Goal: Transaction & Acquisition: Purchase product/service

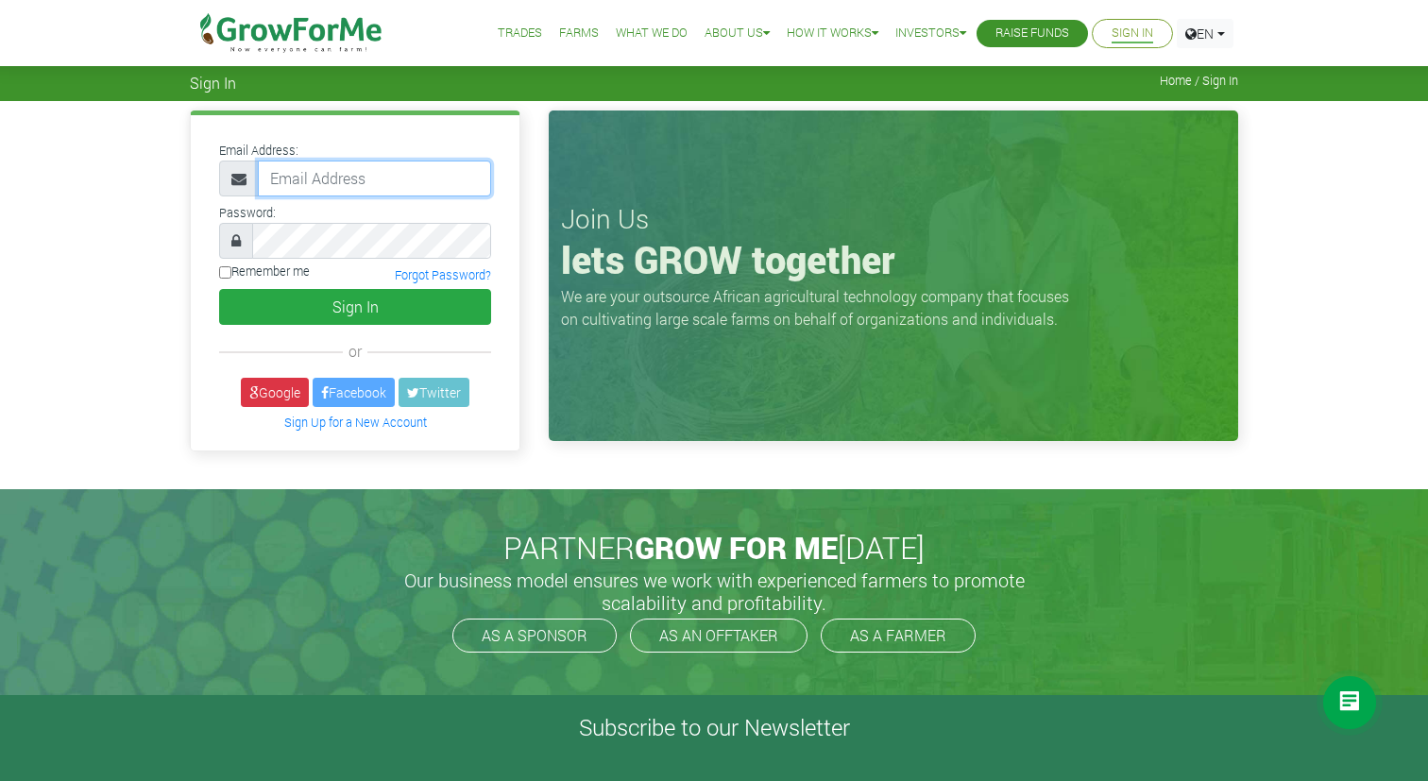
click at [391, 170] on input "email" at bounding box center [374, 179] width 233 height 36
paste input "233554374251@growforme.com"
type input "233554374251@growforme.com"
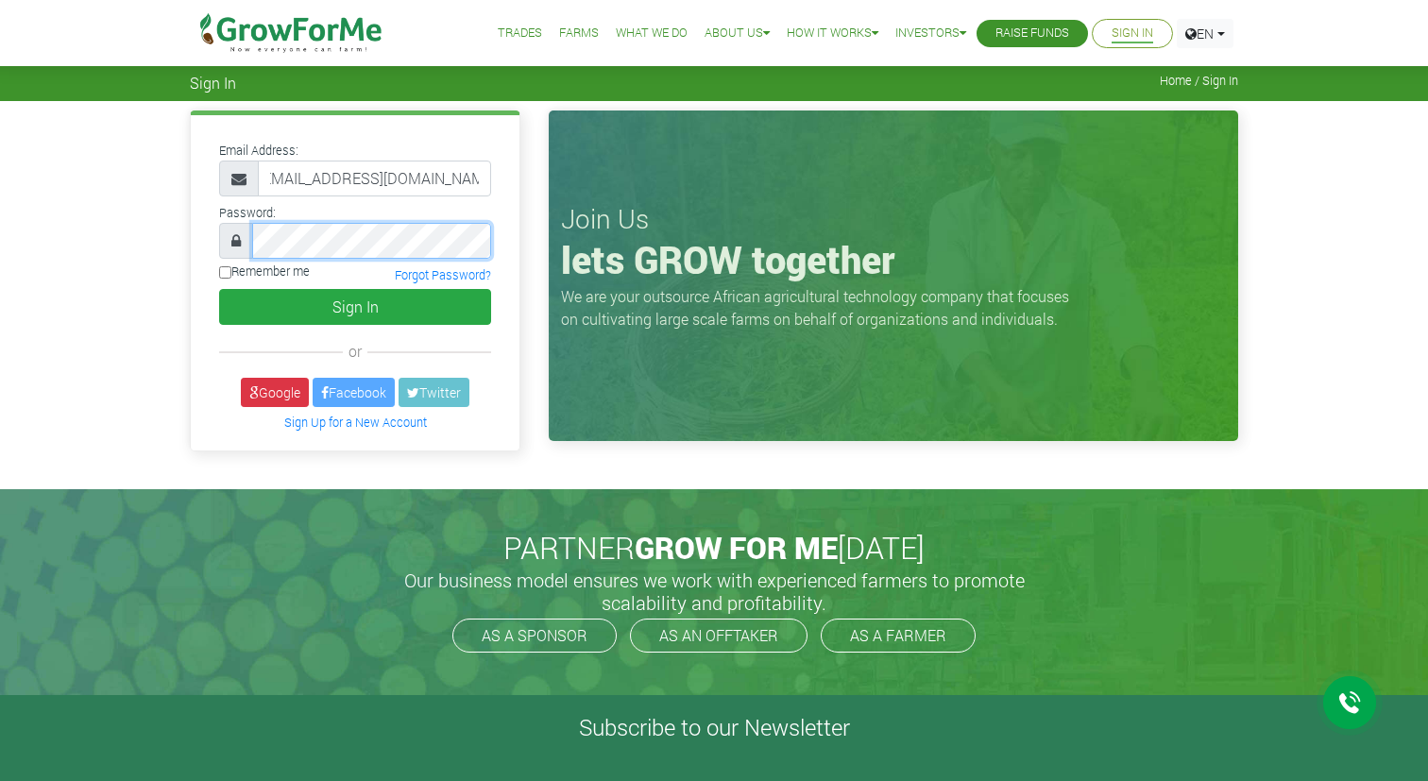
scroll to position [0, 0]
click at [227, 274] on input "Remember me" at bounding box center [225, 272] width 12 height 12
checkbox input "true"
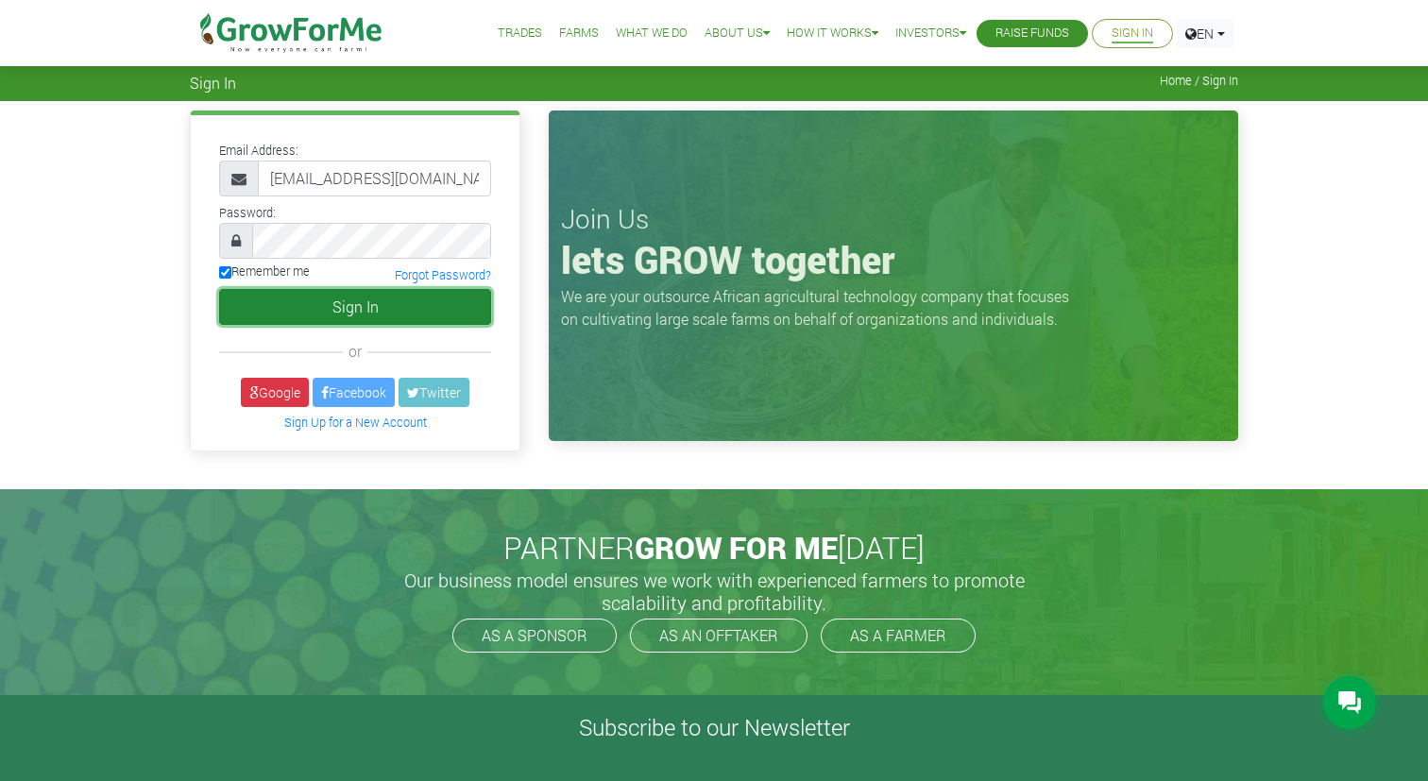
click at [332, 301] on button "Sign In" at bounding box center [355, 307] width 272 height 36
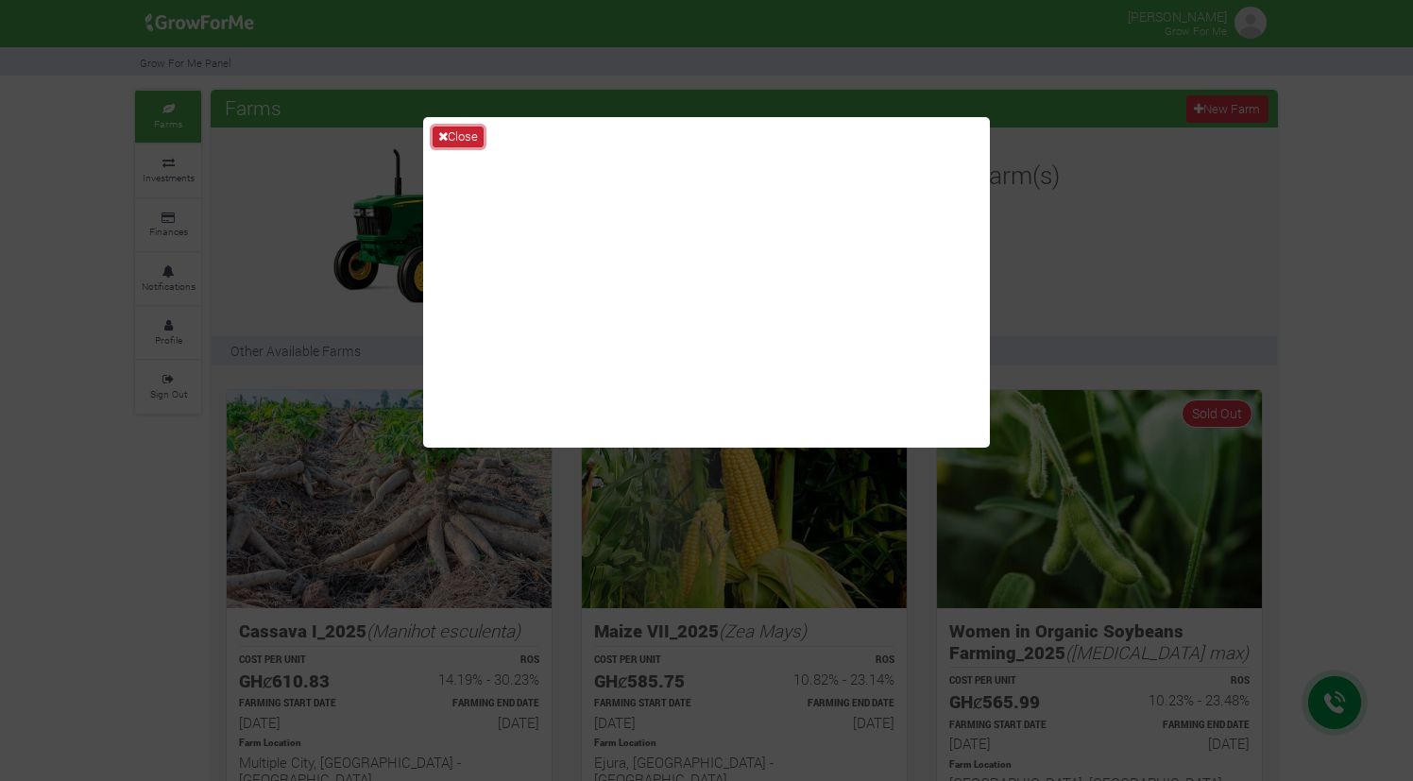
click at [459, 138] on button "Close" at bounding box center [458, 137] width 51 height 21
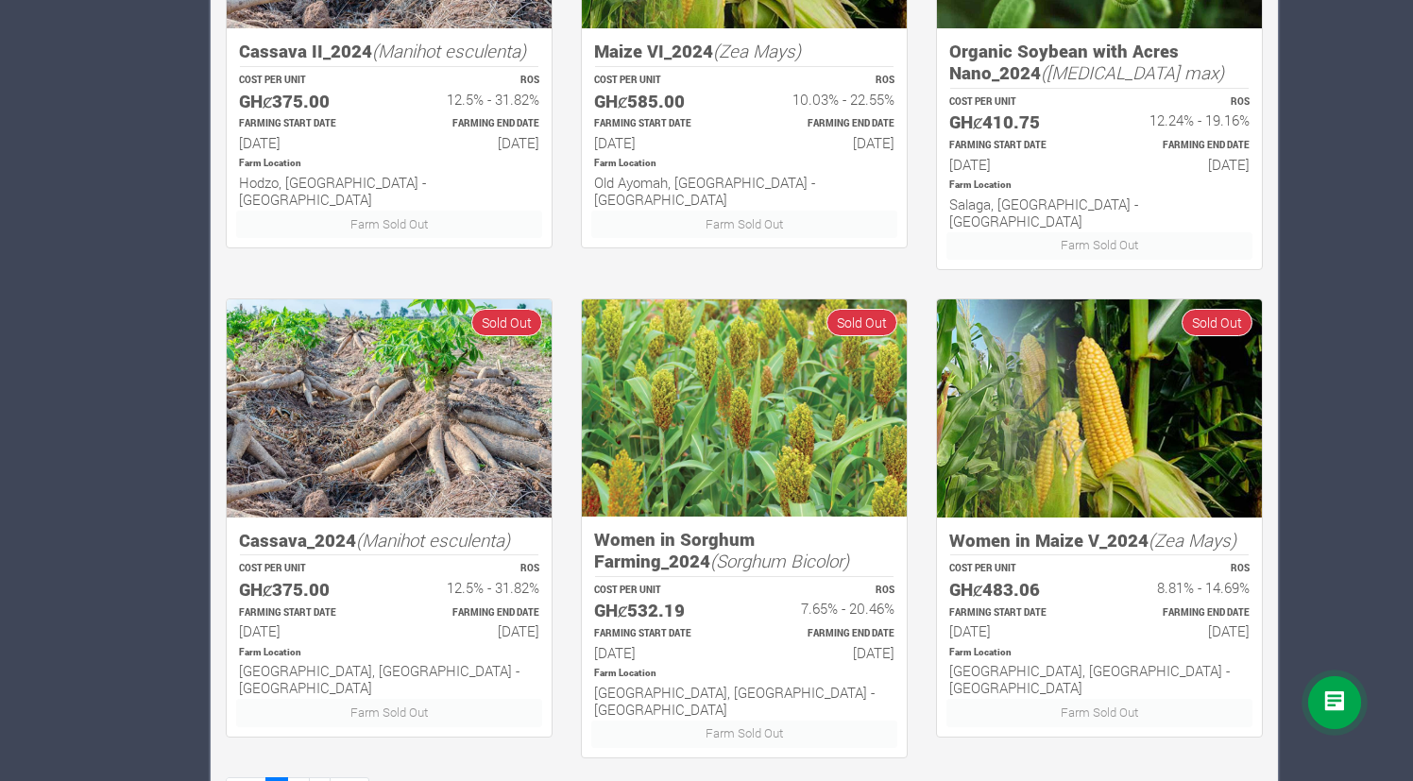
scroll to position [1083, 0]
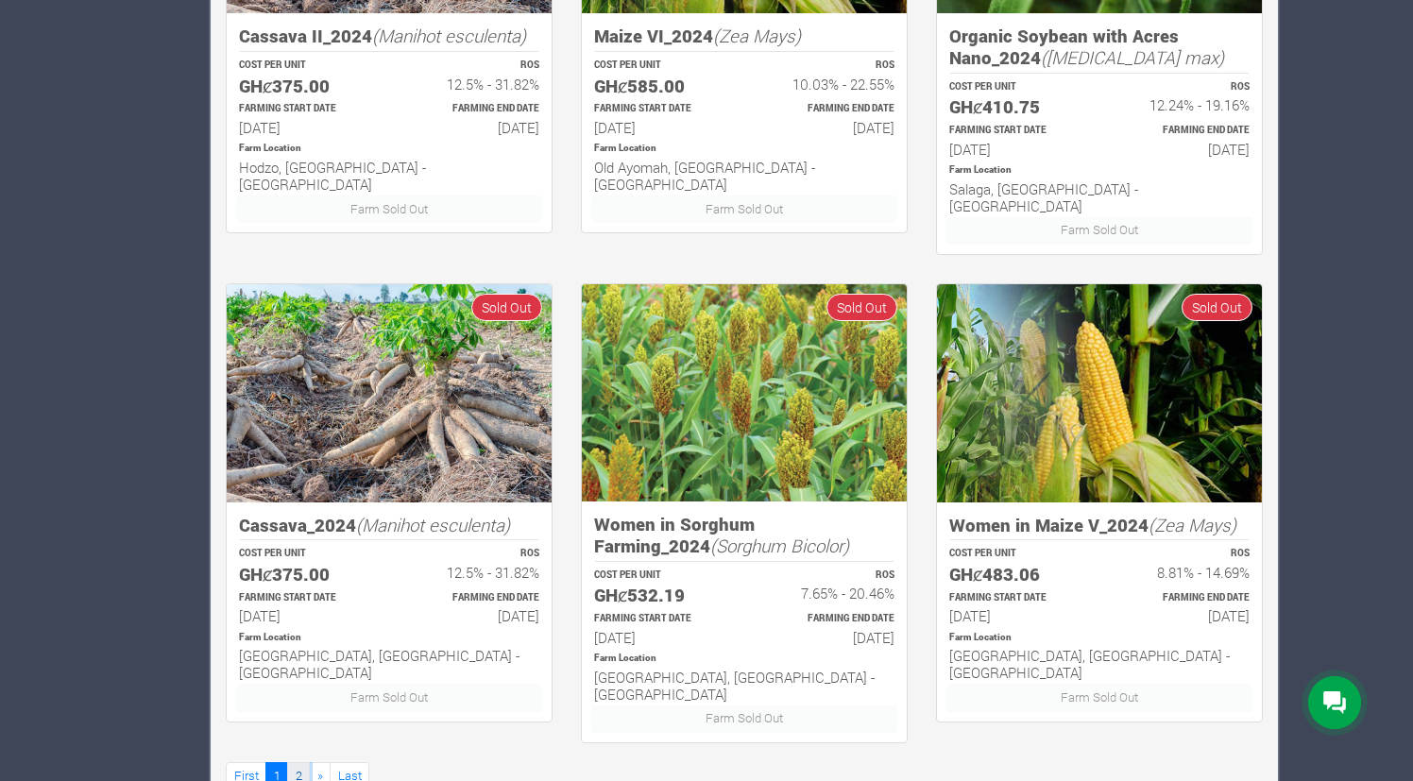
click at [302, 762] on link "2" at bounding box center [298, 775] width 23 height 27
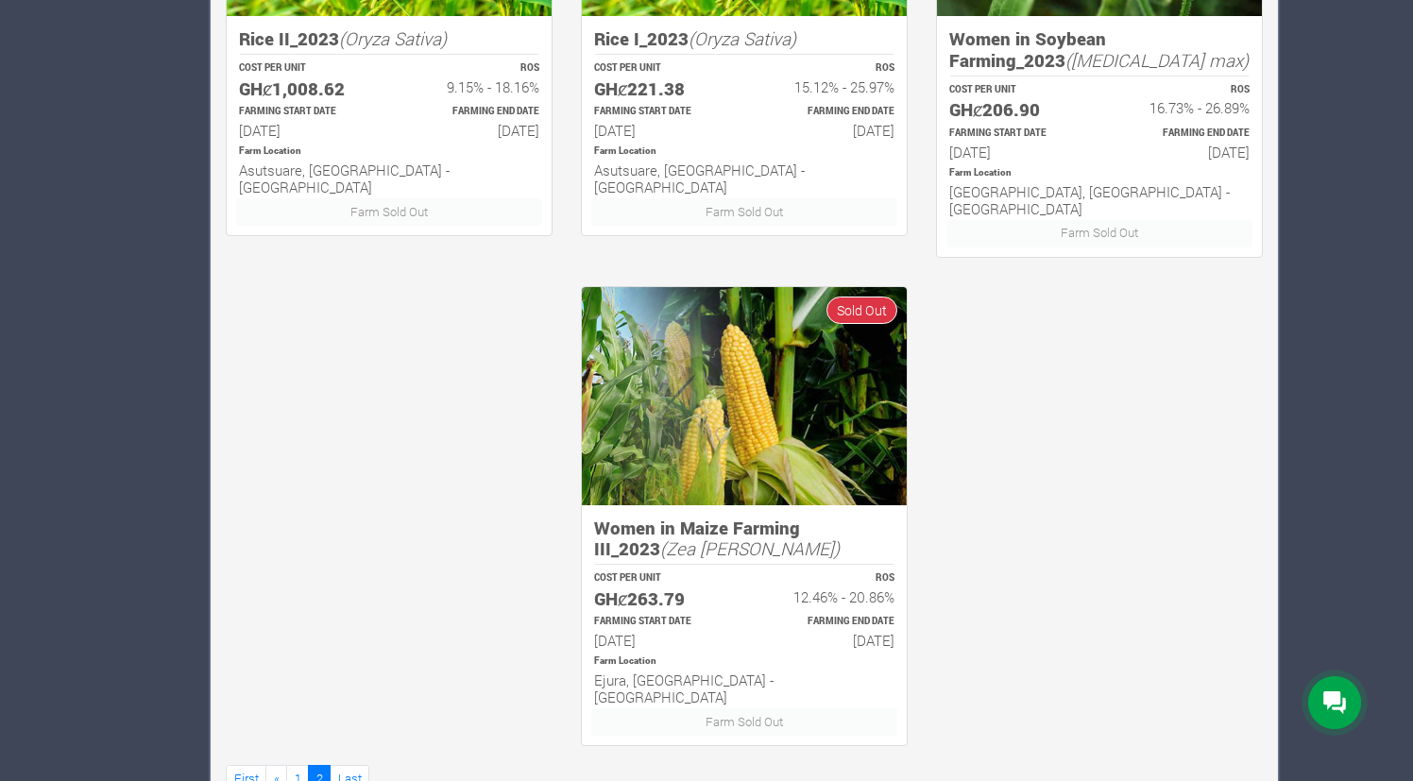
scroll to position [1084, 0]
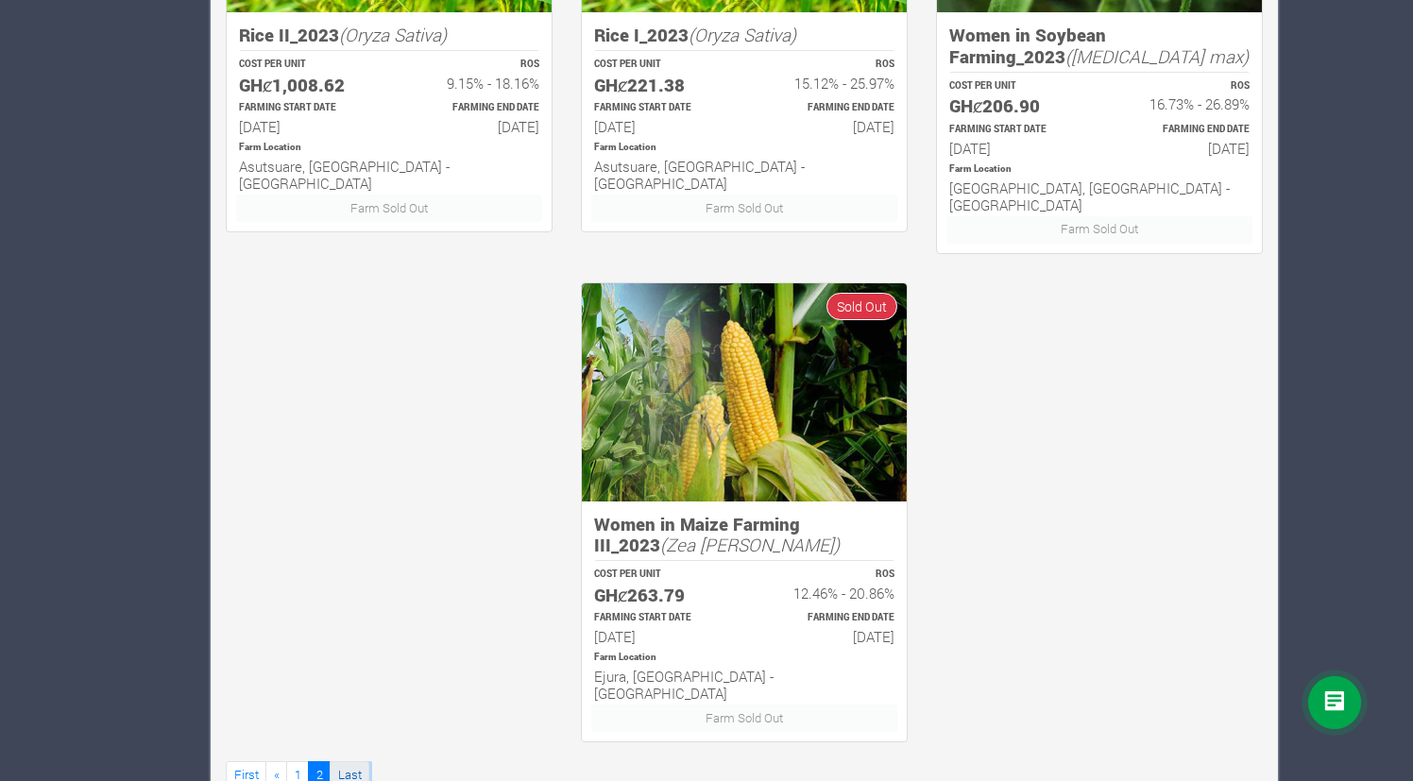
click at [356, 761] on link "Last" at bounding box center [350, 774] width 40 height 27
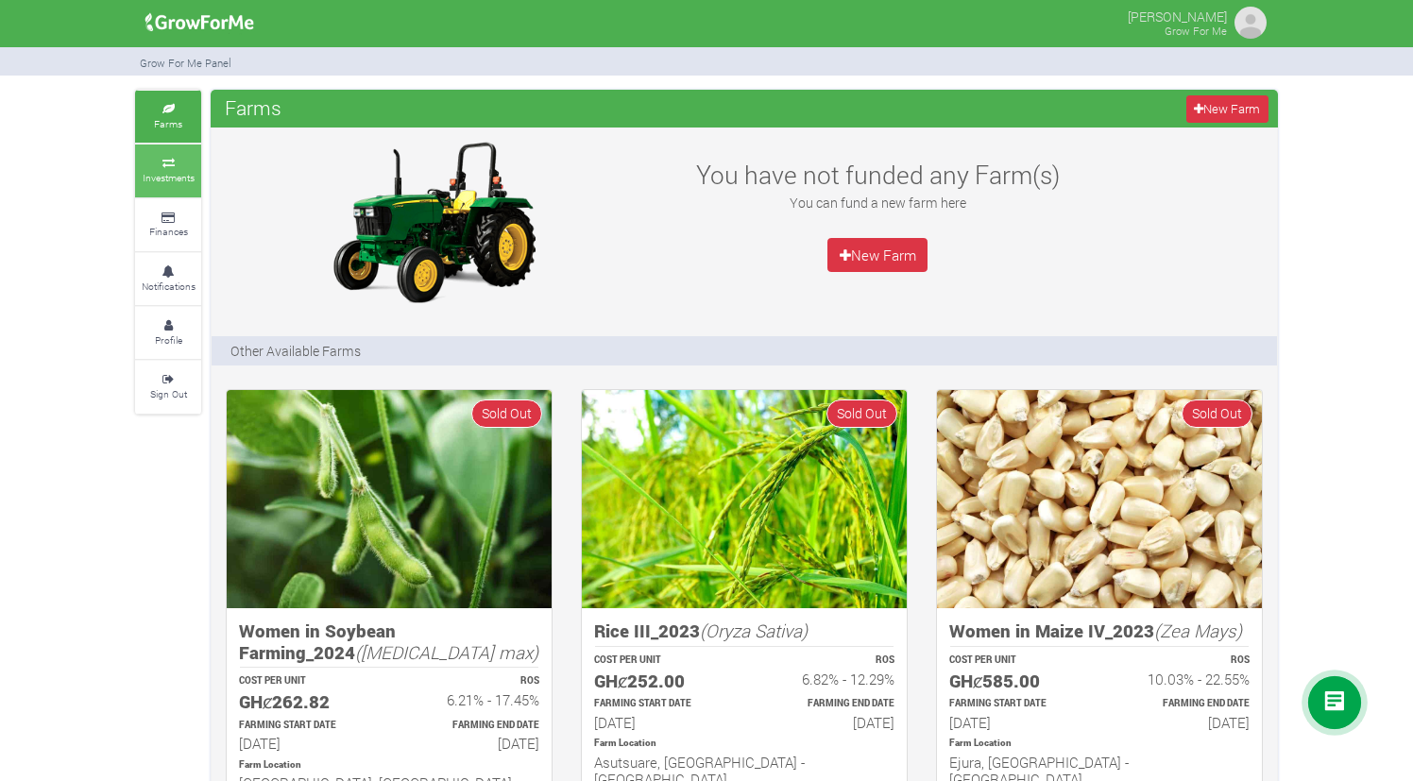
click at [180, 159] on icon at bounding box center [168, 163] width 57 height 9
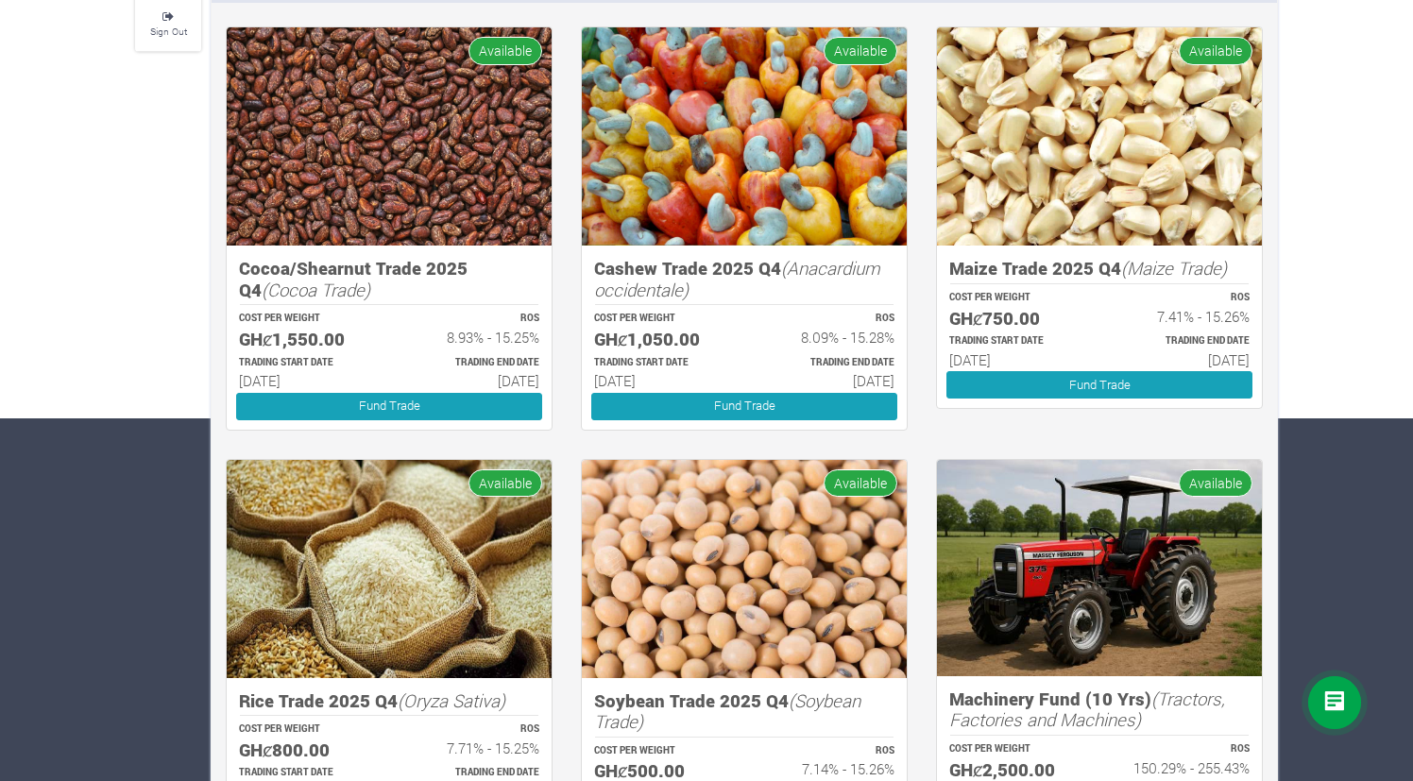
scroll to position [531, 0]
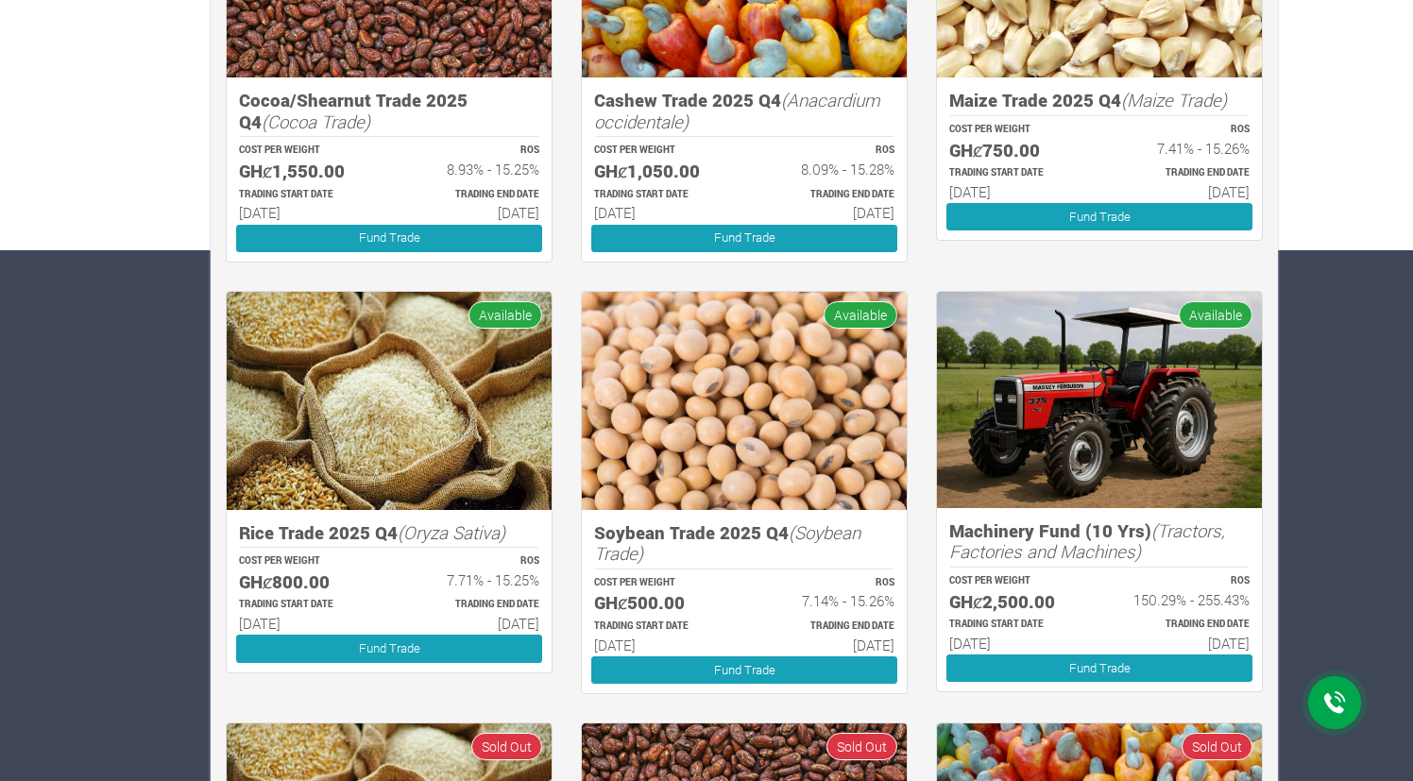
click at [1082, 610] on h5 "GHȼ2,500.00" at bounding box center [1015, 602] width 133 height 22
click at [1093, 667] on link "Fund Trade" at bounding box center [1099, 668] width 306 height 27
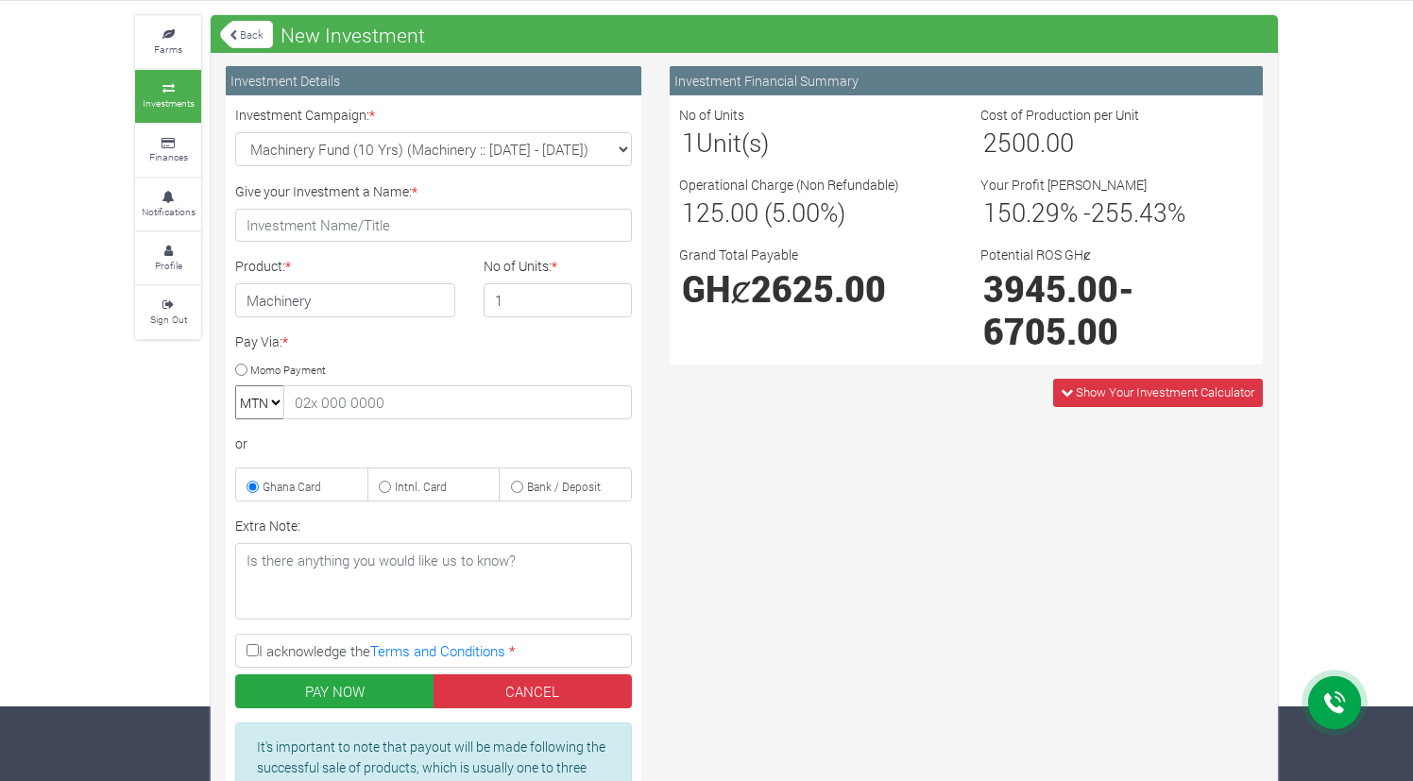
scroll to position [77, 0]
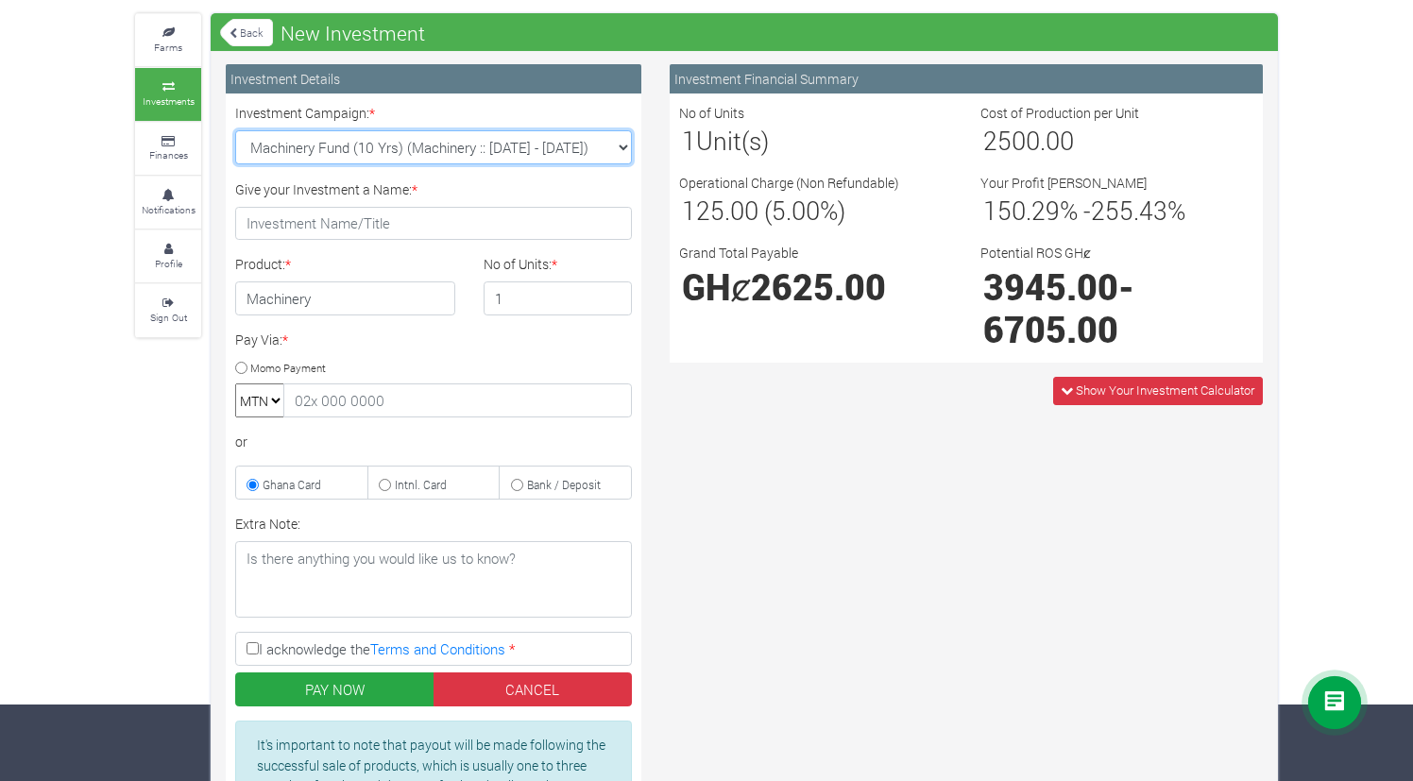
click at [601, 159] on select "Machinery Fund (10 Yrs) (Machinery :: [DATE] - [DATE]) Maize Trade 2025 Q4 (Mai…" at bounding box center [433, 147] width 397 height 34
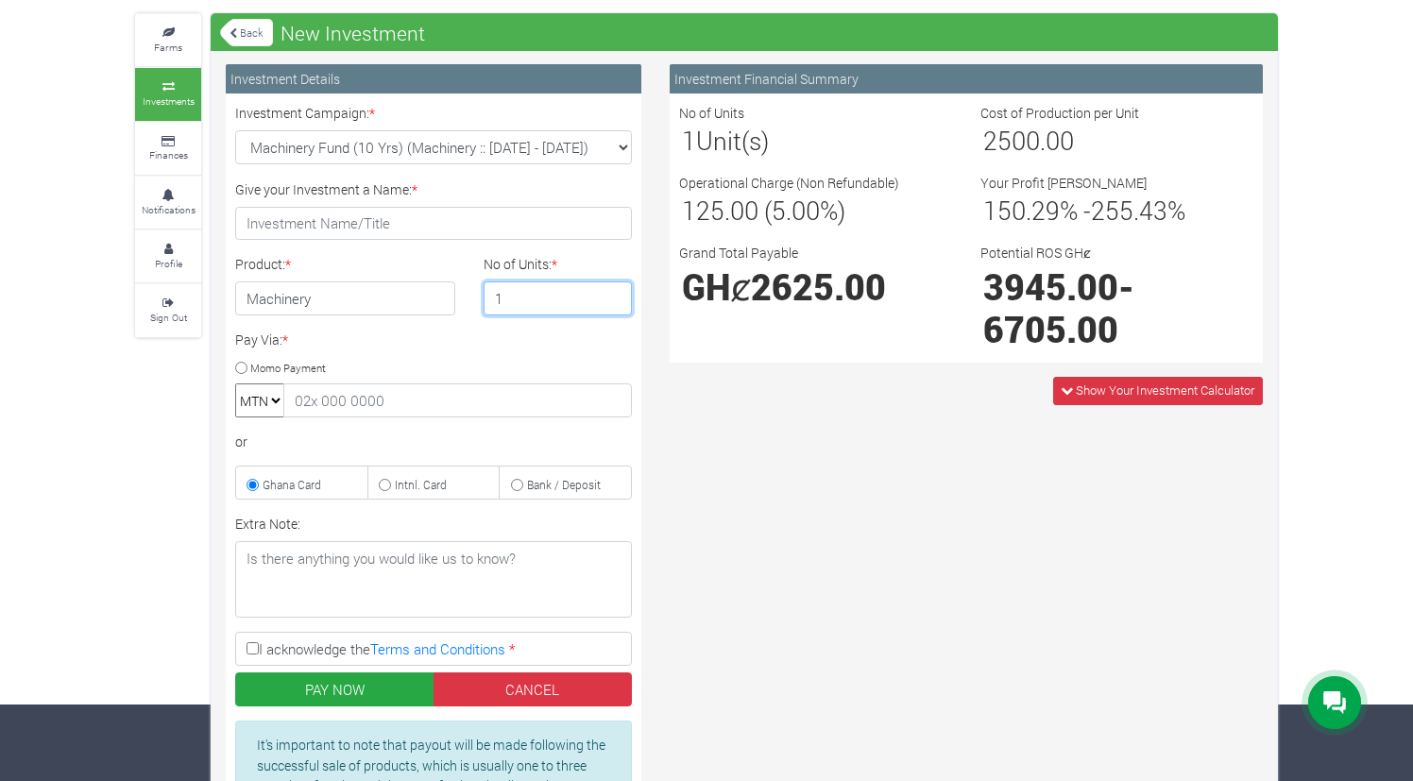
drag, startPoint x: 574, startPoint y: 311, endPoint x: 477, endPoint y: 291, distance: 99.3
click at [477, 291] on div "No of Units: * 1" at bounding box center [558, 284] width 178 height 61
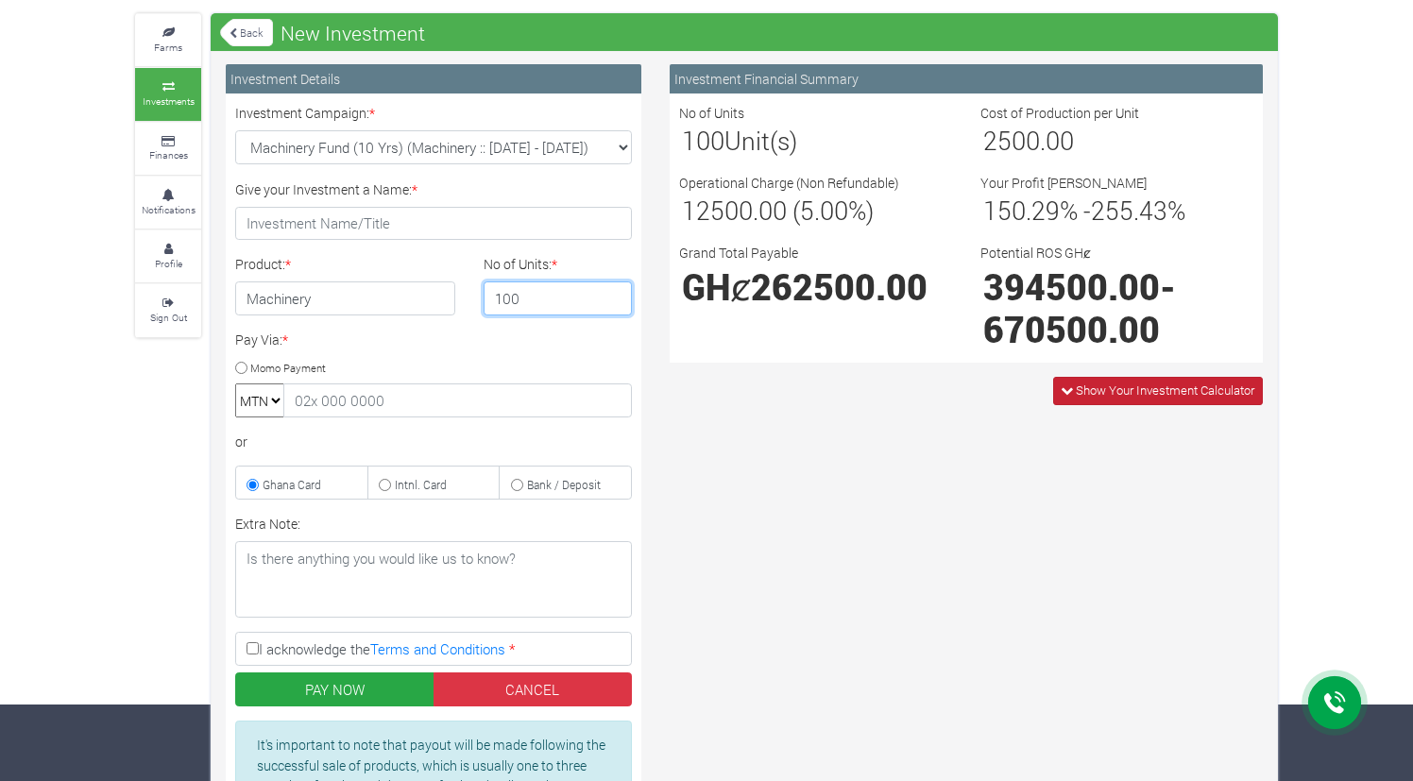
type input "100"
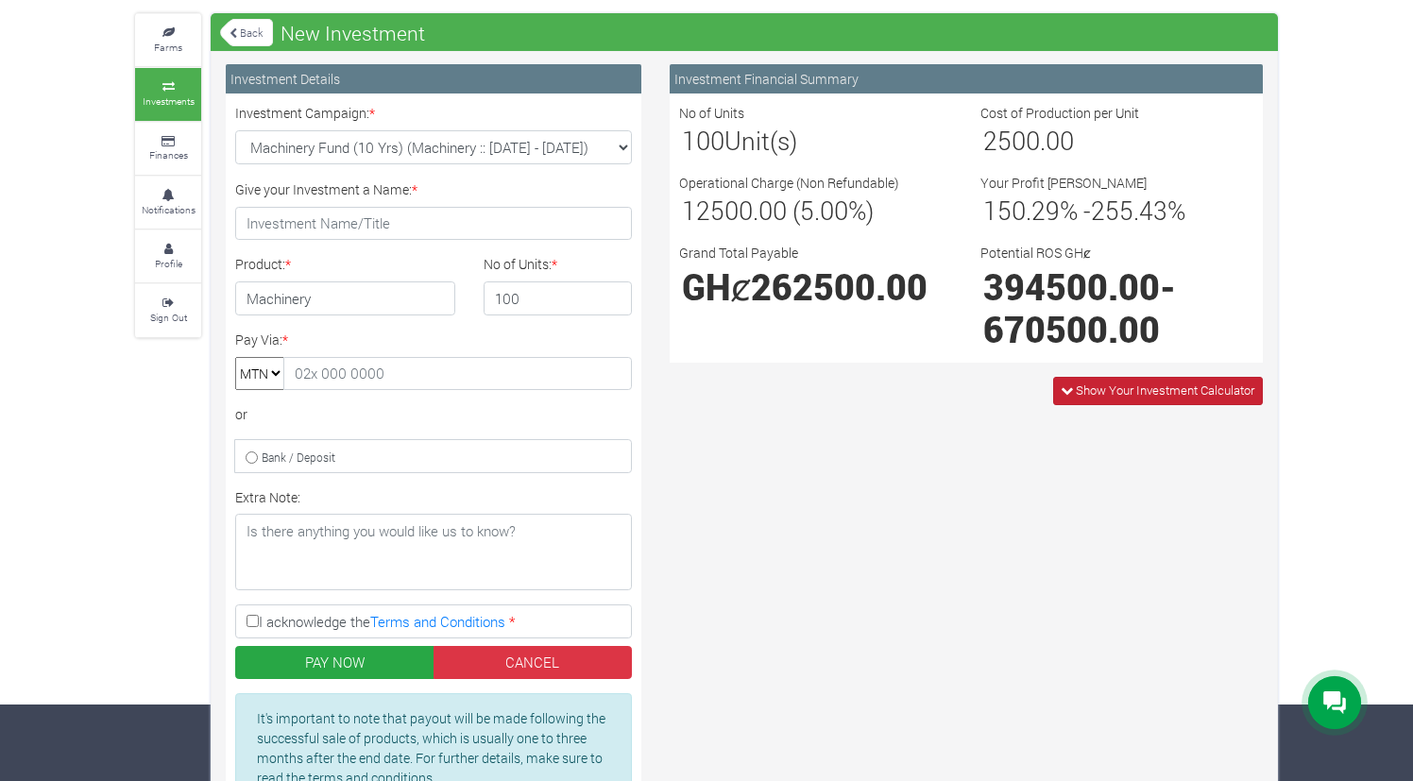
click at [1071, 390] on span "Show Your Investment Calculator" at bounding box center [1158, 390] width 210 height 27
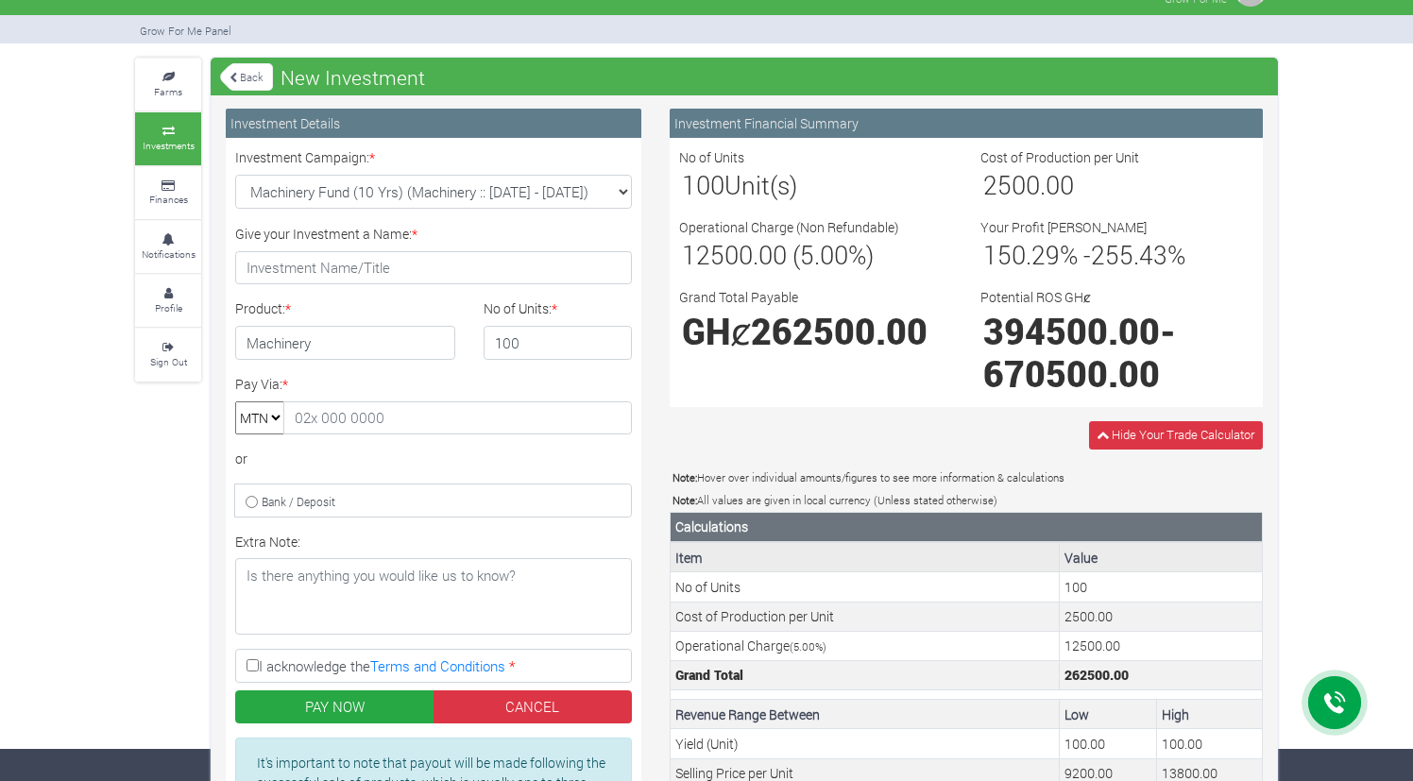
scroll to position [0, 0]
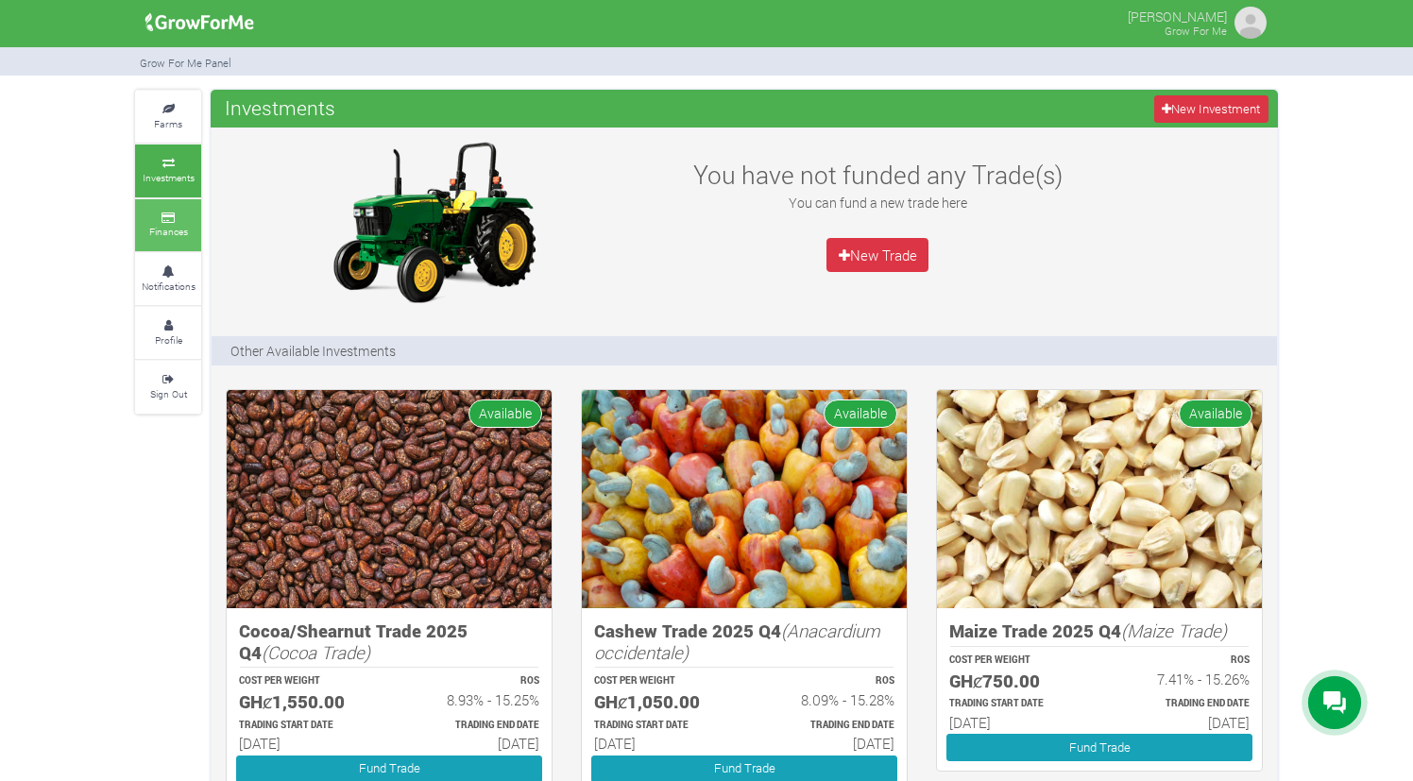
click at [162, 233] on small "Finances" at bounding box center [168, 231] width 39 height 13
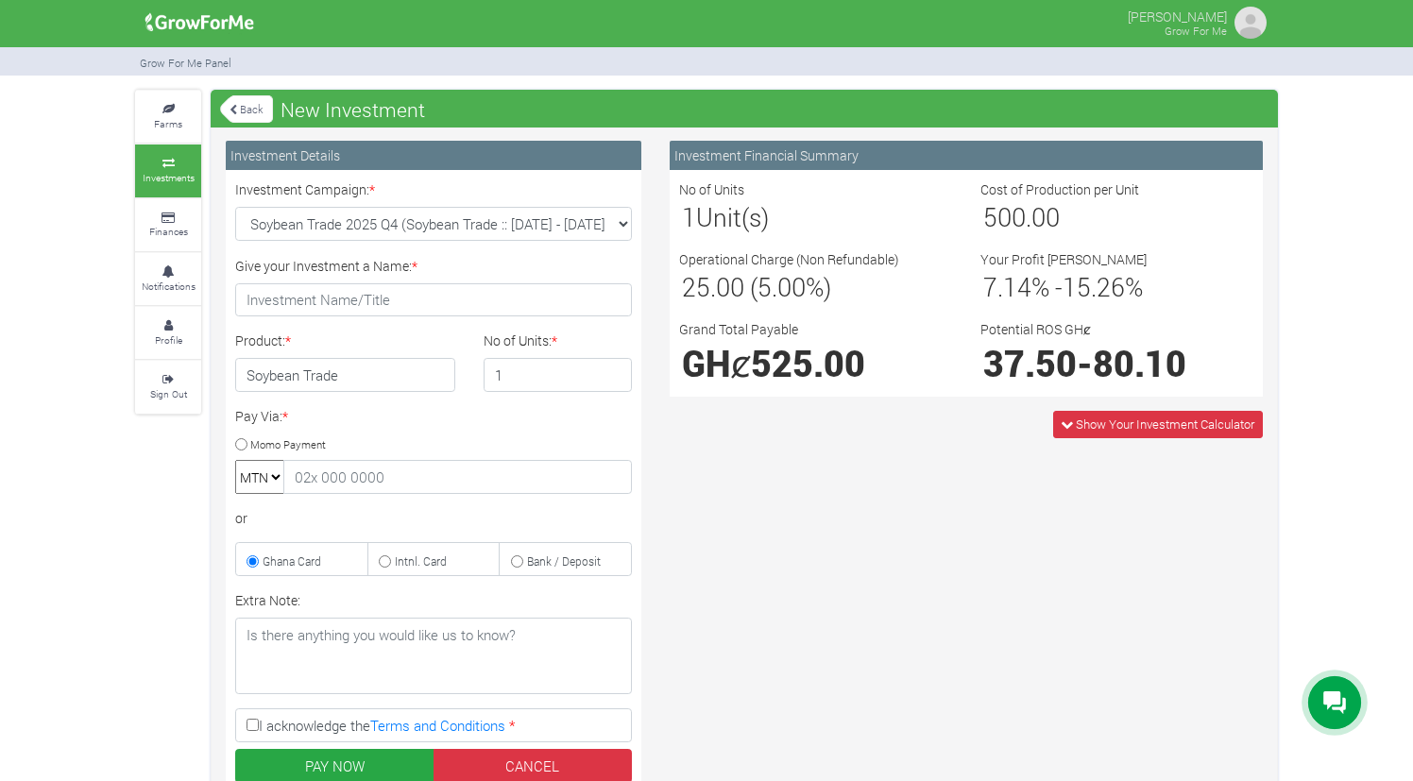
click at [1313, 159] on div "Farms Investments Finances Notifications Profile Sign Out Back New Investment" at bounding box center [706, 542] width 1413 height 905
click at [1061, 425] on icon at bounding box center [1067, 424] width 12 height 12
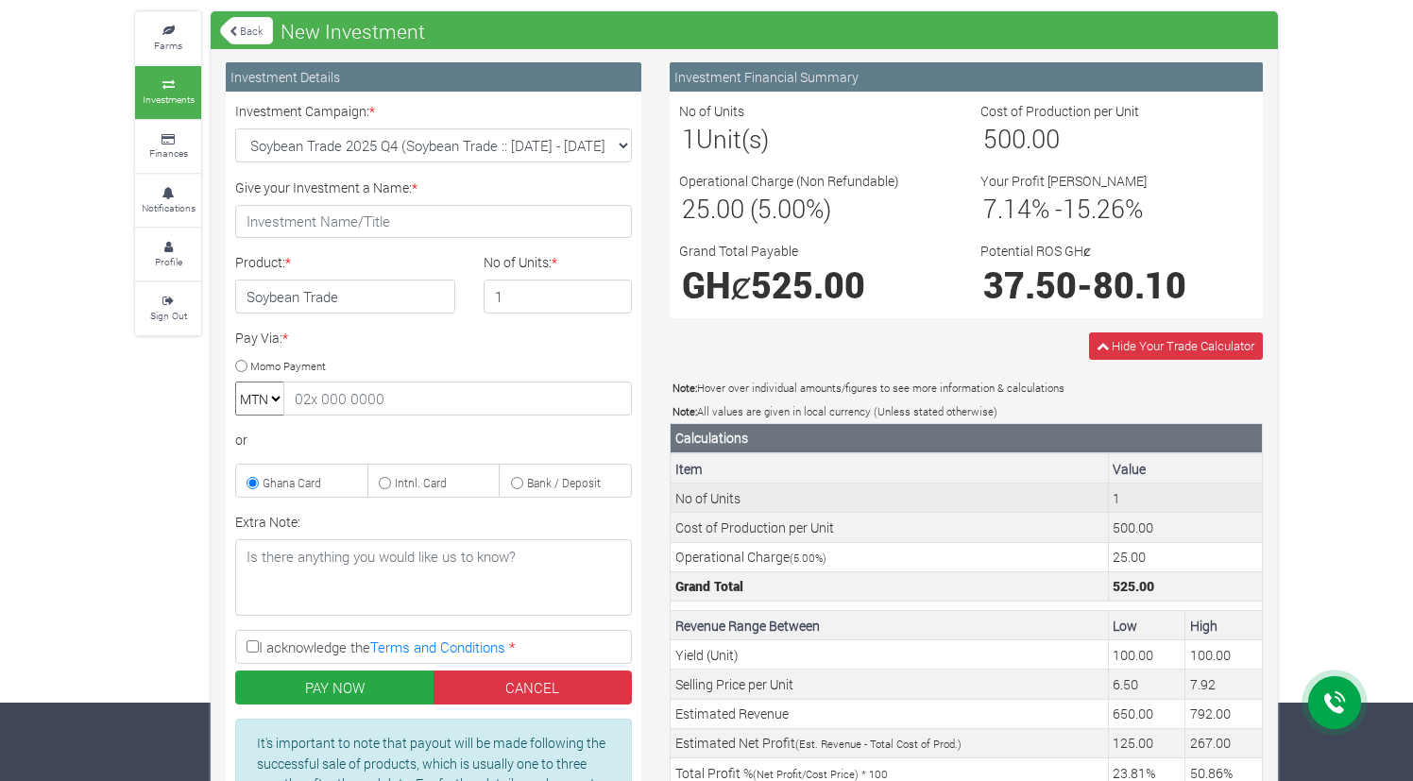
scroll to position [84, 0]
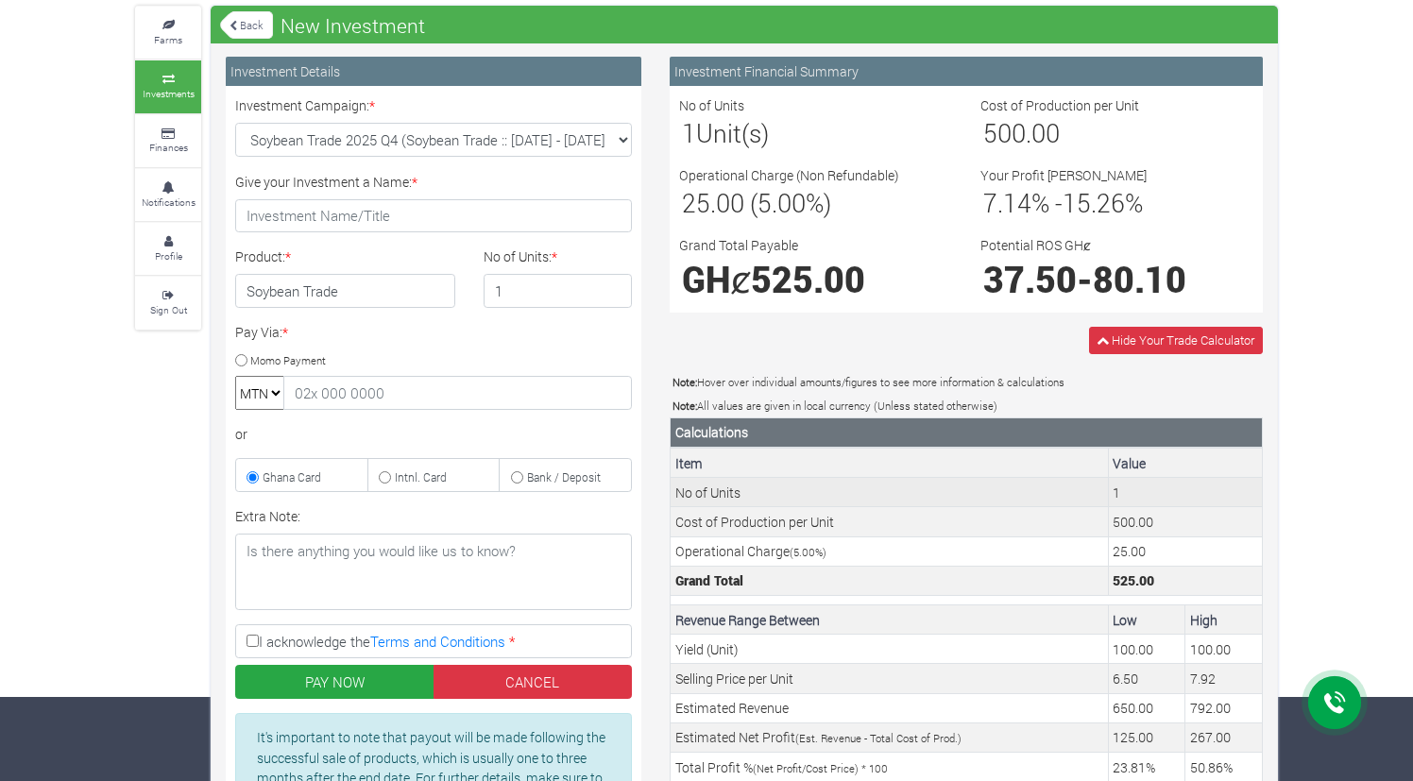
click at [1114, 498] on td "1" at bounding box center [1185, 492] width 154 height 29
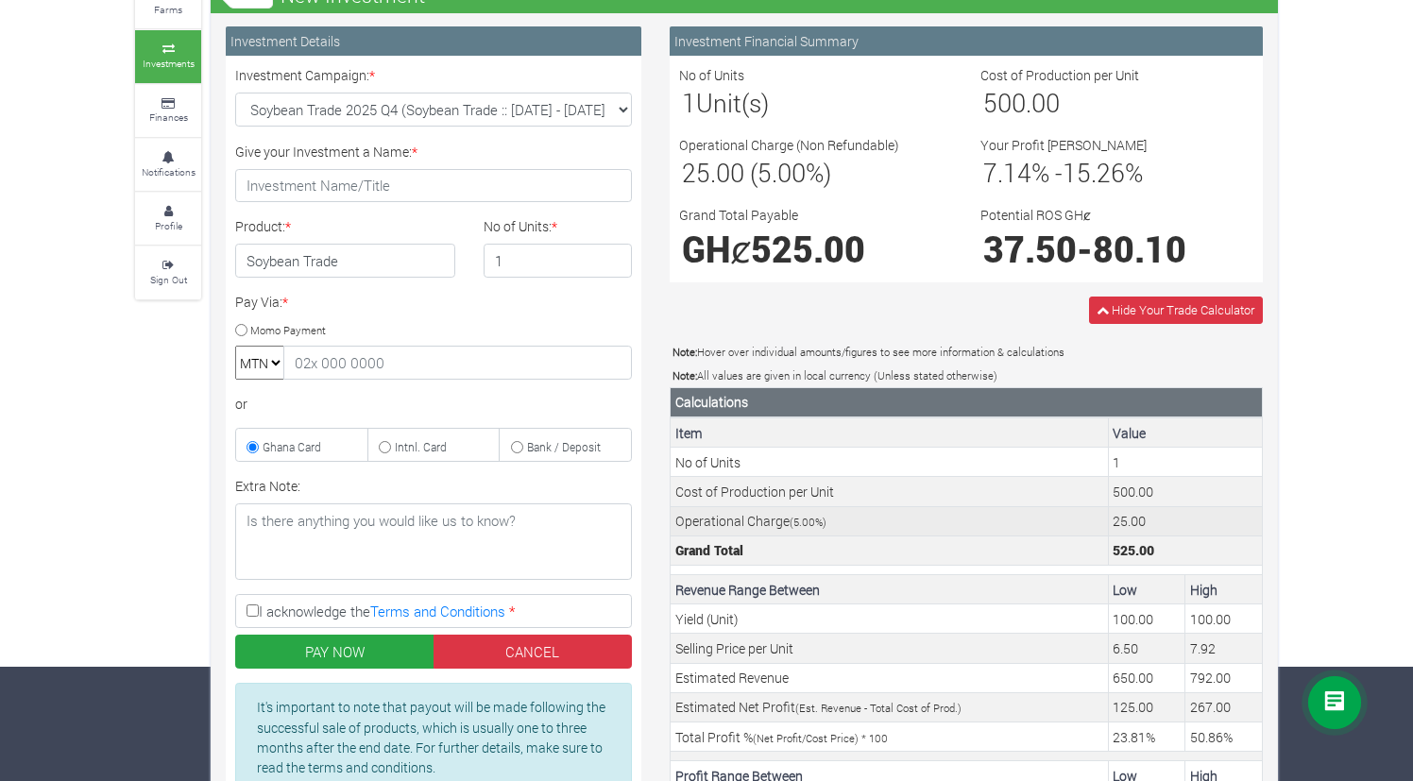
scroll to position [116, 0]
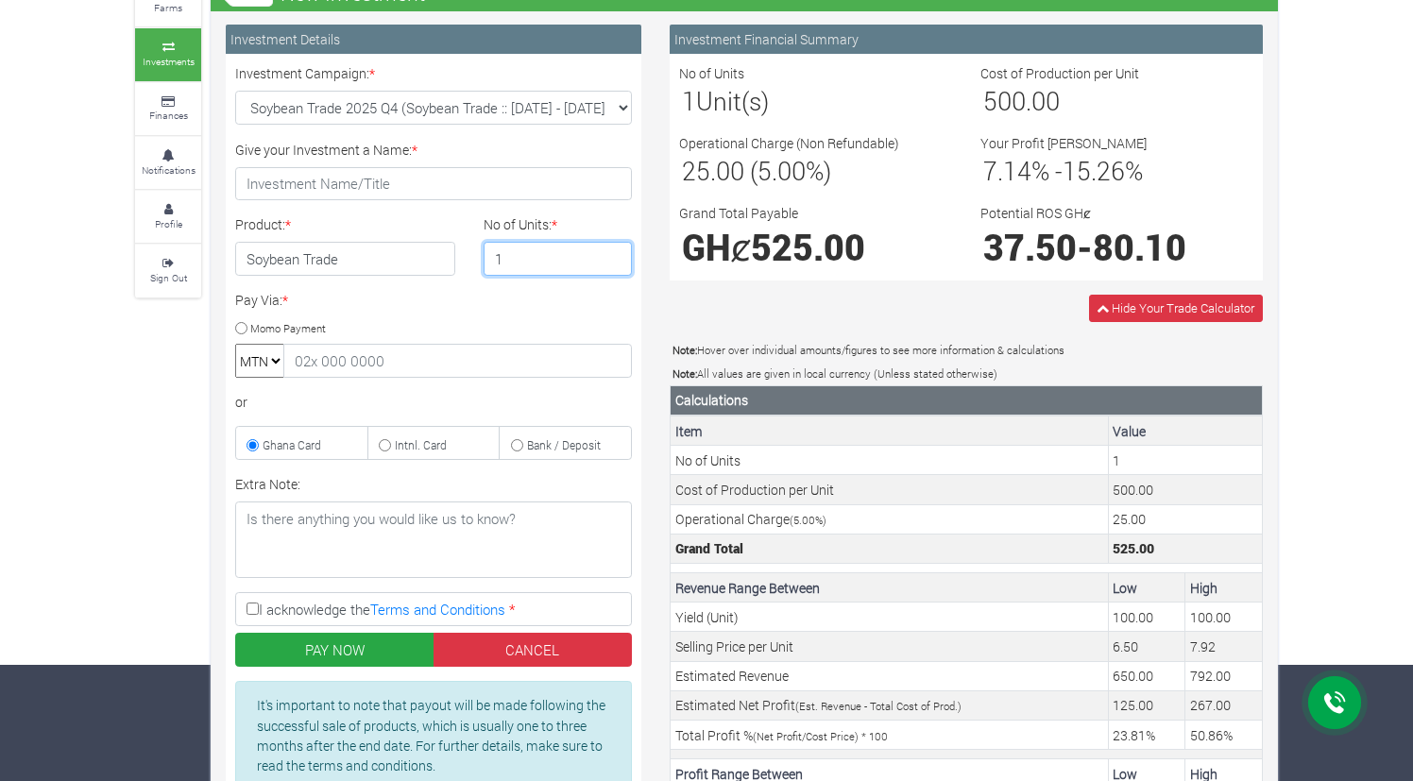
drag, startPoint x: 536, startPoint y: 247, endPoint x: 459, endPoint y: 252, distance: 76.7
click at [459, 252] on div "Product: * Soybean Trade No of Units: * 1" at bounding box center [433, 252] width 425 height 76
click at [499, 254] on input "1" at bounding box center [558, 259] width 149 height 34
click at [618, 257] on input "2" at bounding box center [558, 259] width 149 height 34
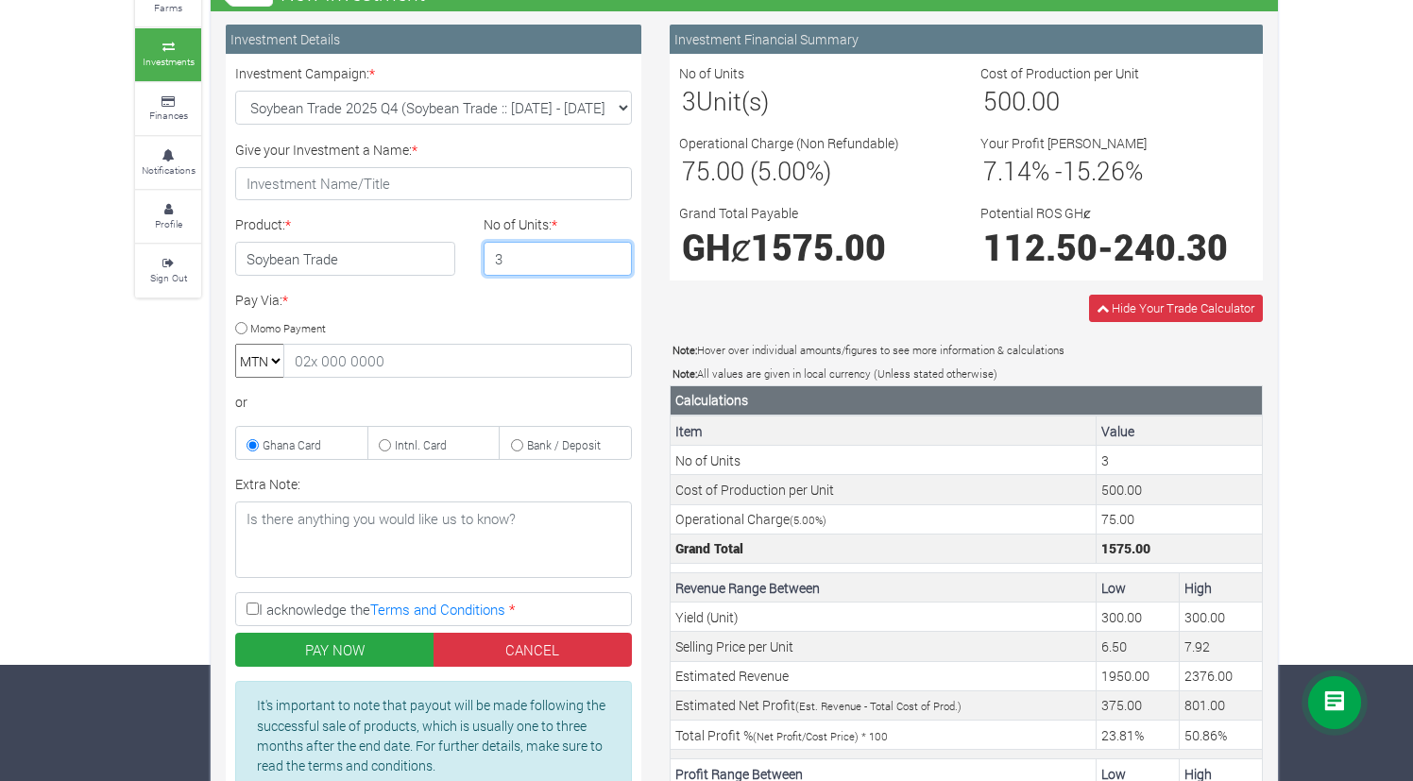
click at [617, 257] on input "3" at bounding box center [558, 259] width 149 height 34
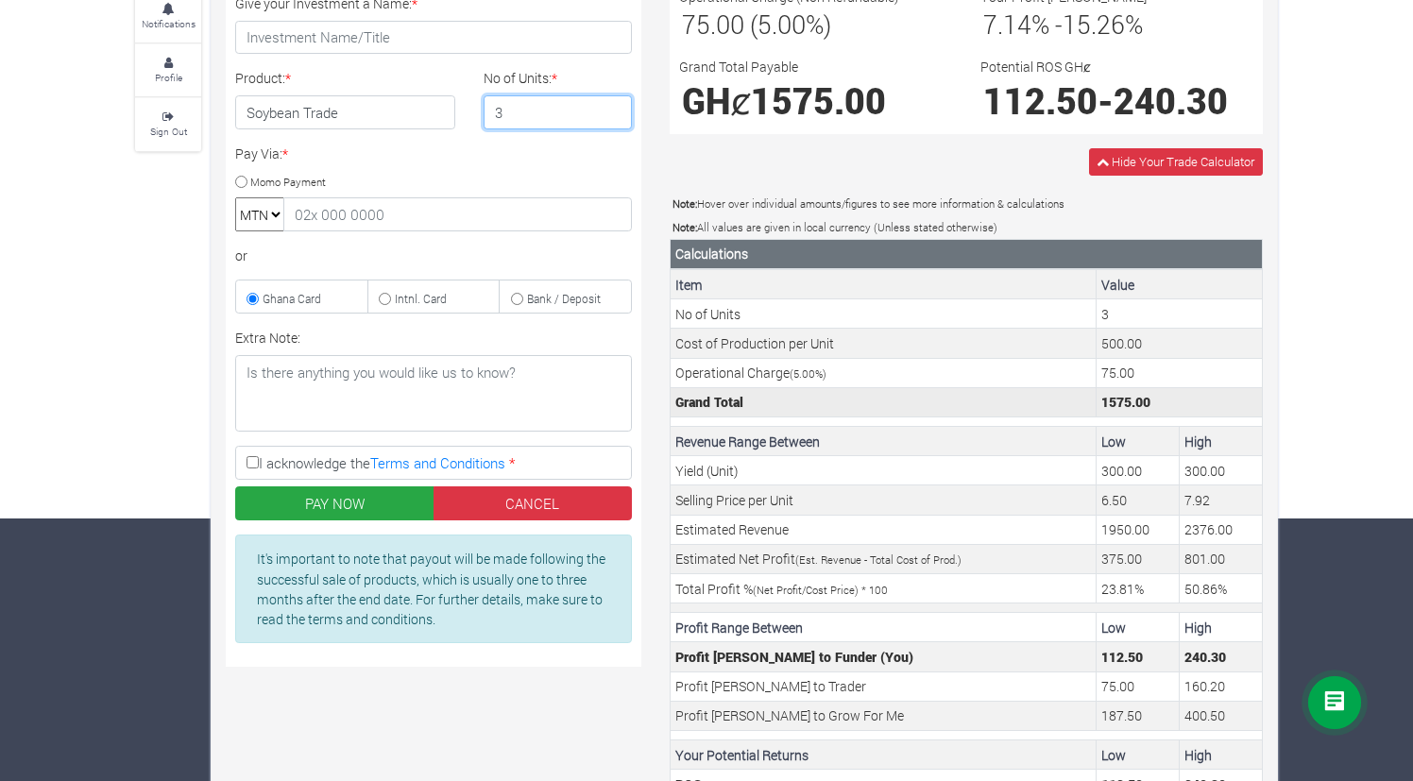
scroll to position [262, 0]
click at [616, 112] on input "4" at bounding box center [558, 113] width 149 height 34
click at [616, 112] on input "5" at bounding box center [558, 113] width 149 height 34
click at [616, 112] on input "6" at bounding box center [558, 113] width 149 height 34
click at [616, 112] on input "7" at bounding box center [558, 113] width 149 height 34
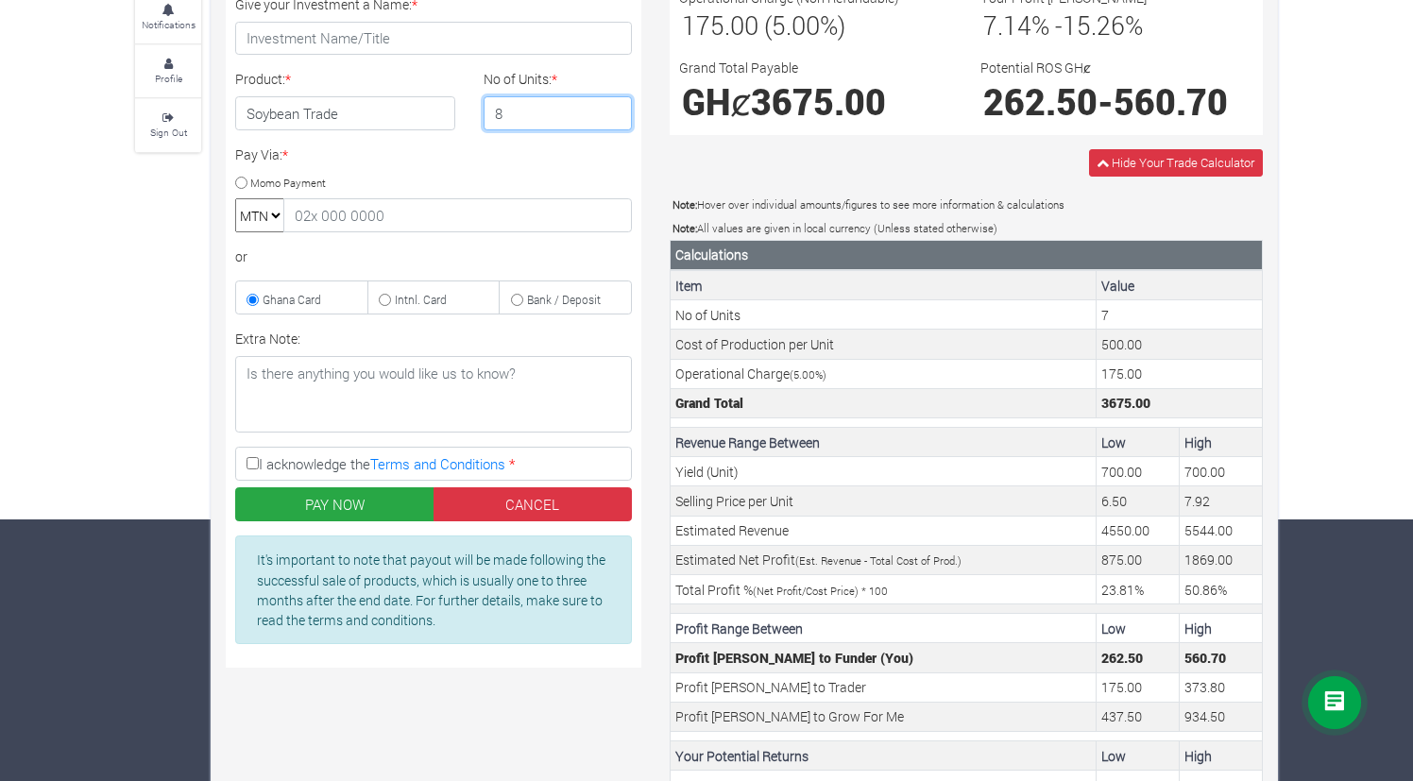
click at [616, 112] on input "8" at bounding box center [558, 113] width 149 height 34
click at [616, 112] on input "9" at bounding box center [558, 113] width 149 height 34
click at [616, 112] on input "10" at bounding box center [558, 113] width 149 height 34
click at [616, 112] on input "11" at bounding box center [558, 113] width 149 height 34
click at [616, 112] on input "12" at bounding box center [558, 113] width 149 height 34
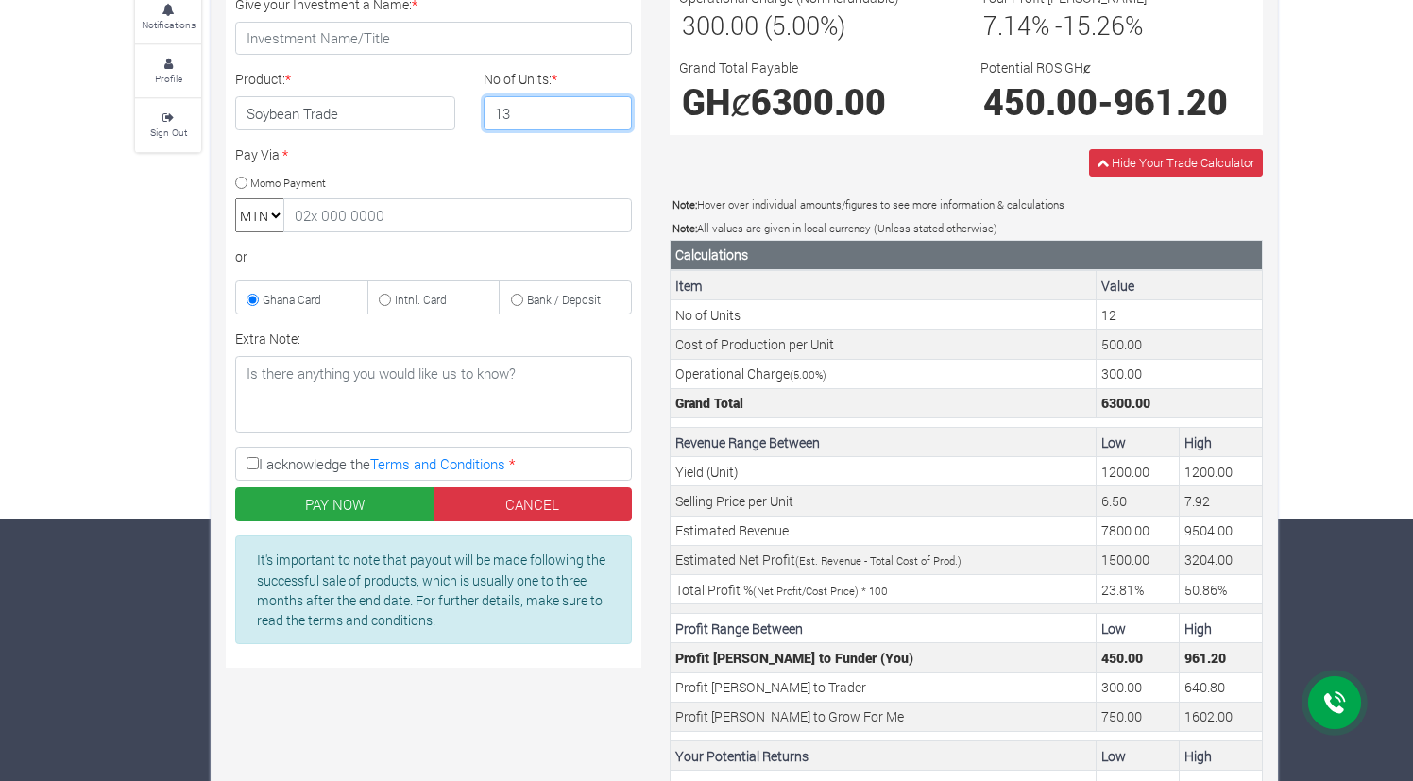
click at [616, 112] on input "13" at bounding box center [558, 113] width 149 height 34
click at [616, 112] on input "14" at bounding box center [558, 113] width 149 height 34
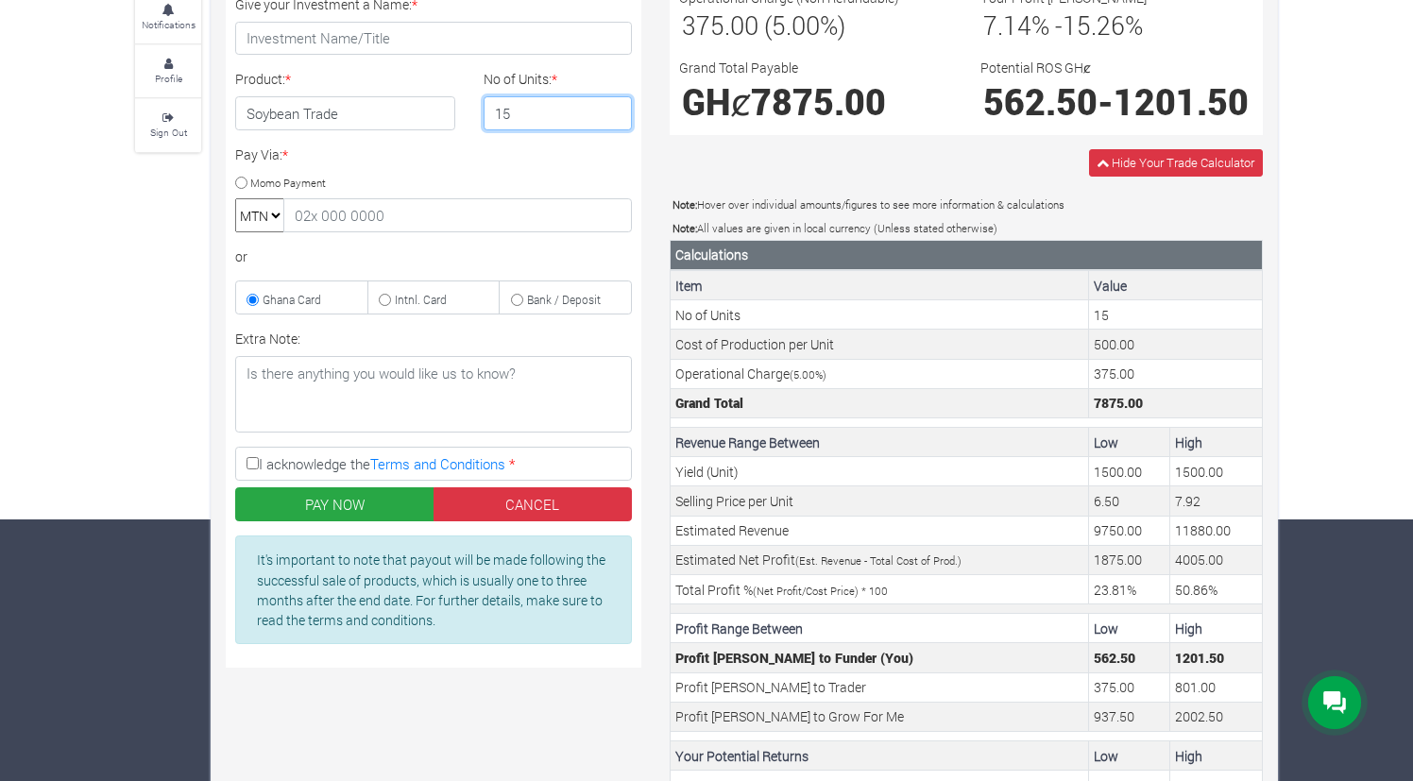
click at [616, 112] on input "15" at bounding box center [558, 113] width 149 height 34
click at [616, 112] on input "16" at bounding box center [558, 113] width 149 height 34
click at [616, 112] on input "17" at bounding box center [558, 113] width 149 height 34
click at [616, 112] on input "18" at bounding box center [558, 113] width 149 height 34
click at [616, 112] on input "19" at bounding box center [558, 113] width 149 height 34
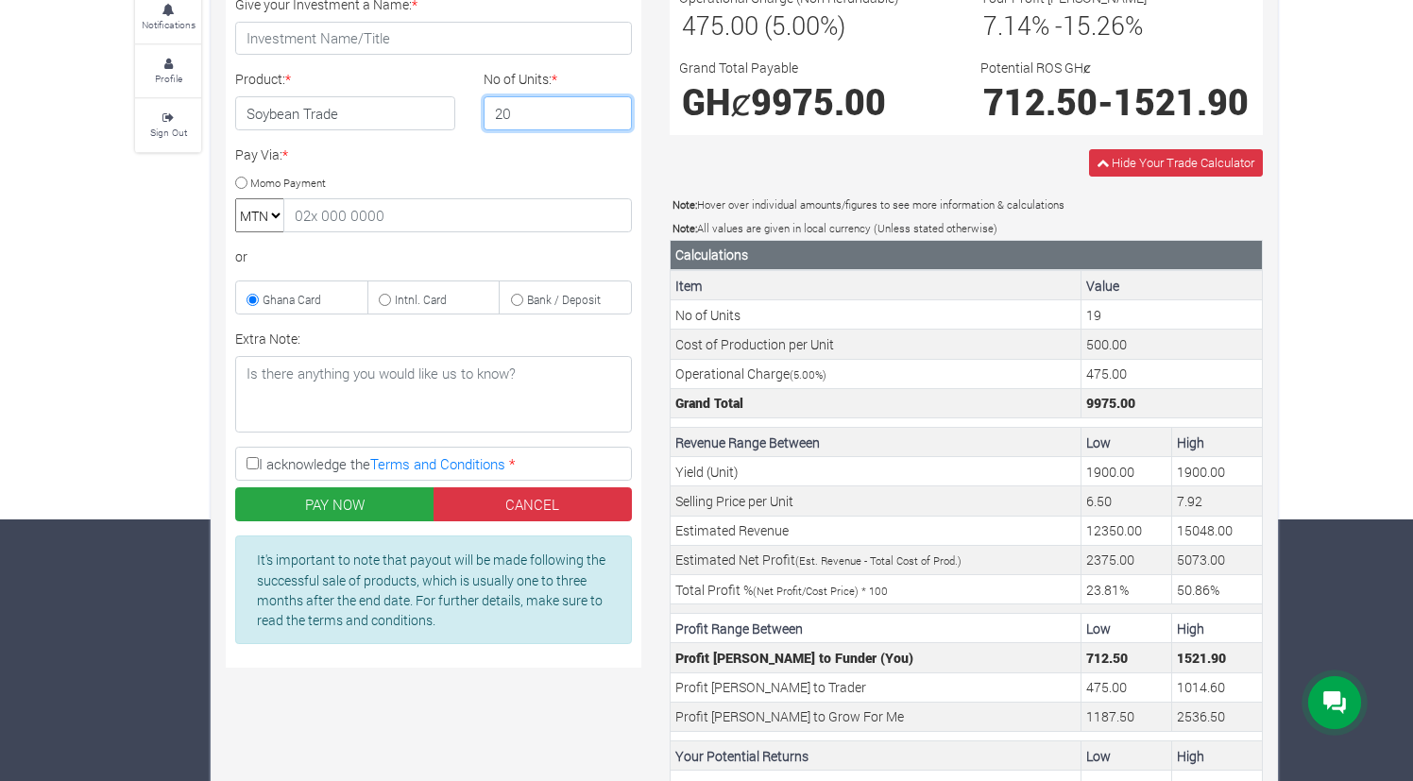
click at [616, 112] on input "20" at bounding box center [558, 113] width 149 height 34
click at [616, 112] on input "21" at bounding box center [558, 113] width 149 height 34
click at [616, 112] on input "22" at bounding box center [558, 113] width 149 height 34
click at [616, 112] on input "23" at bounding box center [558, 113] width 149 height 34
click at [616, 112] on input "24" at bounding box center [558, 113] width 149 height 34
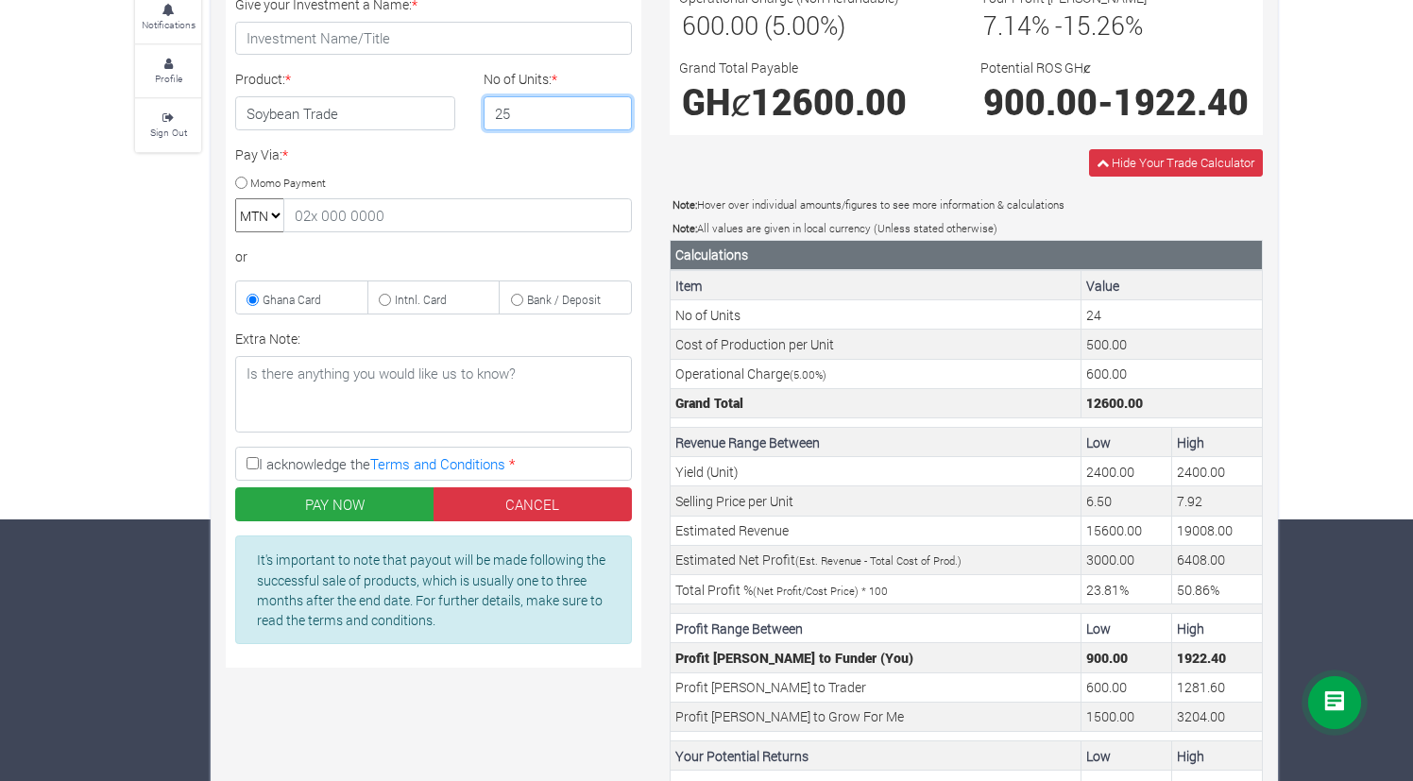
click at [616, 112] on input "25" at bounding box center [558, 113] width 149 height 34
click at [616, 112] on input "26" at bounding box center [558, 113] width 149 height 34
click at [616, 112] on input "27" at bounding box center [558, 113] width 149 height 34
click at [616, 112] on input "28" at bounding box center [558, 113] width 149 height 34
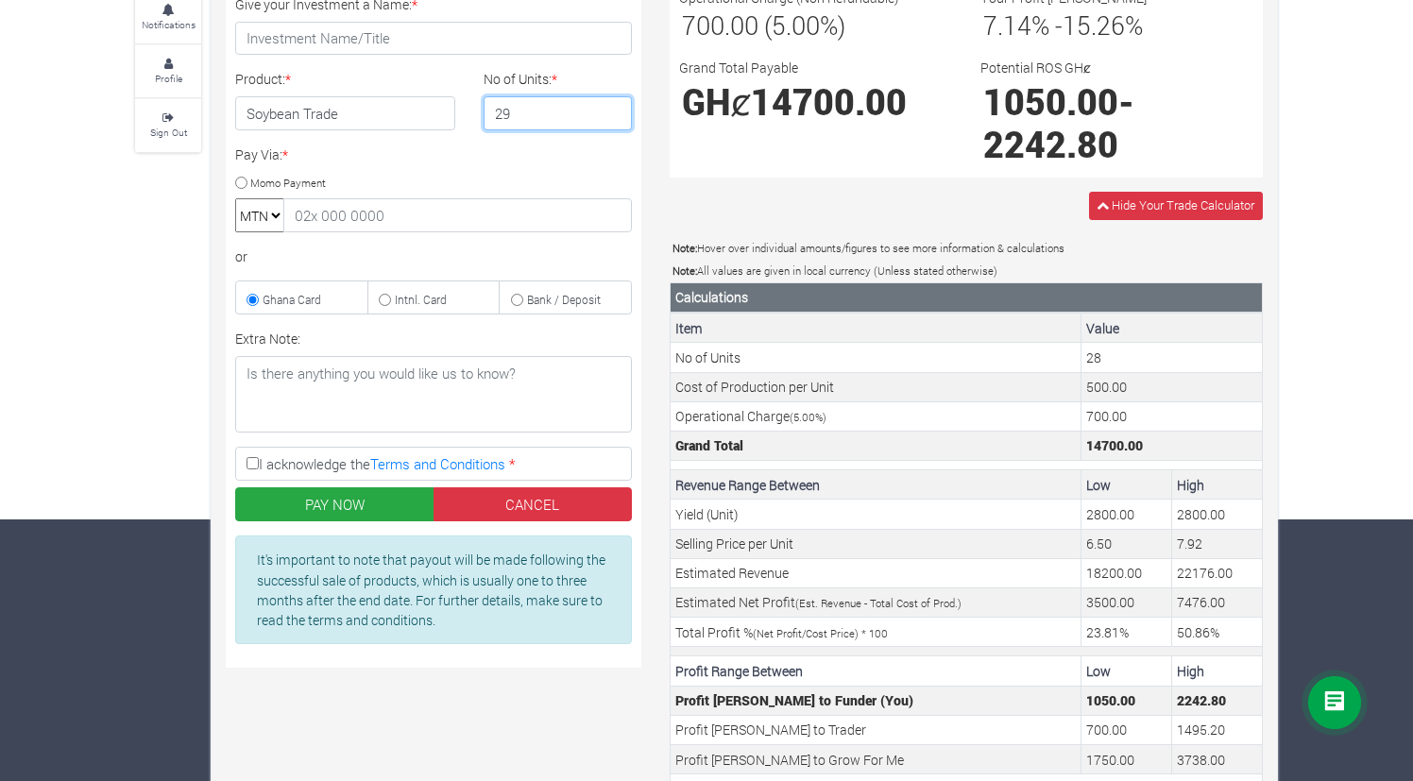
click at [616, 112] on input "29" at bounding box center [558, 113] width 149 height 34
click at [616, 112] on input "30" at bounding box center [558, 113] width 149 height 34
click at [616, 112] on input "31" at bounding box center [558, 113] width 149 height 34
click at [616, 112] on input "32" at bounding box center [558, 113] width 149 height 34
click at [616, 112] on input "33" at bounding box center [558, 113] width 149 height 34
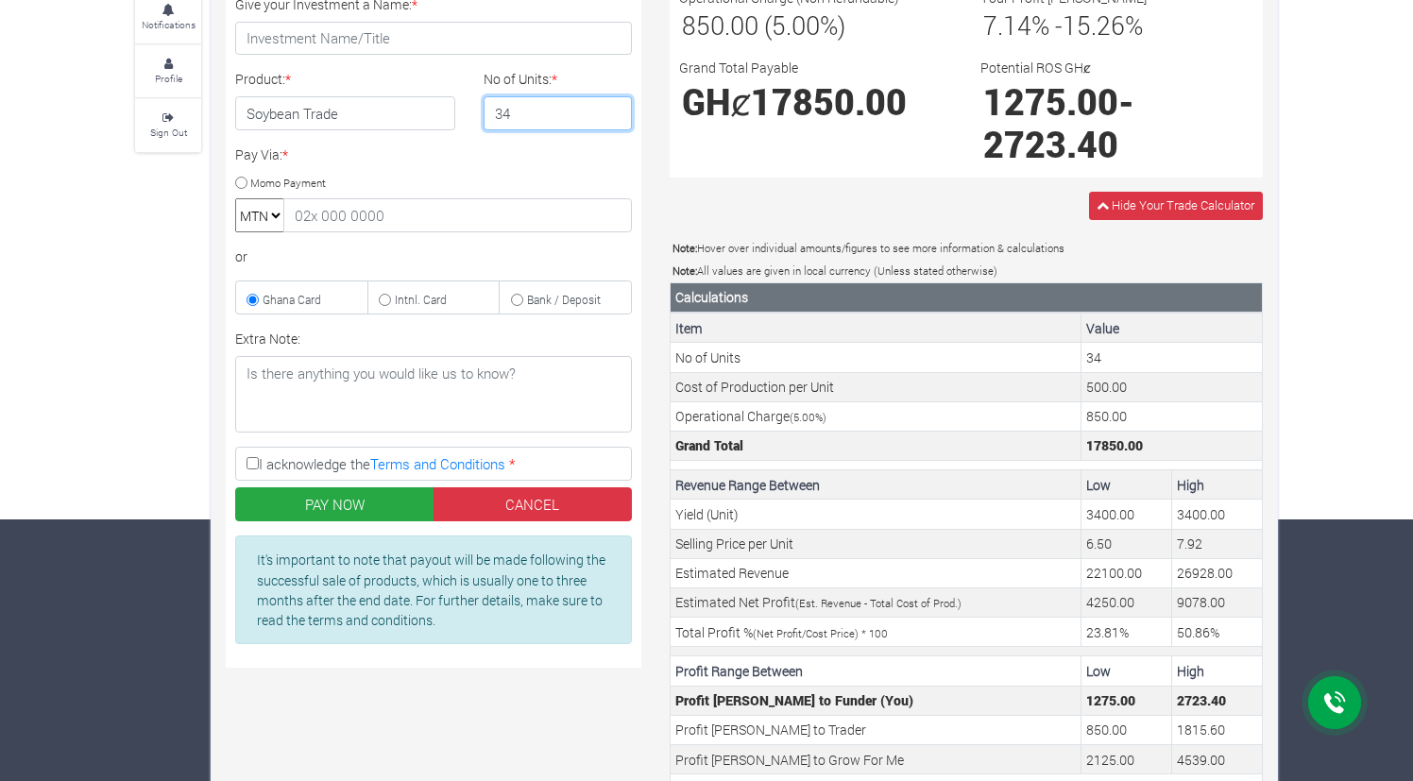
click at [616, 112] on input "34" at bounding box center [558, 113] width 149 height 34
click at [616, 112] on input "35" at bounding box center [558, 113] width 149 height 34
click at [616, 112] on input "36" at bounding box center [558, 113] width 149 height 34
click at [616, 112] on input "37" at bounding box center [558, 113] width 149 height 34
click at [616, 112] on input "38" at bounding box center [558, 113] width 149 height 34
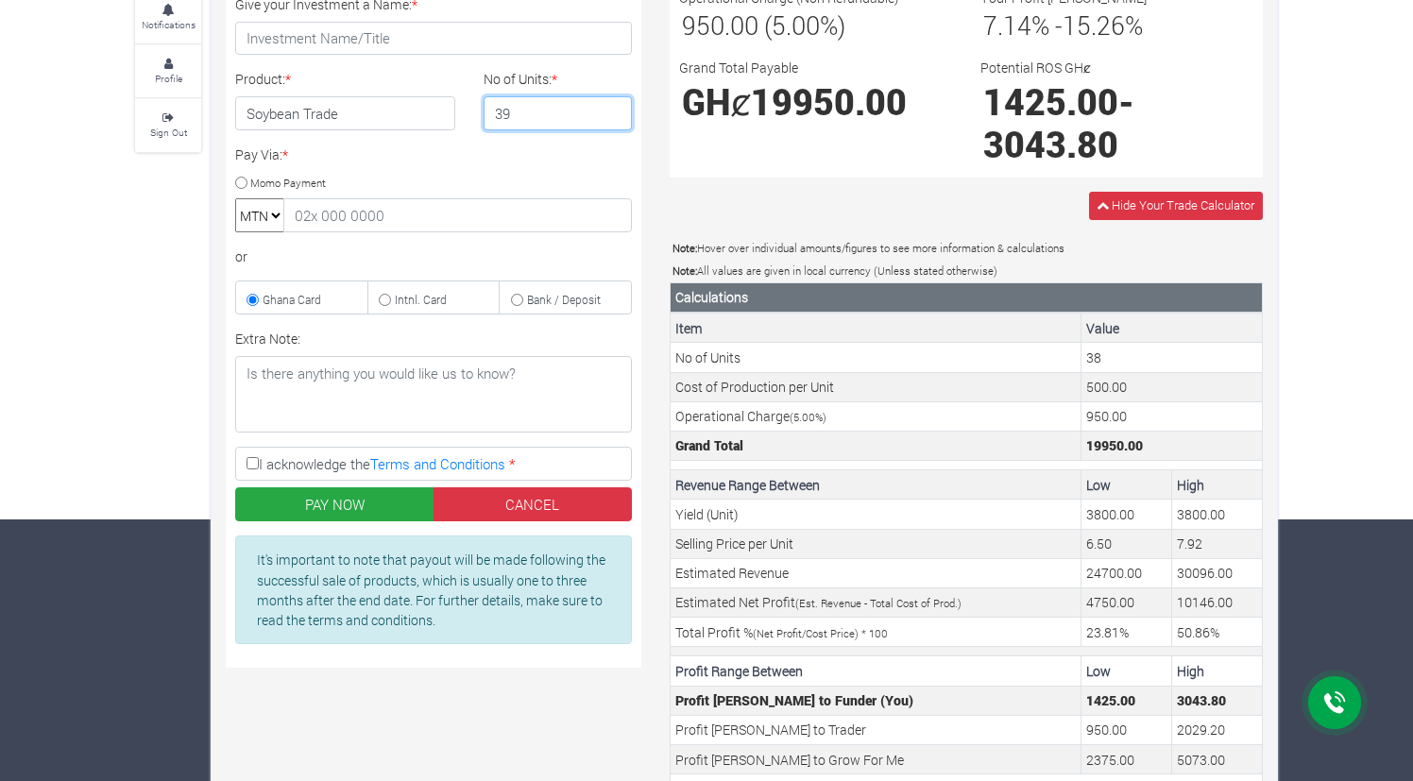
click at [616, 112] on input "39" at bounding box center [558, 113] width 149 height 34
click at [616, 112] on input "40" at bounding box center [558, 113] width 149 height 34
click at [616, 112] on input "41" at bounding box center [558, 113] width 149 height 34
drag, startPoint x: 580, startPoint y: 119, endPoint x: 473, endPoint y: 120, distance: 106.7
click at [473, 120] on div "No of Units: * 41" at bounding box center [558, 99] width 178 height 61
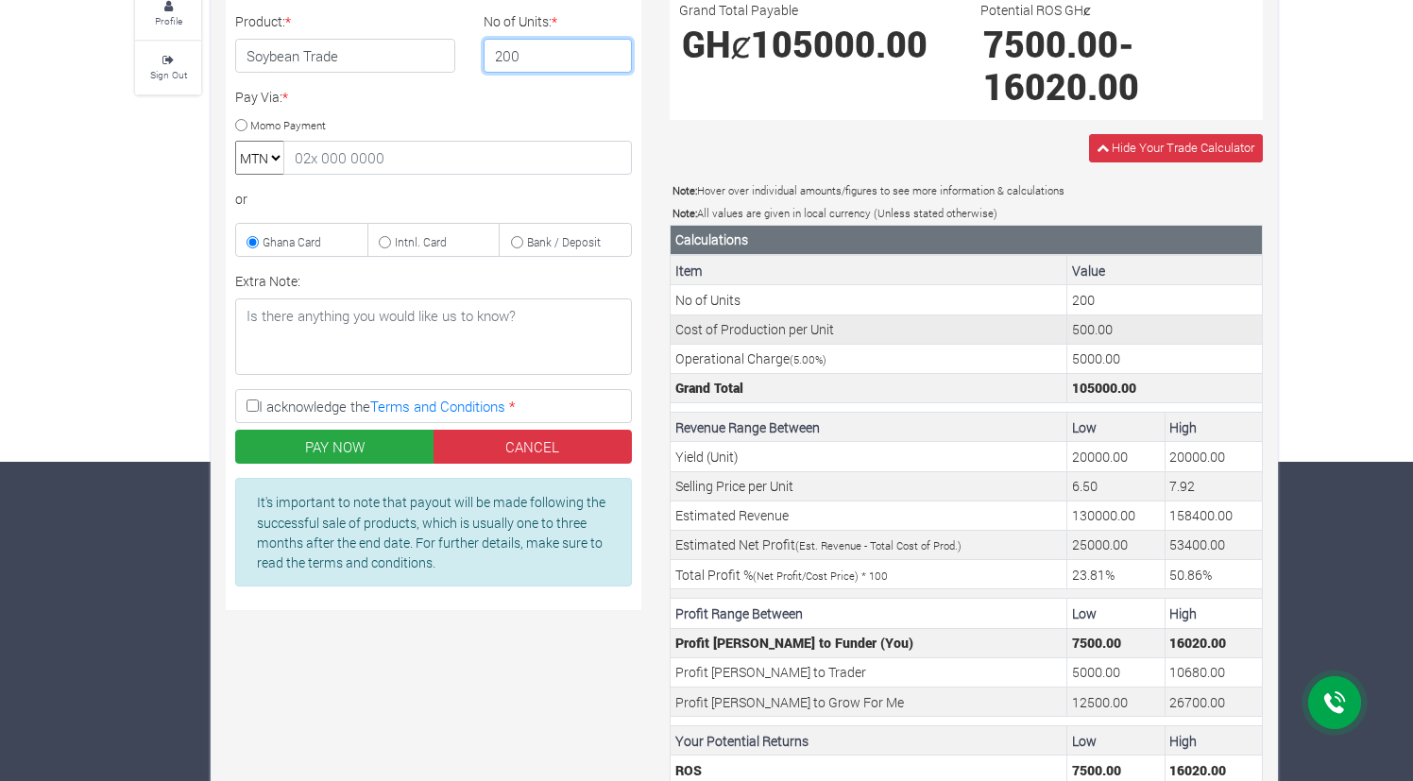
scroll to position [302, 0]
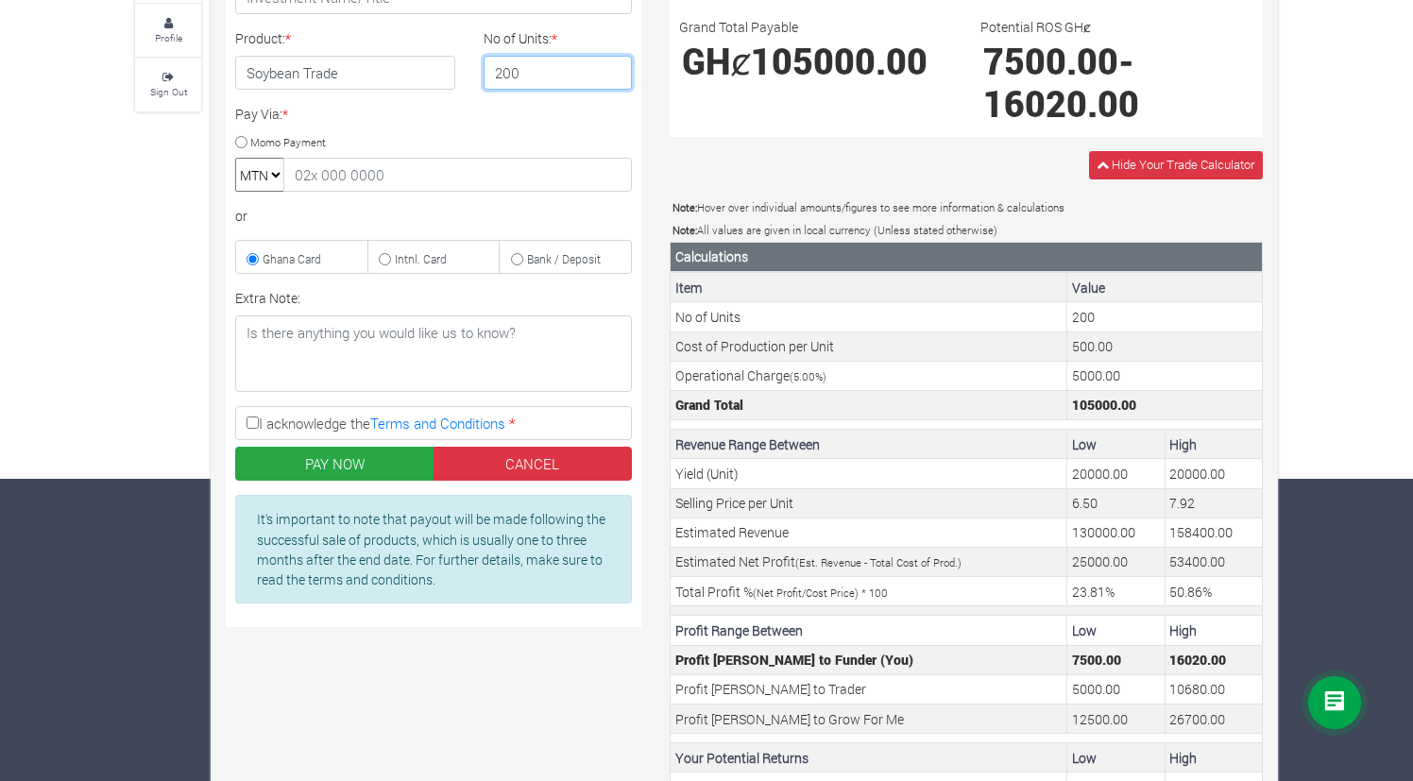
click at [505, 77] on input "200" at bounding box center [558, 73] width 149 height 34
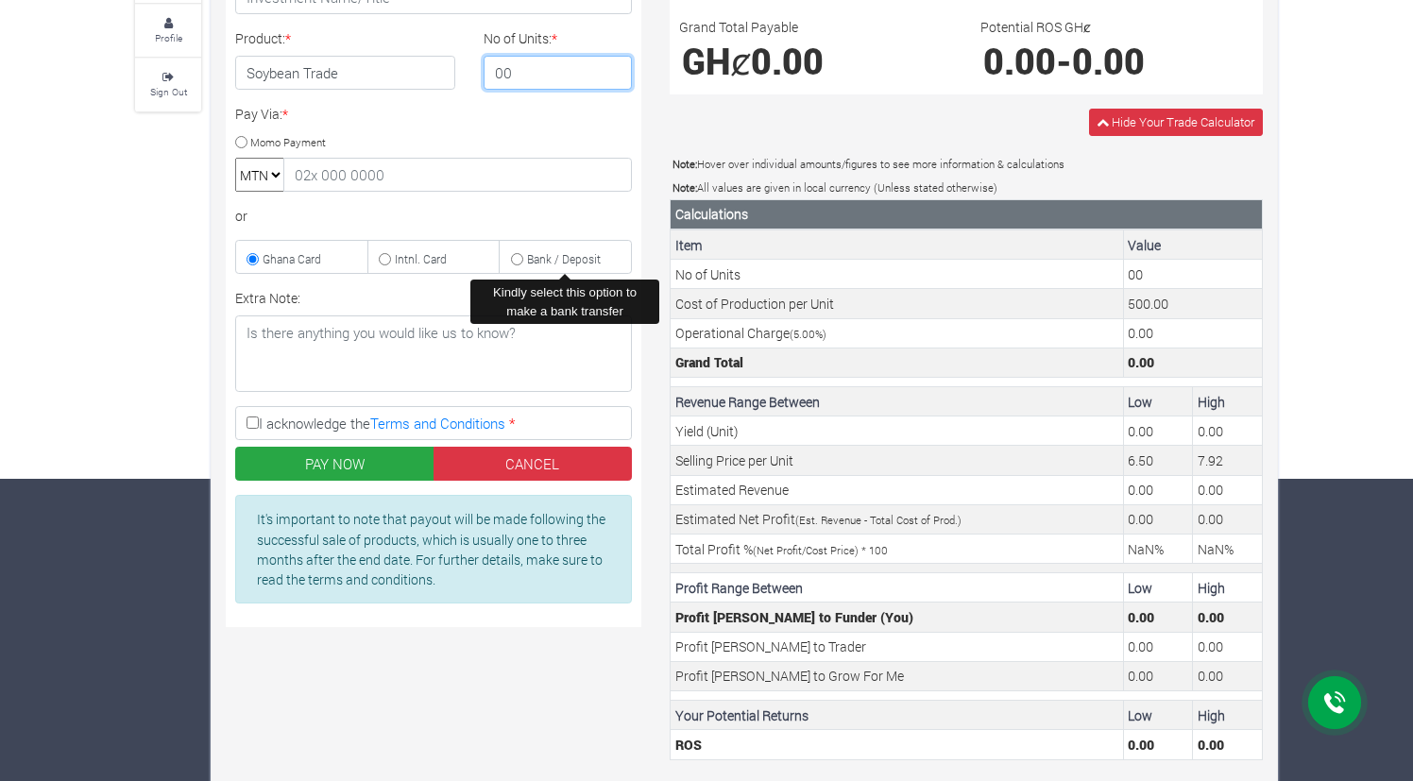
type input "100"
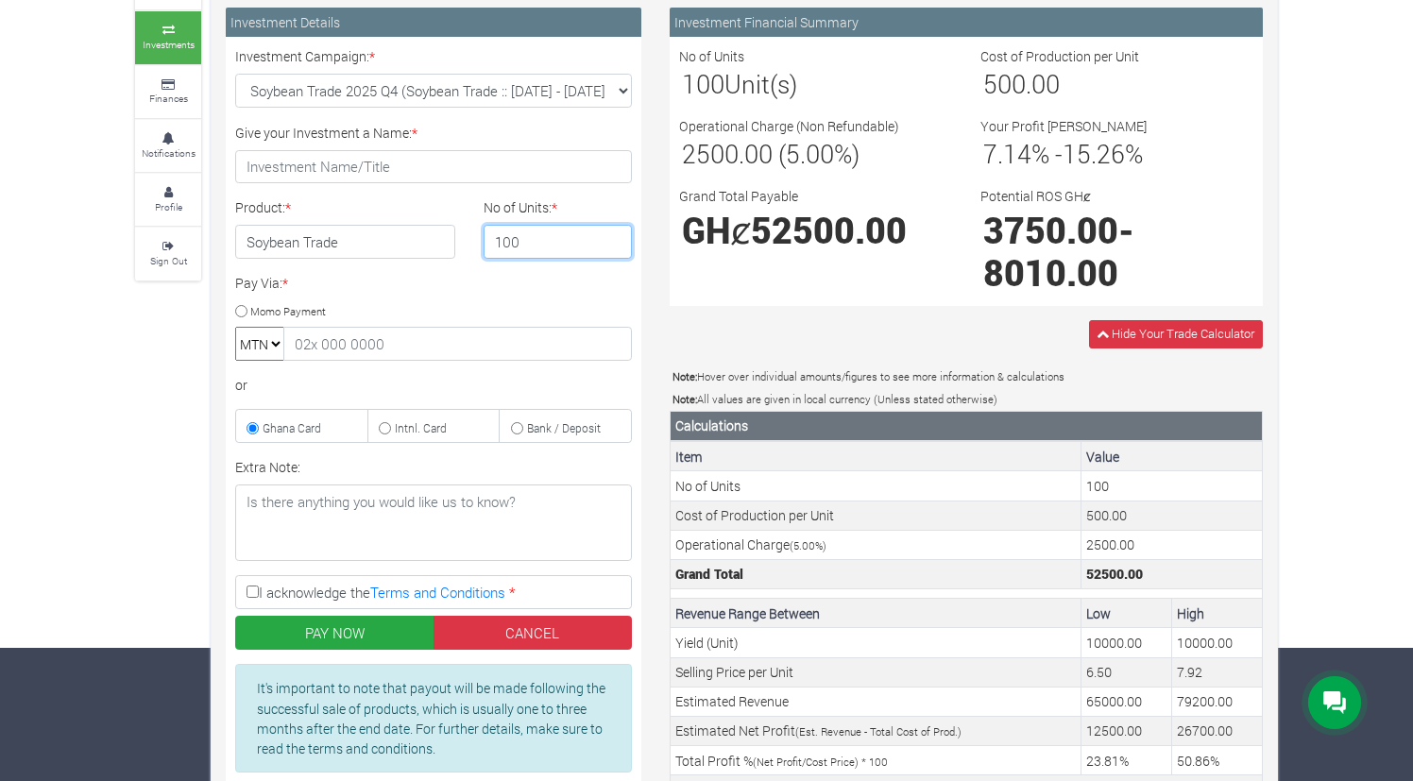
scroll to position [0, 0]
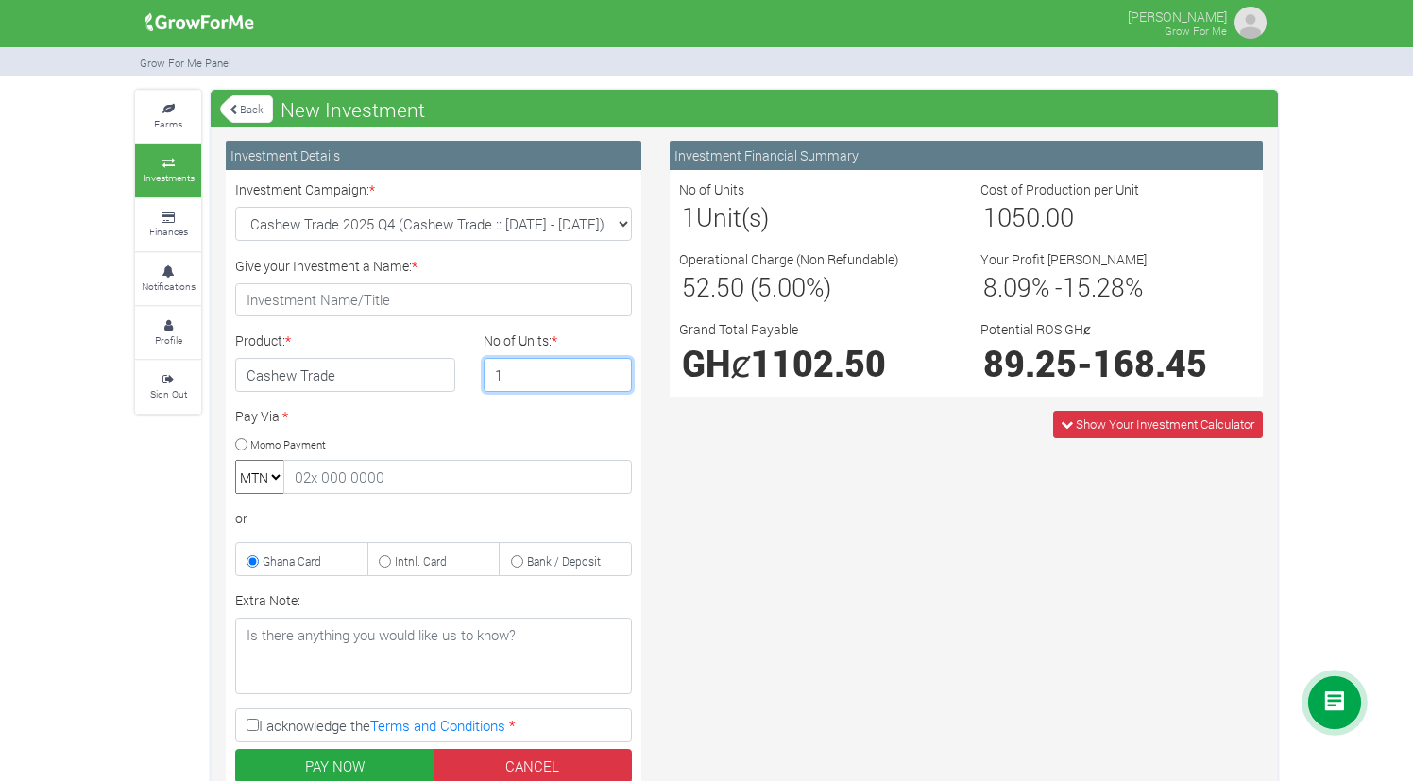
drag, startPoint x: 525, startPoint y: 379, endPoint x: 471, endPoint y: 376, distance: 53.9
click at [470, 377] on div "No of Units: * 1" at bounding box center [558, 361] width 178 height 61
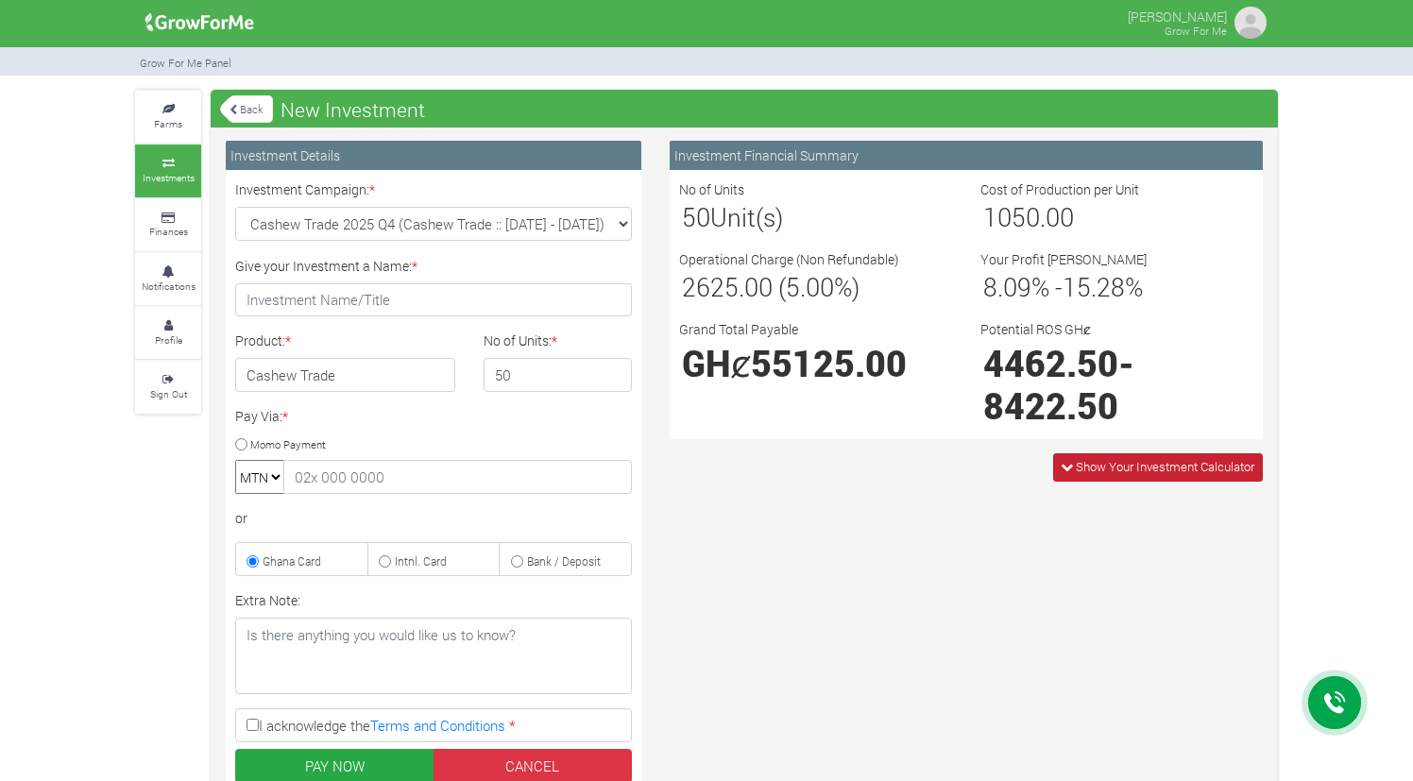
click at [1056, 469] on span "Show Your Investment Calculator" at bounding box center [1158, 466] width 210 height 27
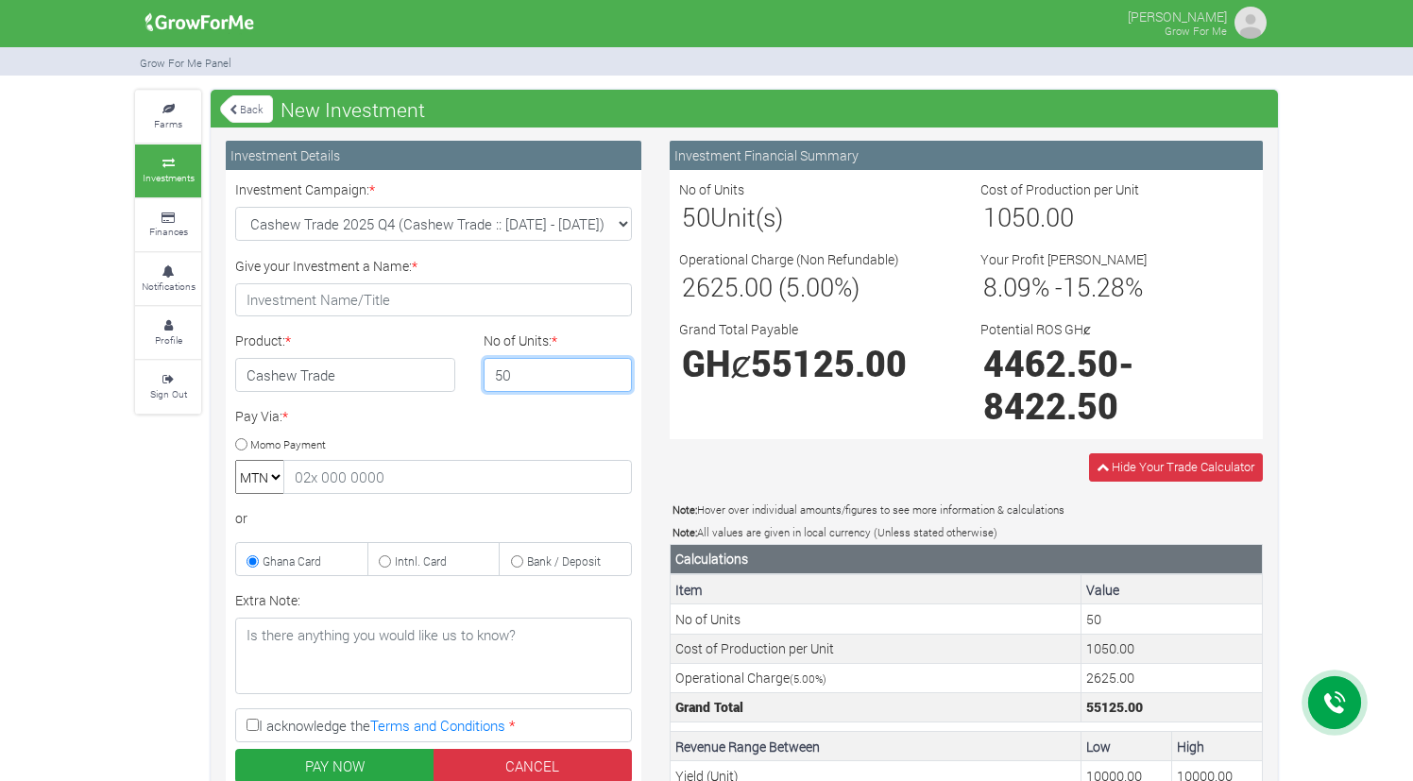
drag, startPoint x: 531, startPoint y: 376, endPoint x: 451, endPoint y: 376, distance: 80.3
click at [451, 376] on div "Product: * Cashew Trade No of Units: * 50" at bounding box center [433, 369] width 425 height 76
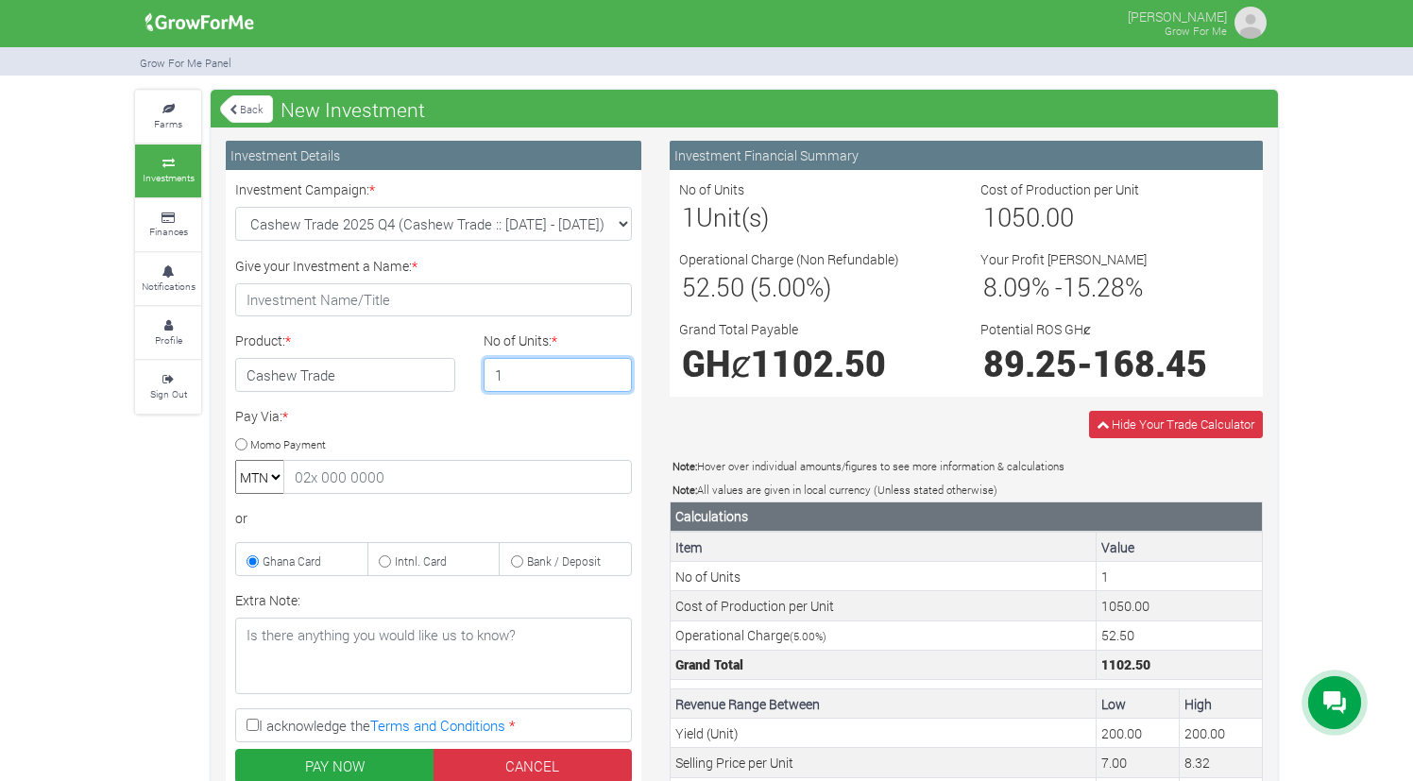
type input "1"
click at [771, 429] on div "Hide Your Trade Calculator" at bounding box center [967, 424] width 622 height 27
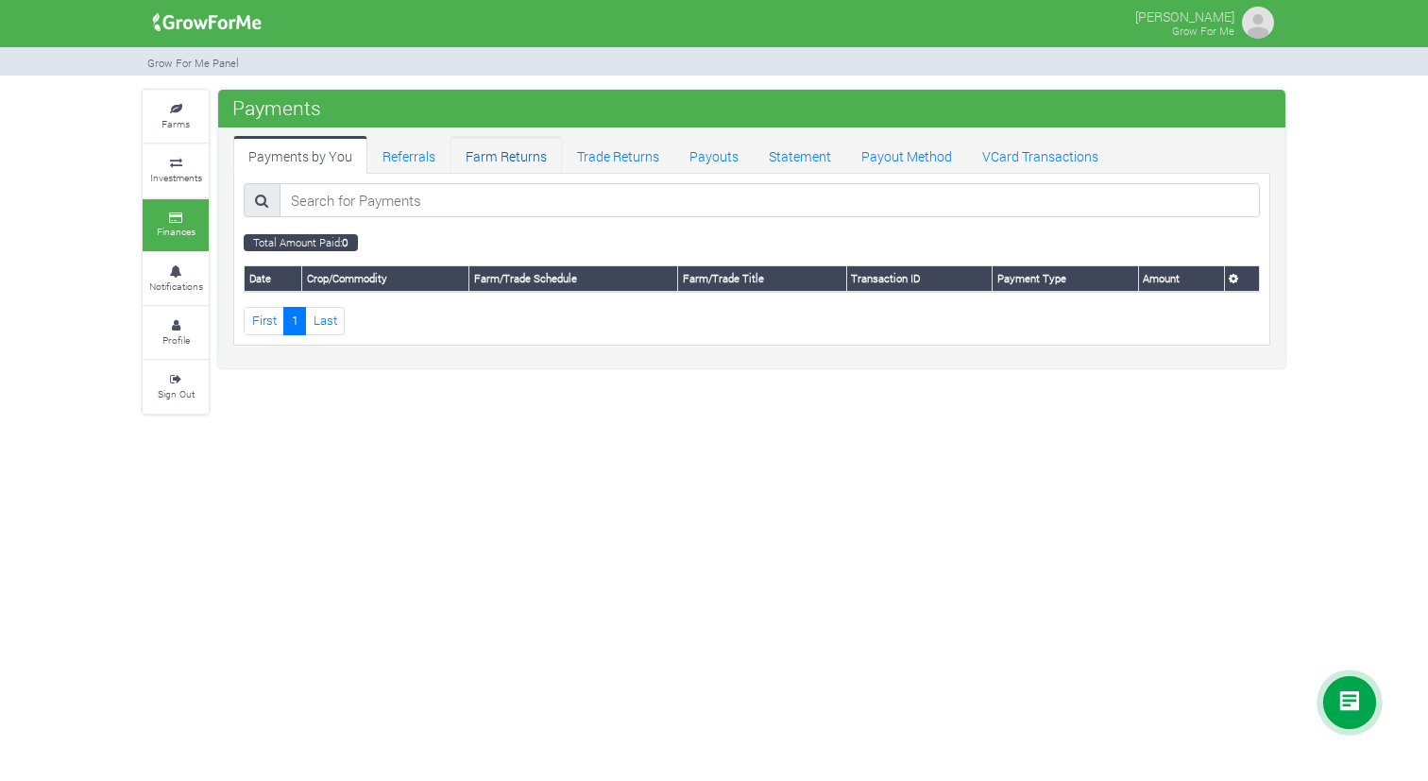
click at [515, 163] on link "Farm Returns" at bounding box center [506, 155] width 111 height 38
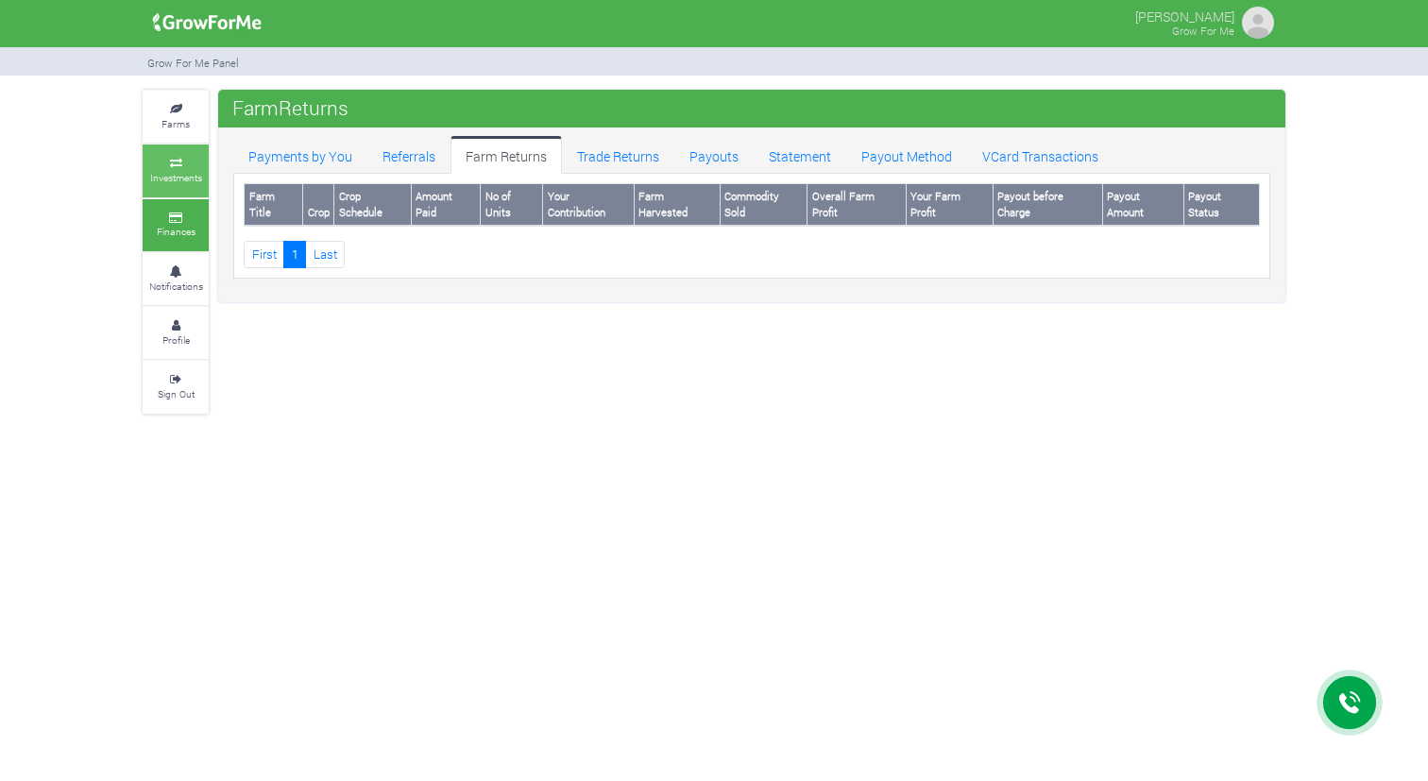
click at [170, 183] on link "Investments" at bounding box center [176, 171] width 66 height 52
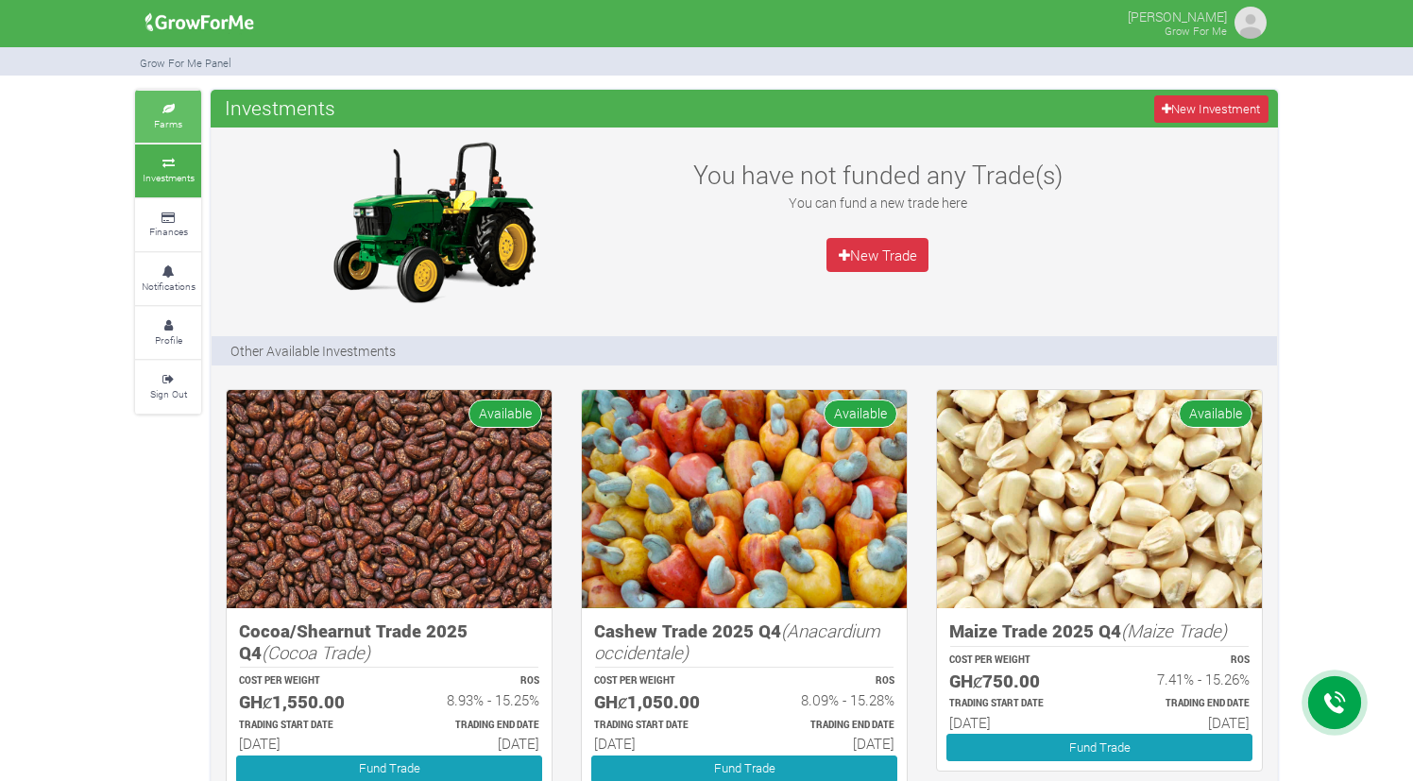
click at [177, 120] on small "Farms" at bounding box center [168, 123] width 28 height 13
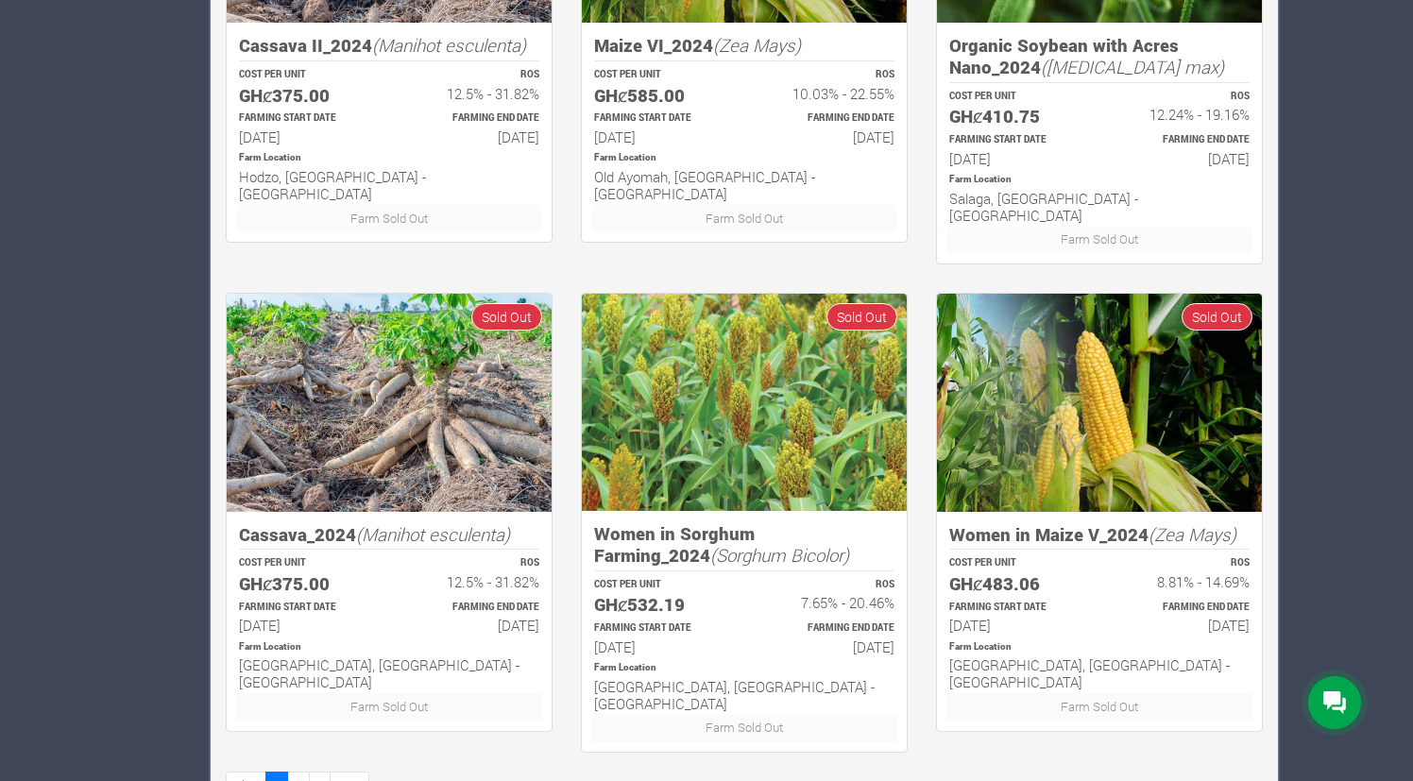
scroll to position [1083, 0]
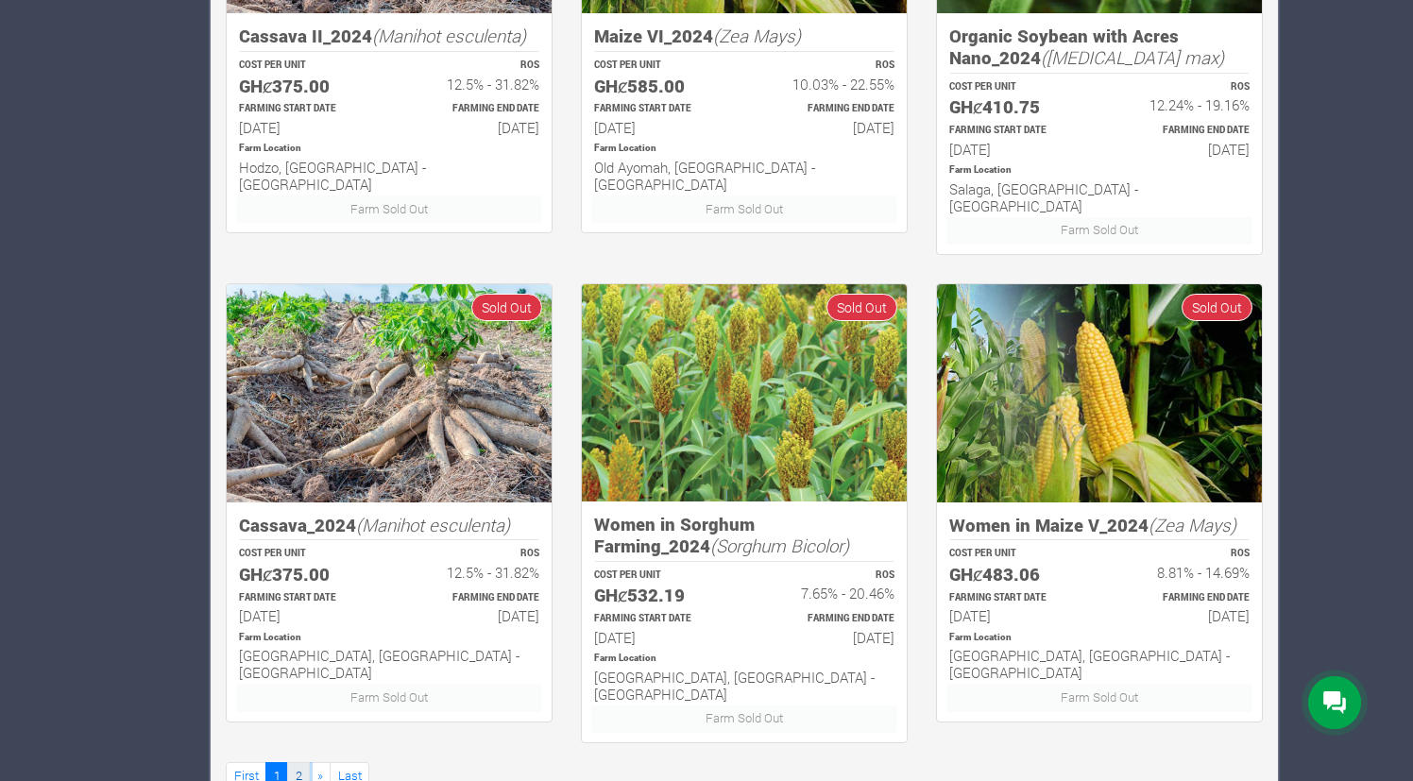
click at [304, 762] on link "2" at bounding box center [298, 775] width 23 height 27
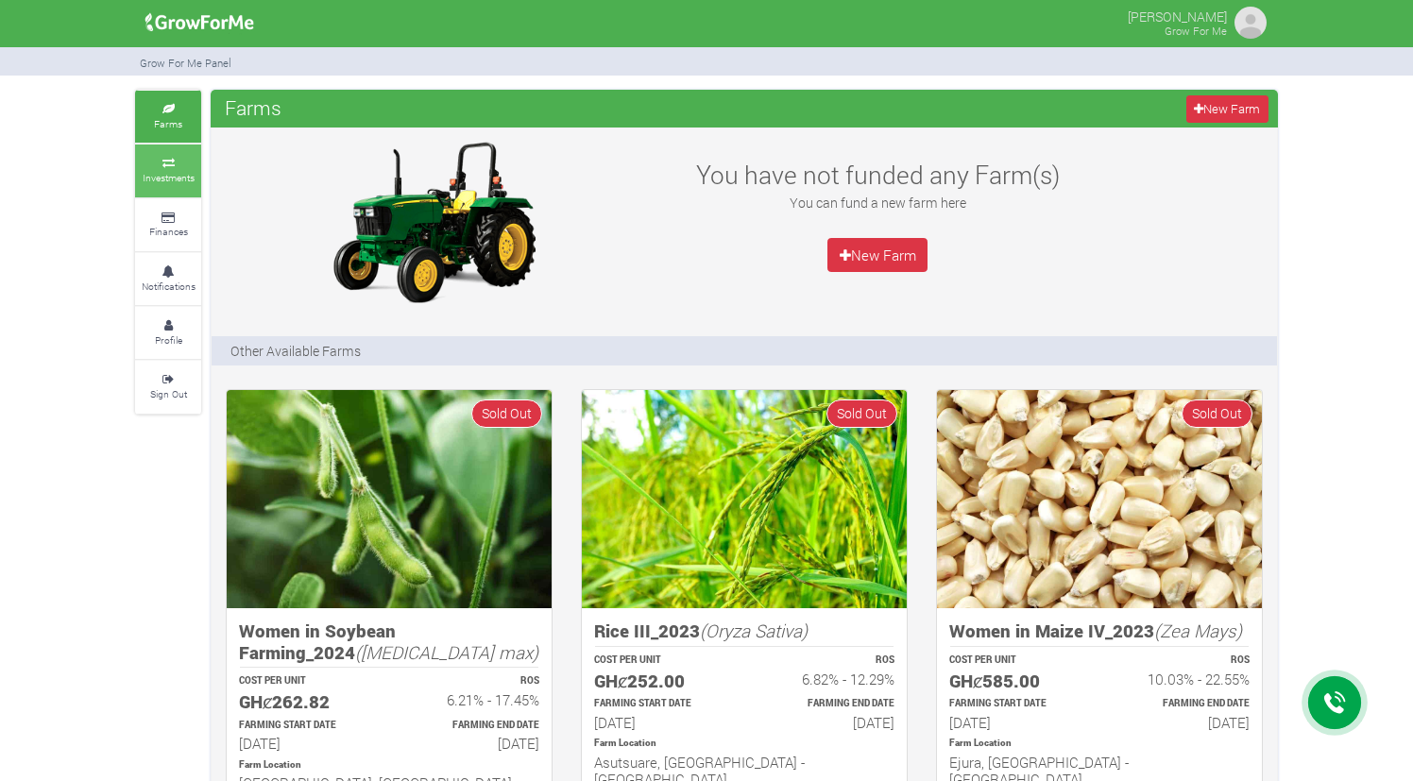
click at [178, 174] on small "Investments" at bounding box center [169, 177] width 52 height 13
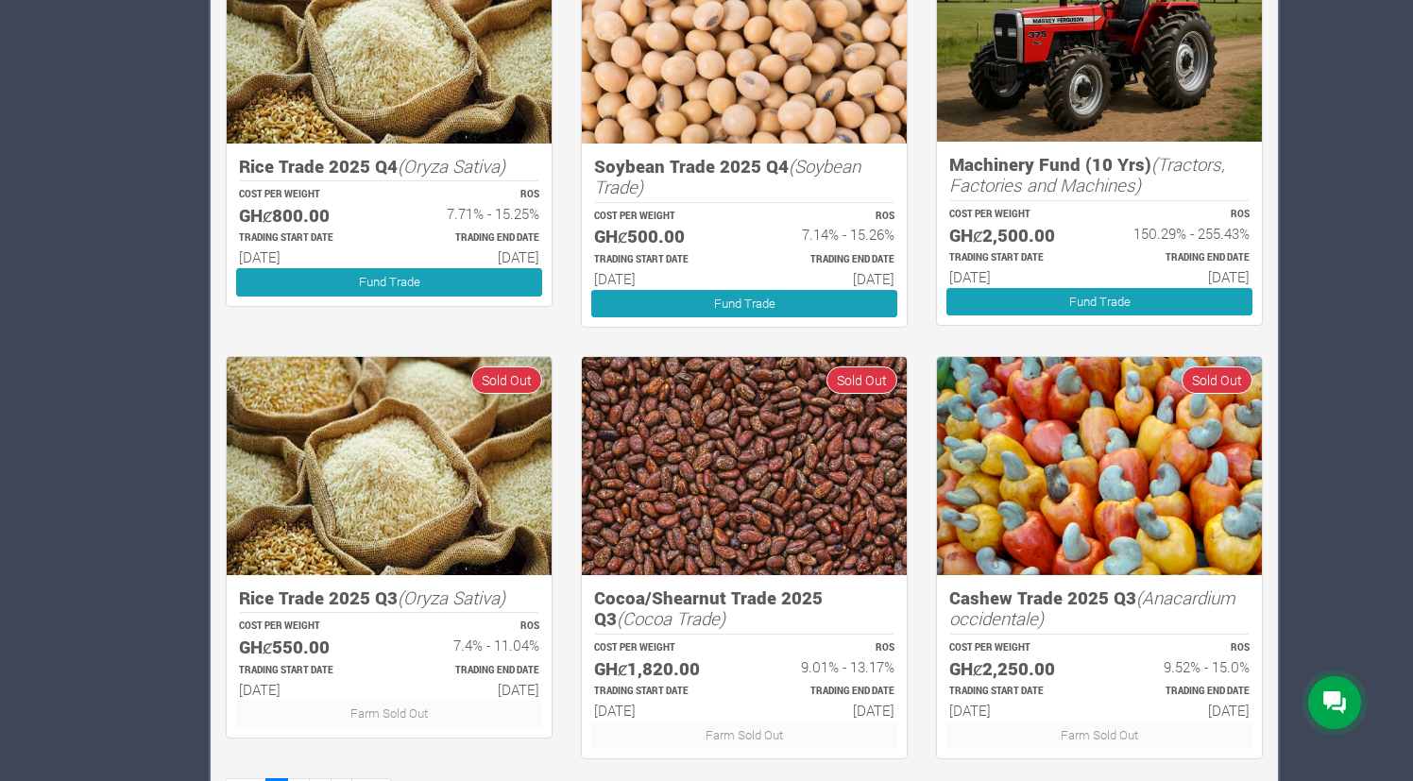
scroll to position [965, 0]
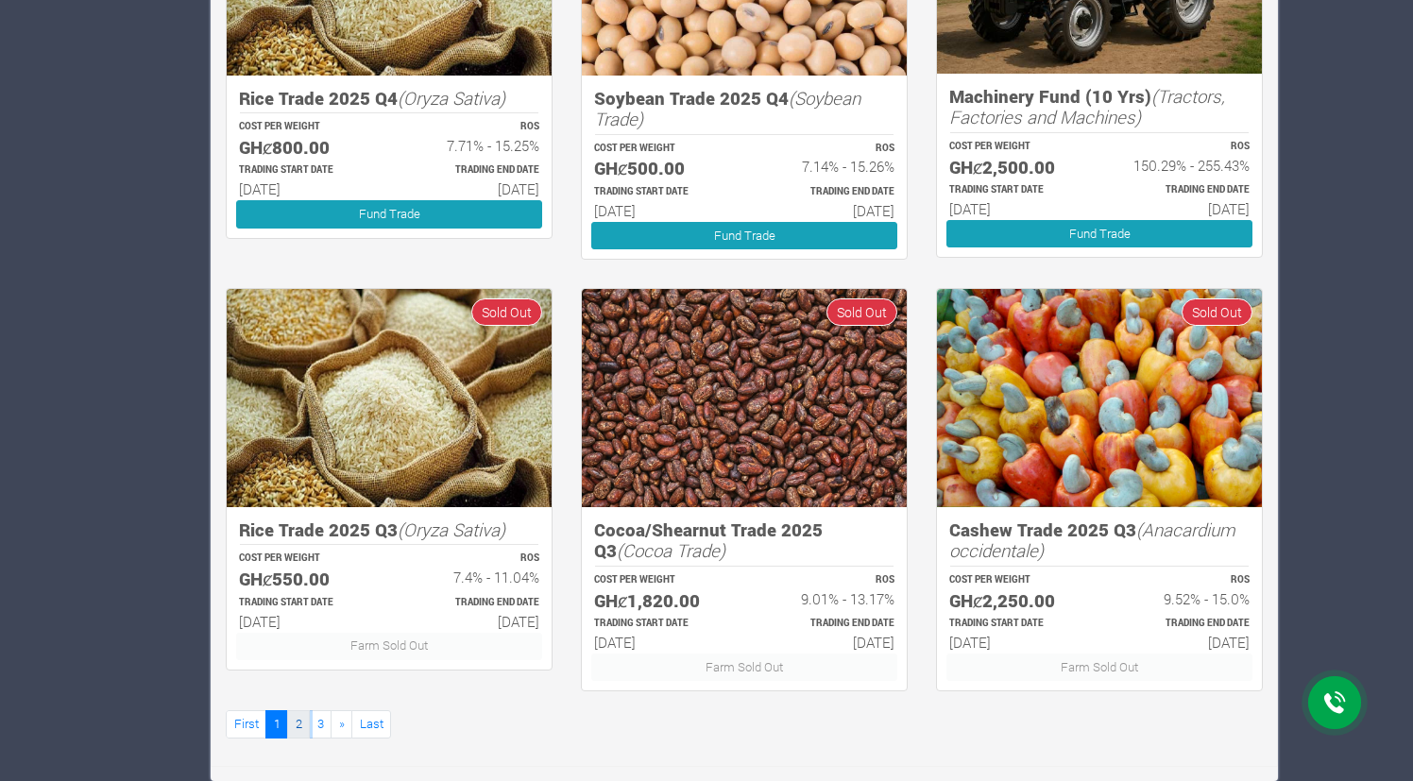
click at [300, 721] on link "2" at bounding box center [298, 723] width 23 height 27
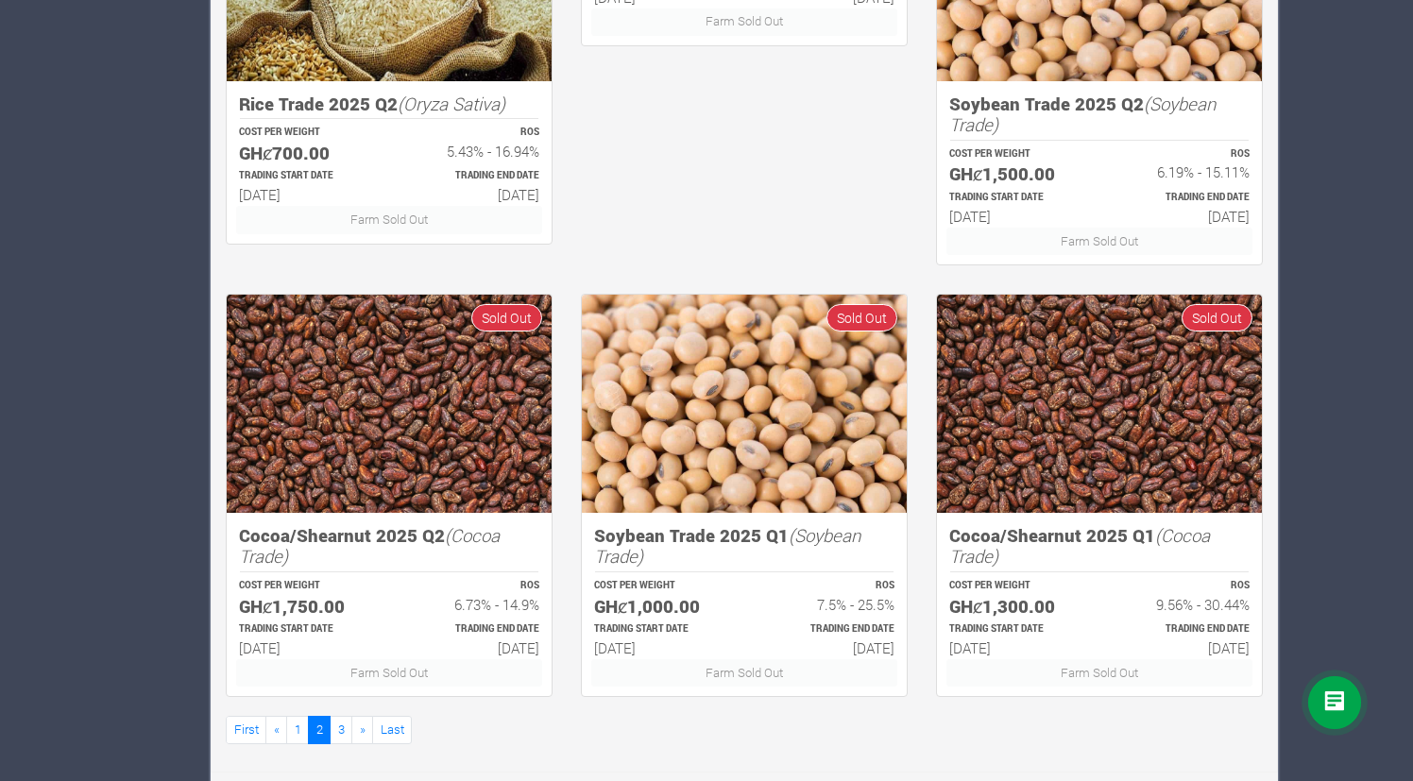
scroll to position [965, 0]
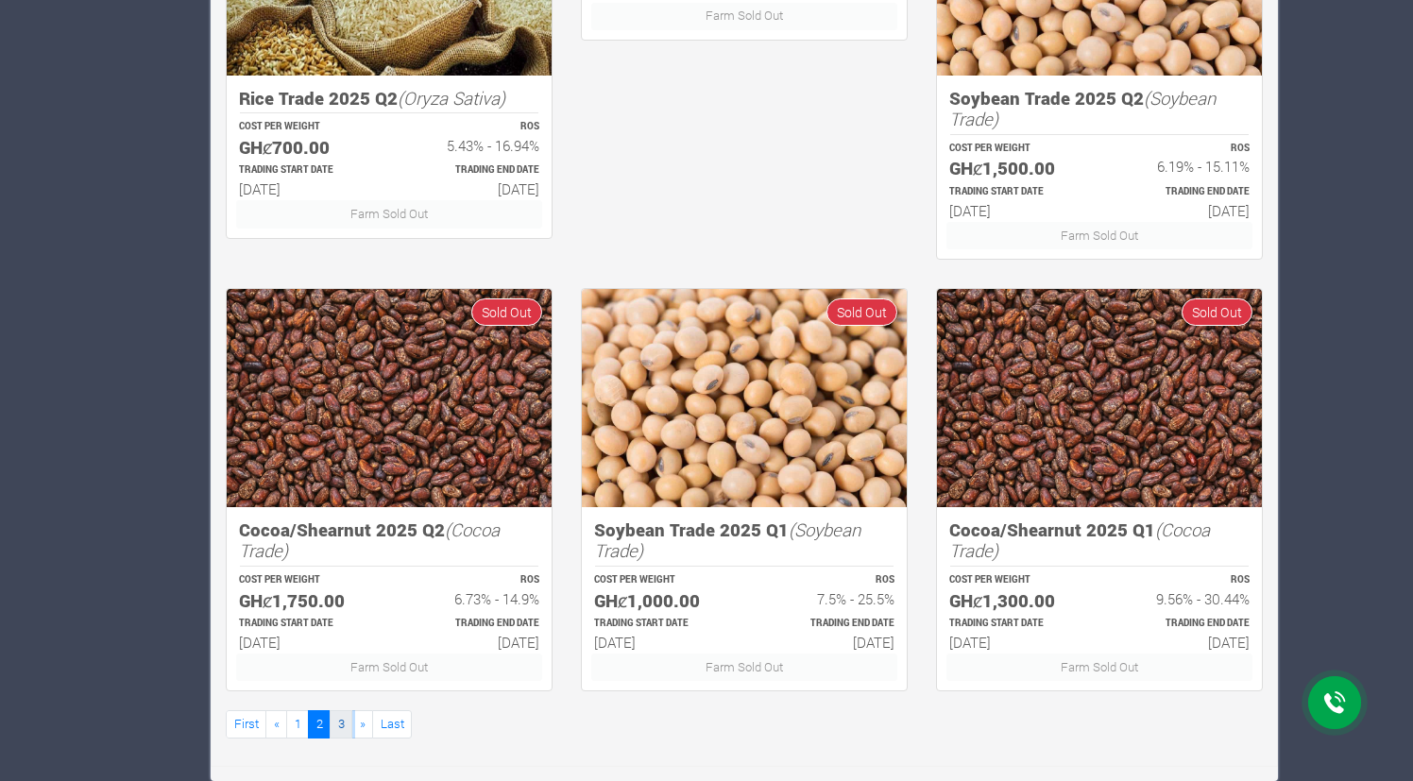
click at [343, 730] on link "3" at bounding box center [341, 723] width 23 height 27
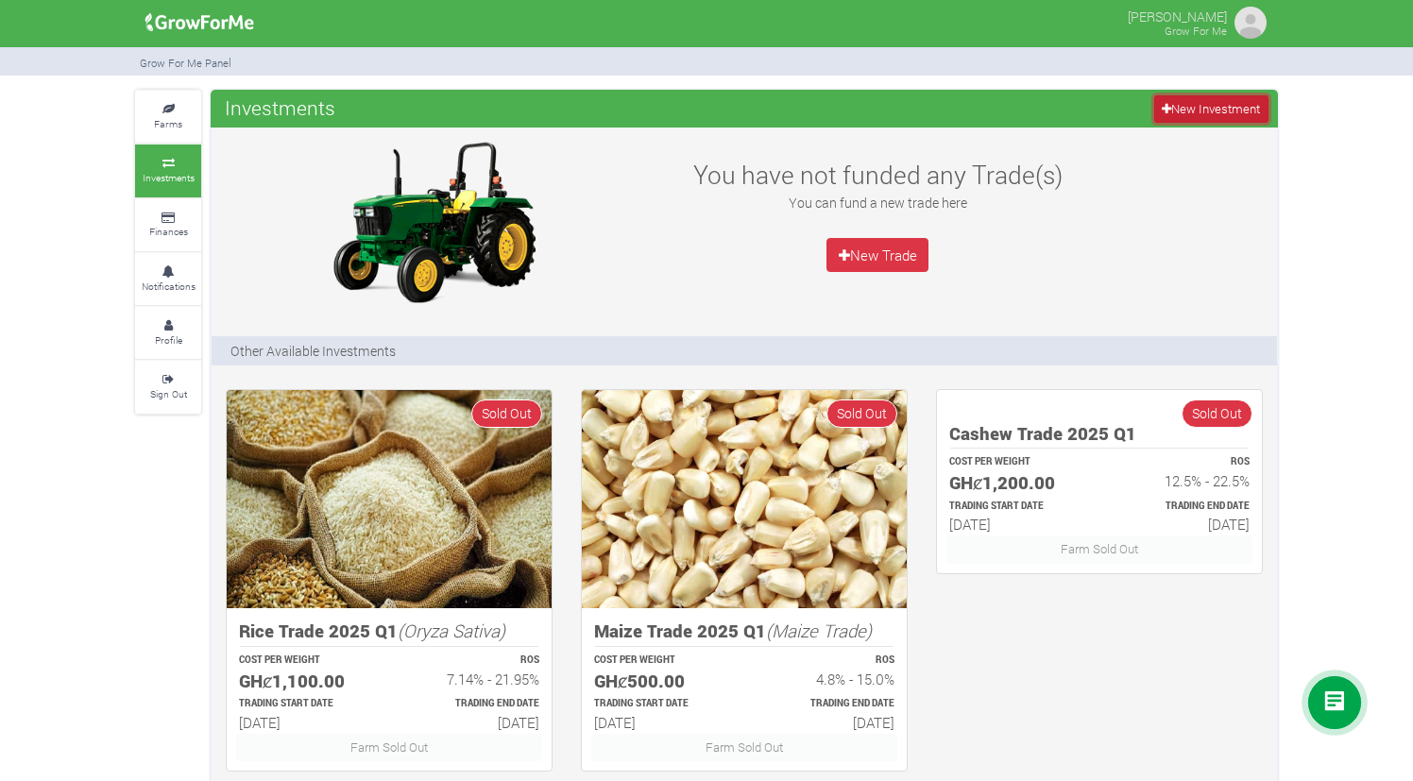
click at [1162, 109] on icon at bounding box center [1166, 109] width 9 height 12
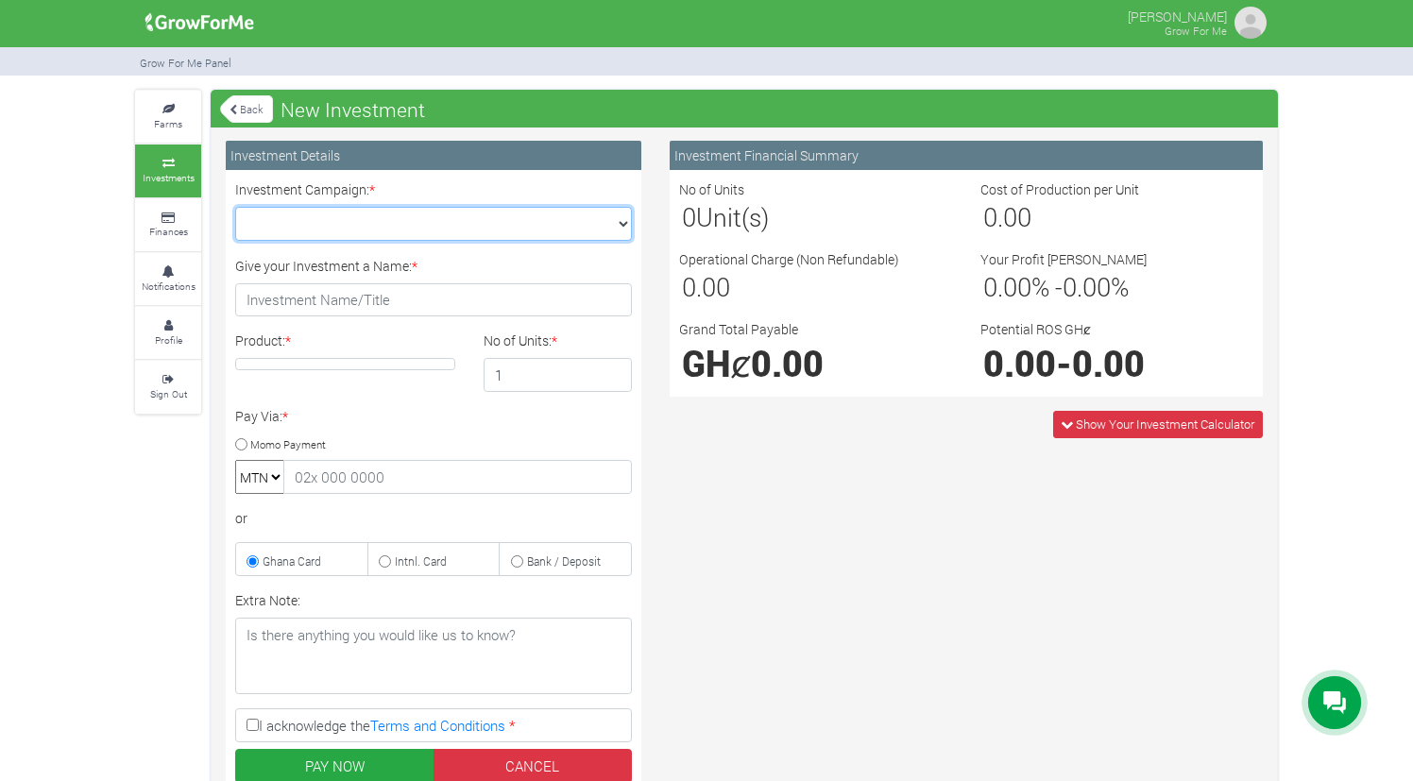
click at [616, 222] on select "Maize Trade 2025 Q4 (Maize Trade :: 01st Oct 2025 - 31st Mar 2026) Cashew Trade…" at bounding box center [433, 224] width 397 height 34
click at [201, 27] on img at bounding box center [200, 23] width 122 height 38
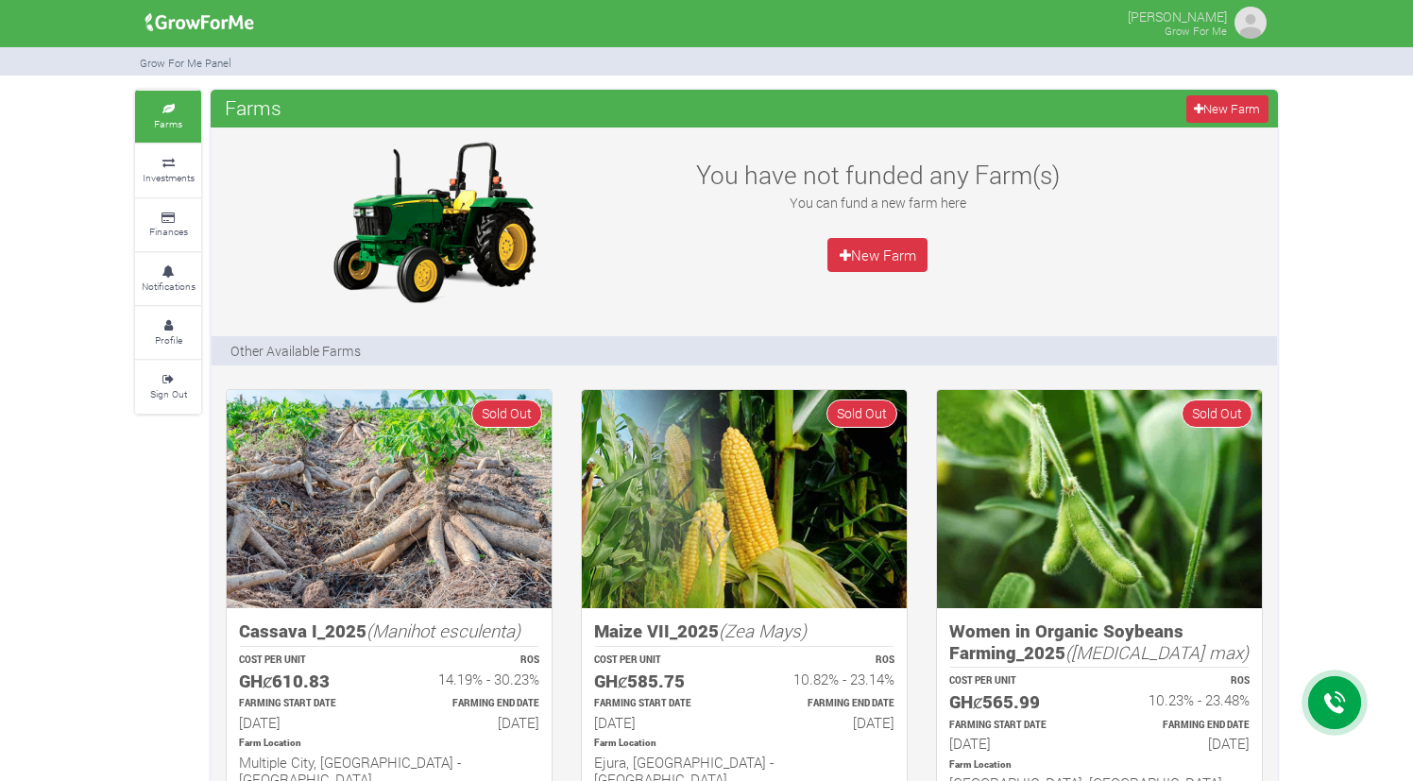
click at [1153, 15] on p "[PERSON_NAME]" at bounding box center [1177, 15] width 99 height 23
click at [1217, 22] on div "[PERSON_NAME] Grow For Me" at bounding box center [1177, 22] width 99 height 36
click at [1233, 26] on img at bounding box center [1251, 23] width 38 height 38
click at [1237, 27] on img at bounding box center [1251, 23] width 38 height 38
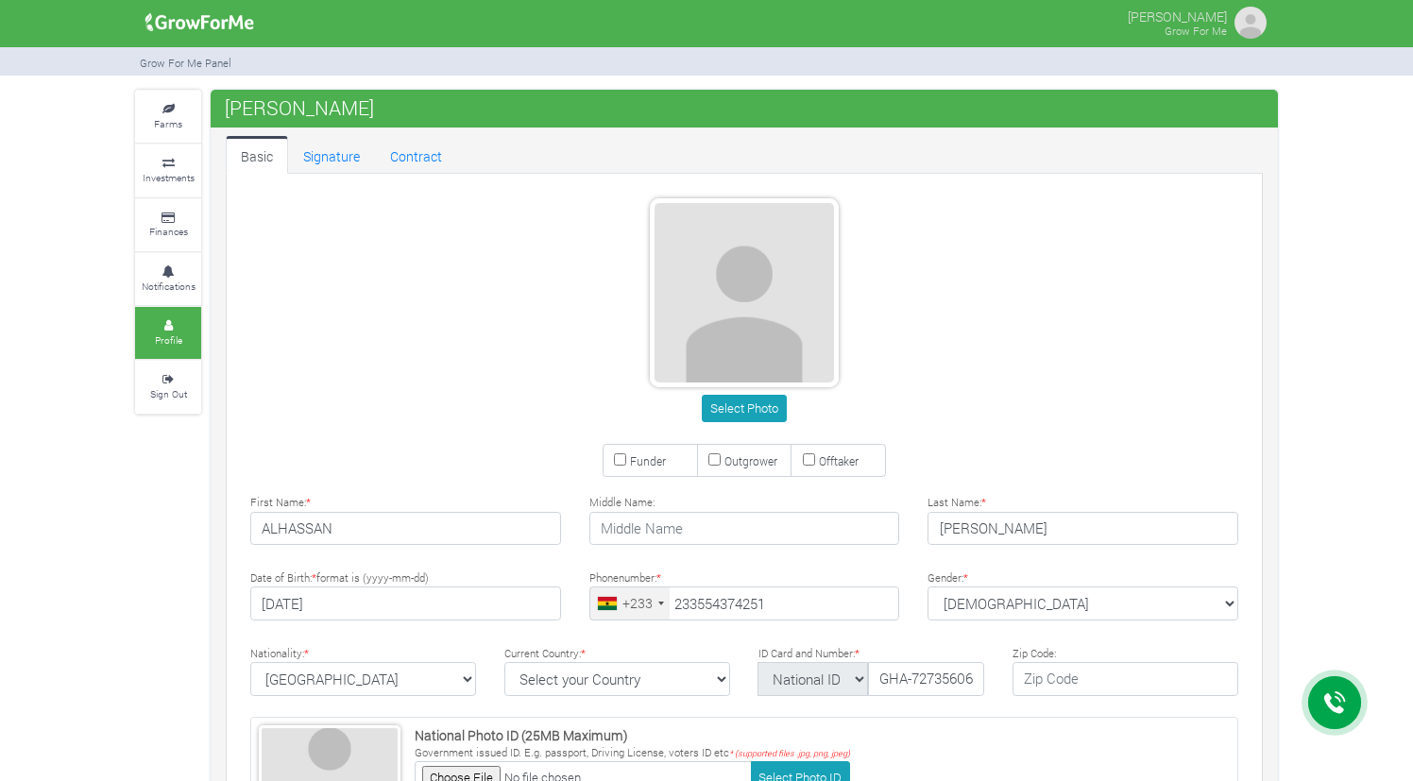
type input "55 437 4251"
click at [176, 375] on icon at bounding box center [168, 379] width 57 height 9
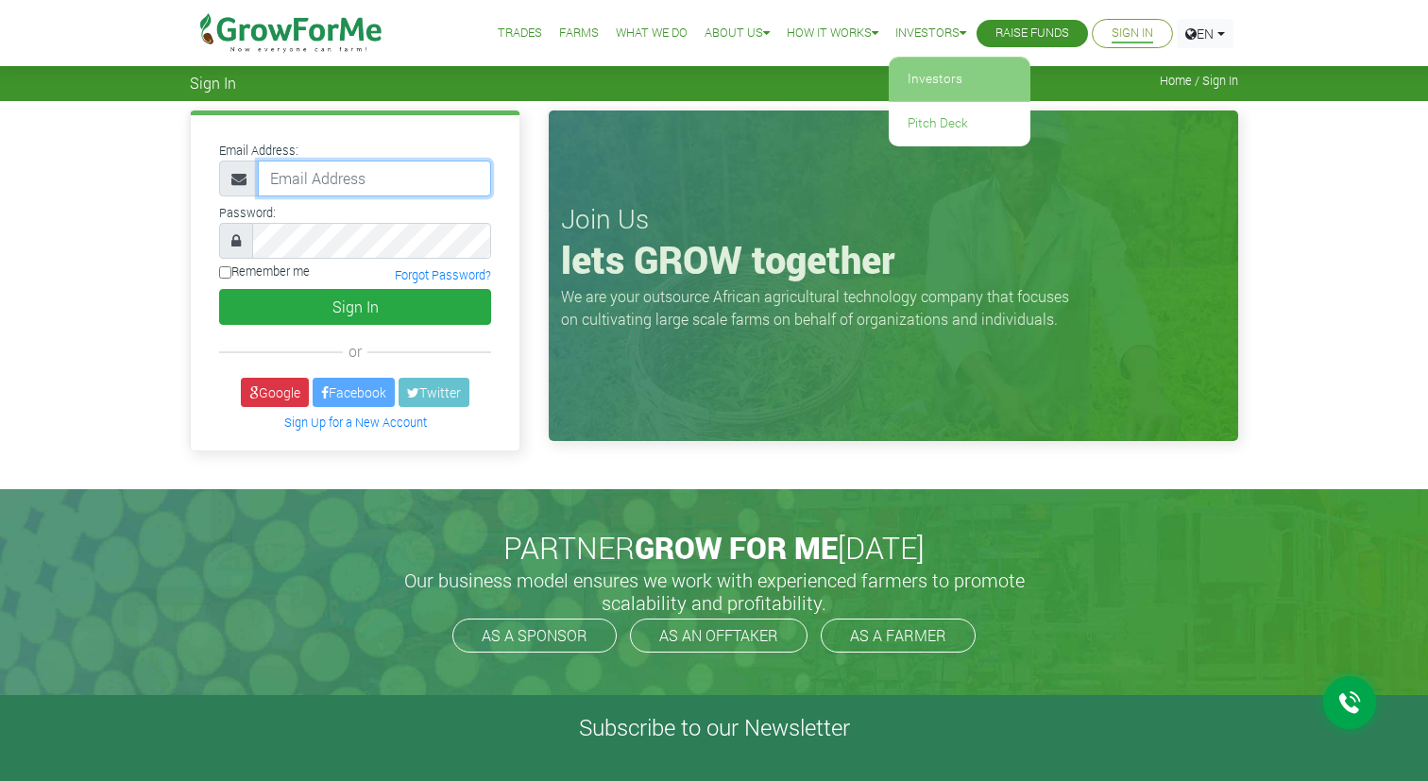
type input "[EMAIL_ADDRESS][DOMAIN_NAME]"
click at [922, 83] on link "Investors" at bounding box center [960, 79] width 142 height 43
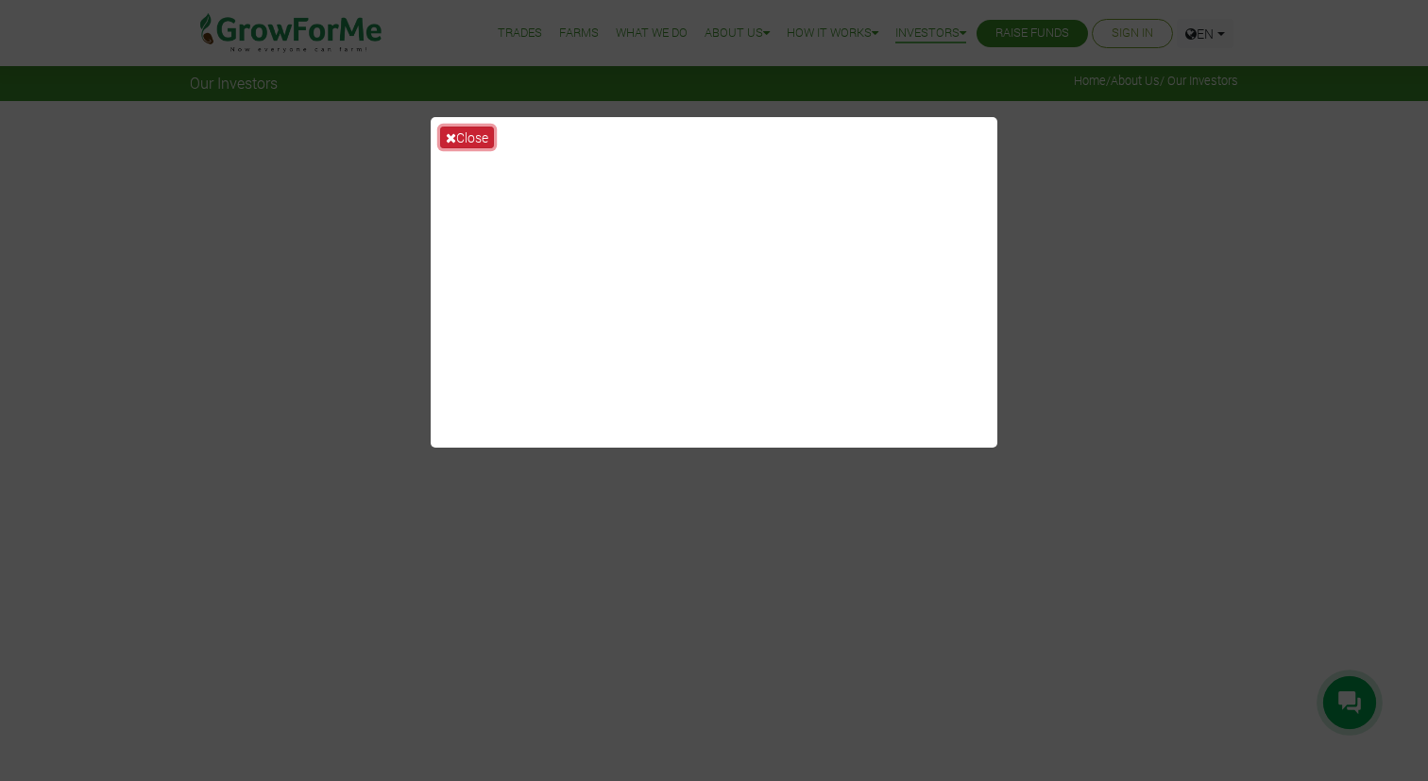
click at [469, 135] on button "Close" at bounding box center [467, 138] width 54 height 22
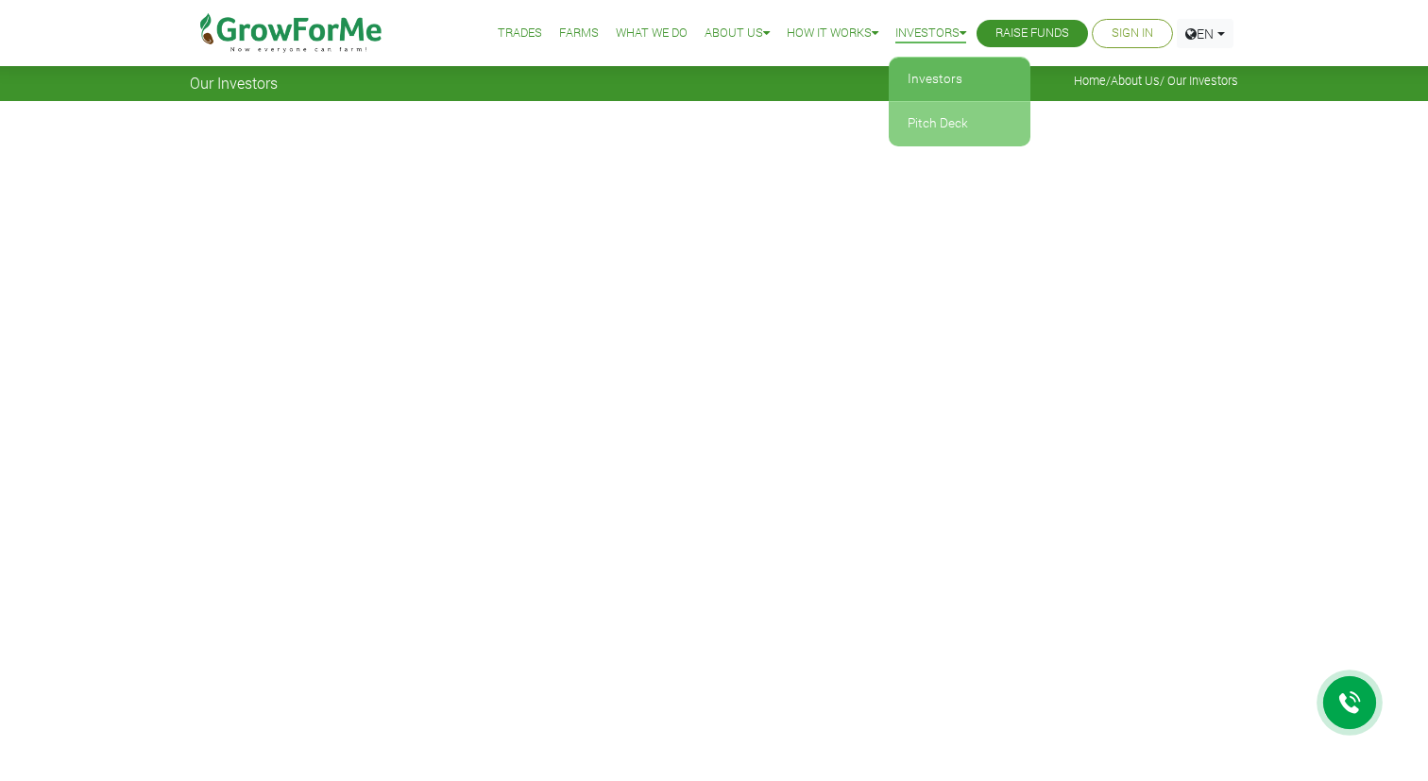
click at [929, 120] on link "Pitch Deck" at bounding box center [960, 123] width 142 height 43
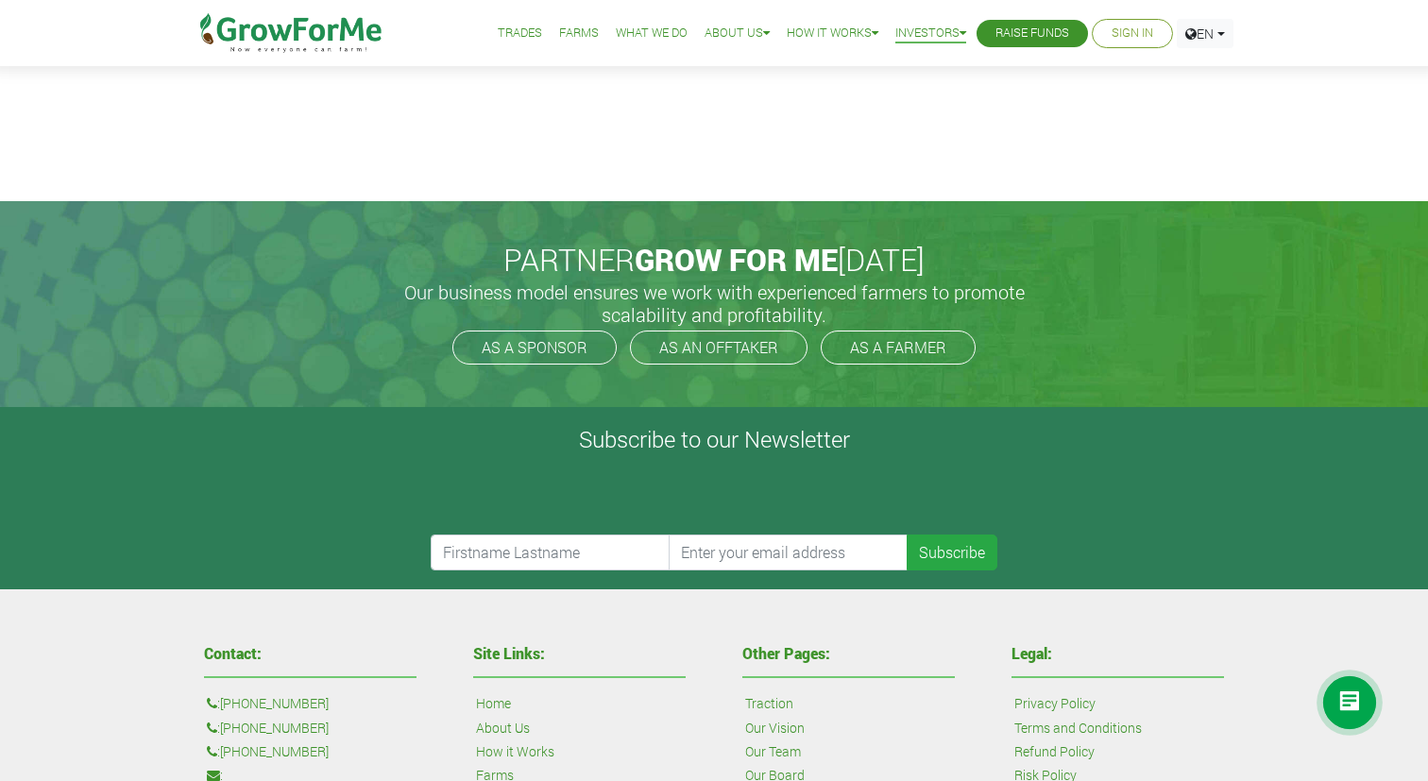
scroll to position [500, 0]
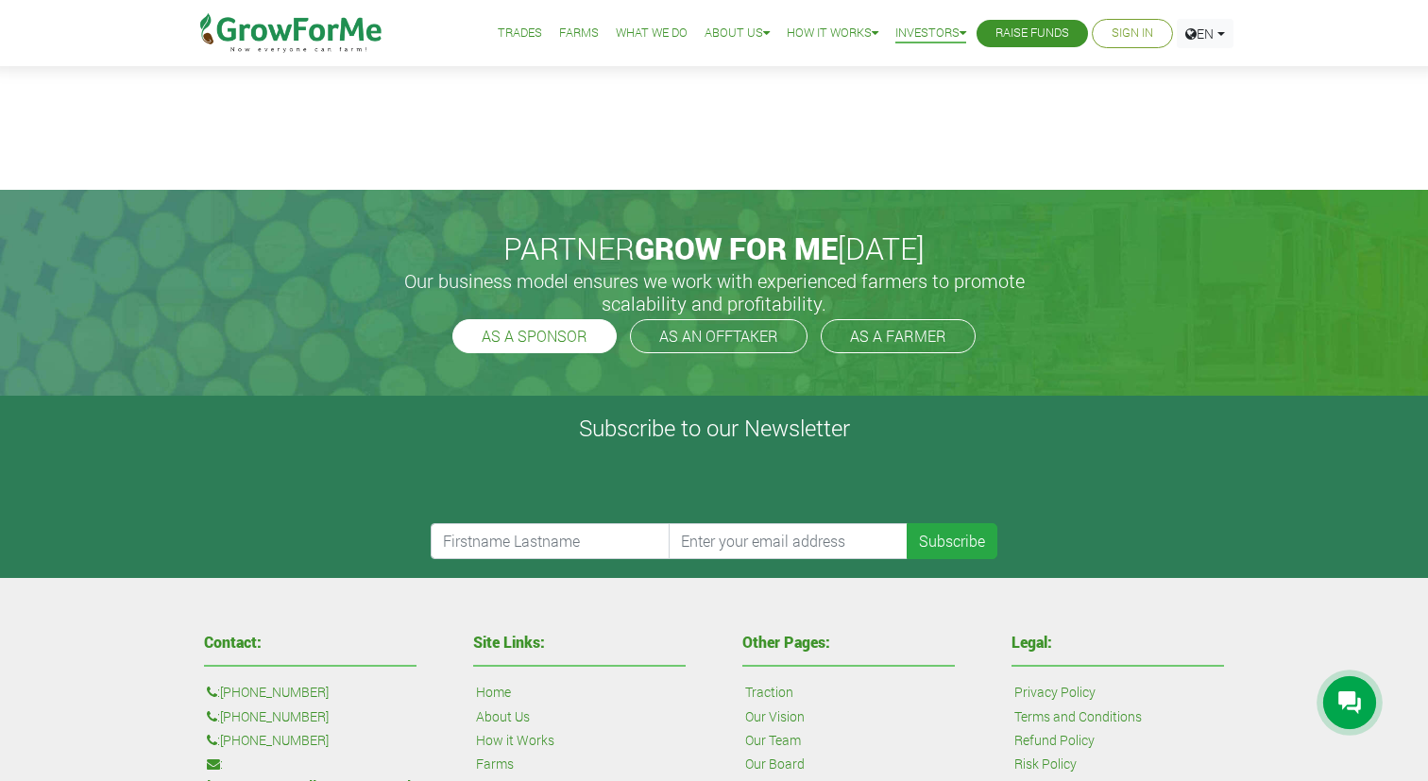
click at [539, 338] on link "AS A SPONSOR" at bounding box center [534, 336] width 164 height 34
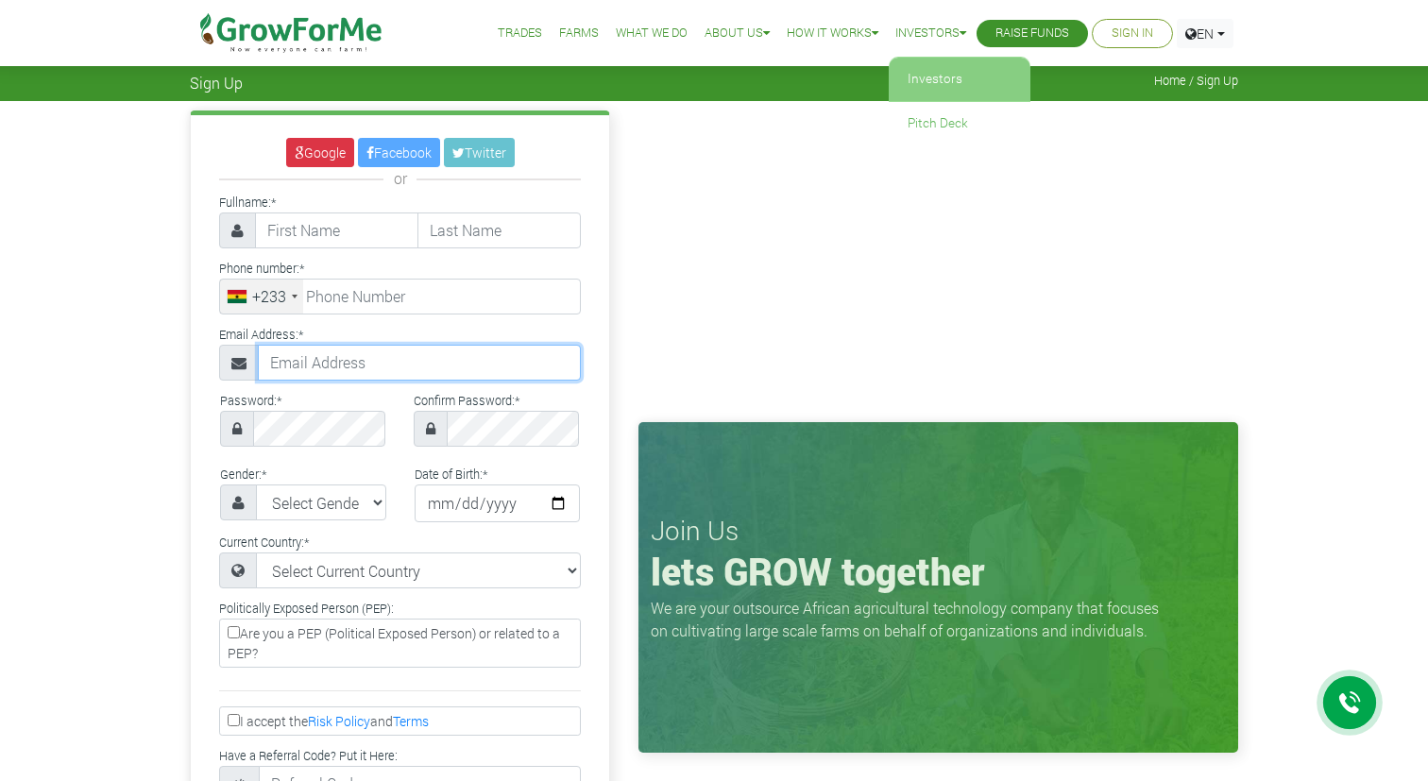
type input "233554374251@growforme.com"
click at [925, 86] on link "Investors" at bounding box center [960, 79] width 142 height 43
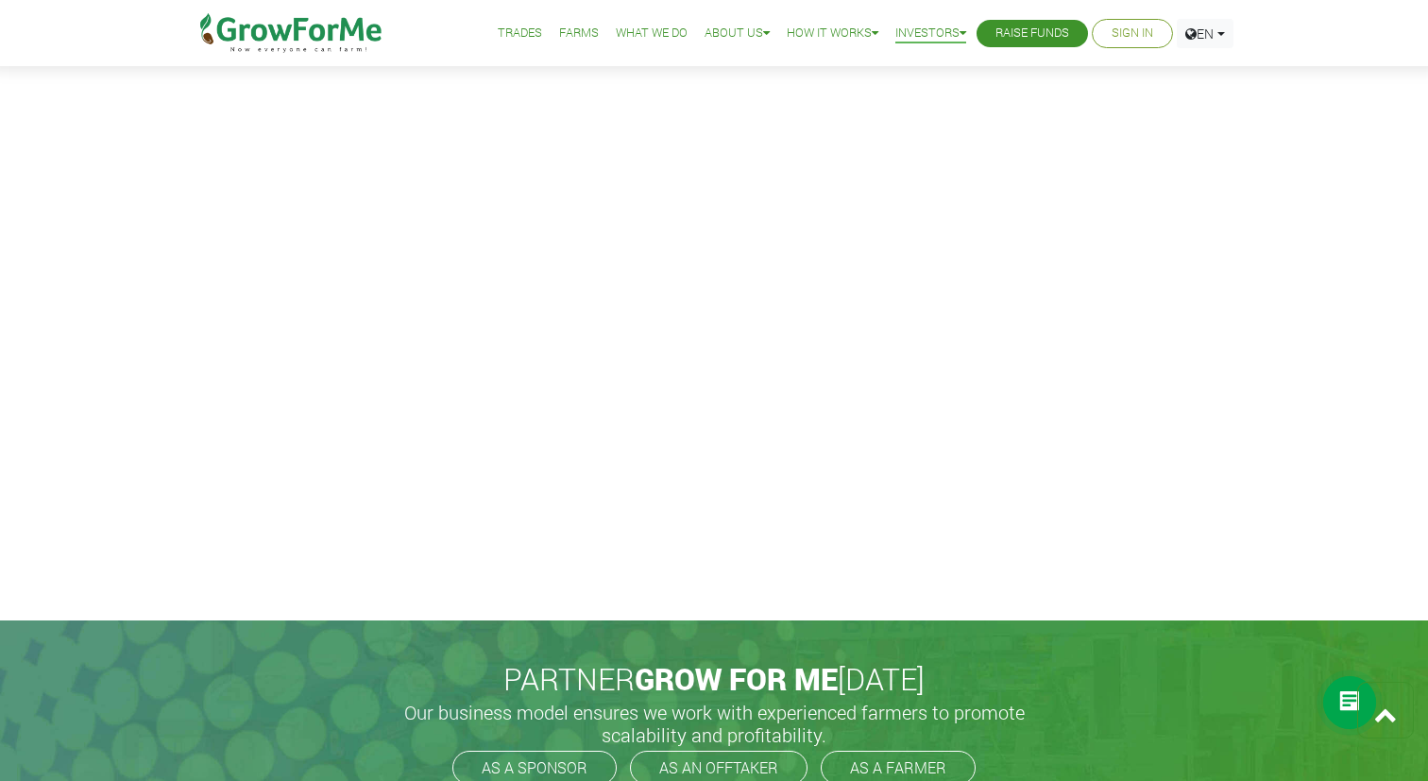
scroll to position [4676, 0]
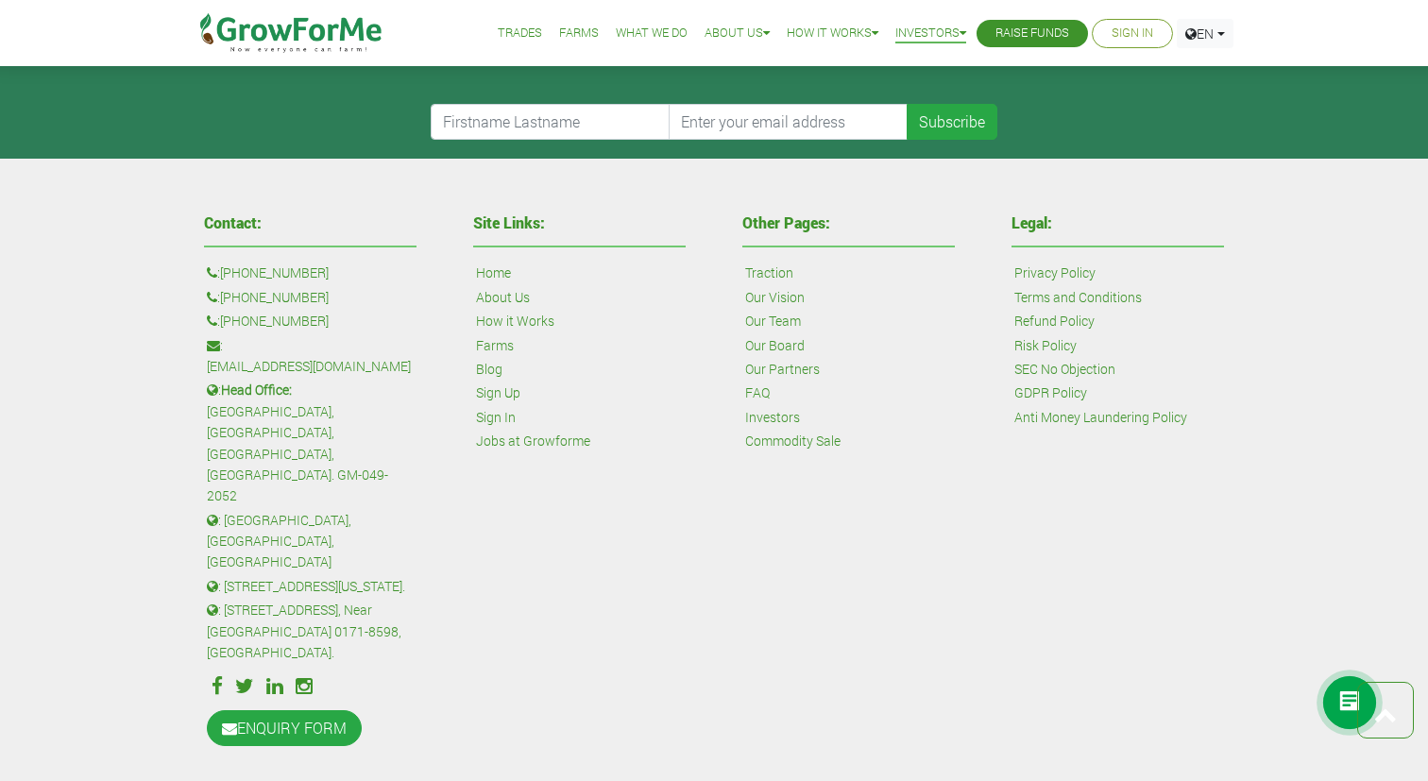
click at [1046, 36] on link "Raise Funds" at bounding box center [1033, 34] width 74 height 20
